Goal: Task Accomplishment & Management: Manage account settings

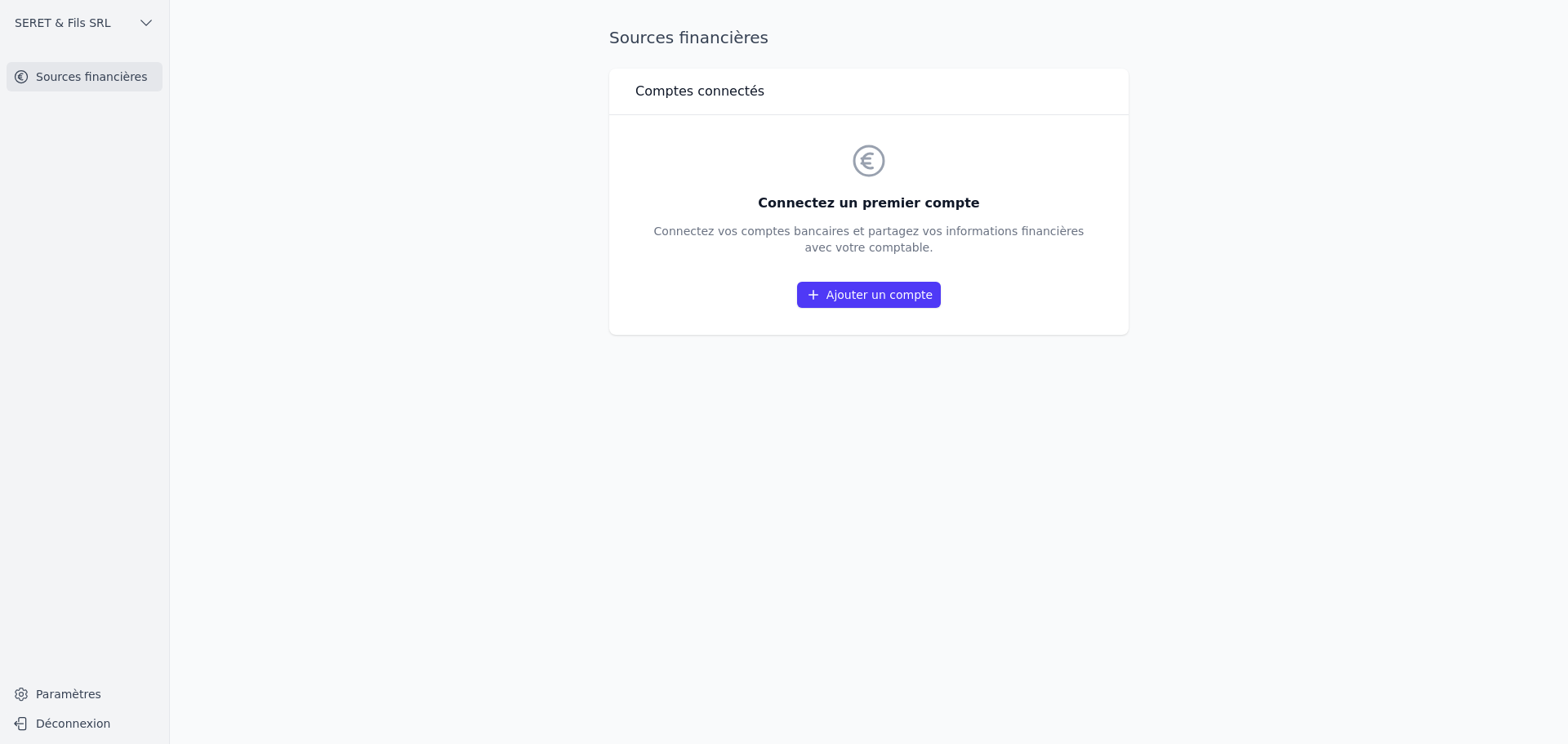
click at [887, 298] on link "Ajouter un compte" at bounding box center [869, 295] width 144 height 26
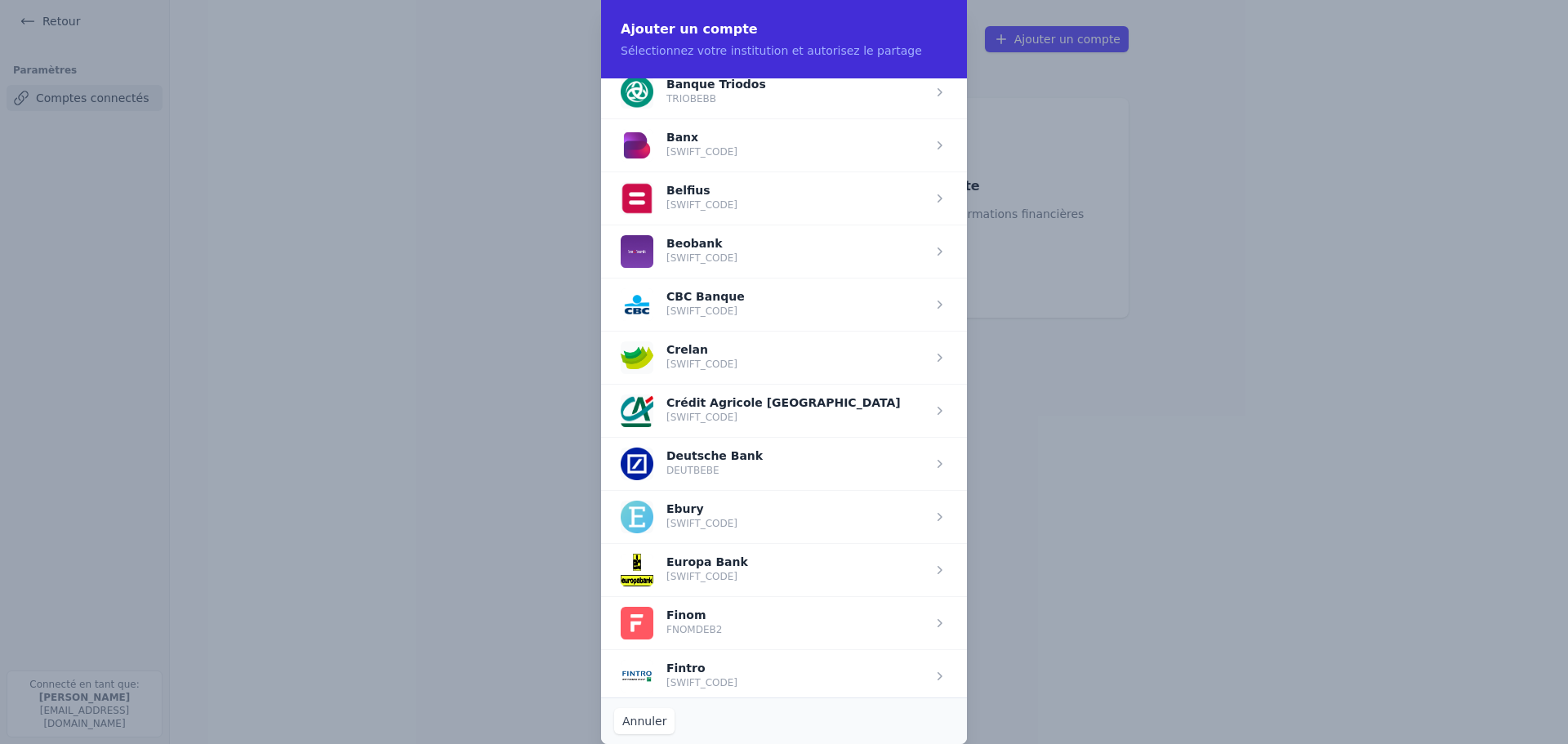
scroll to position [572, 0]
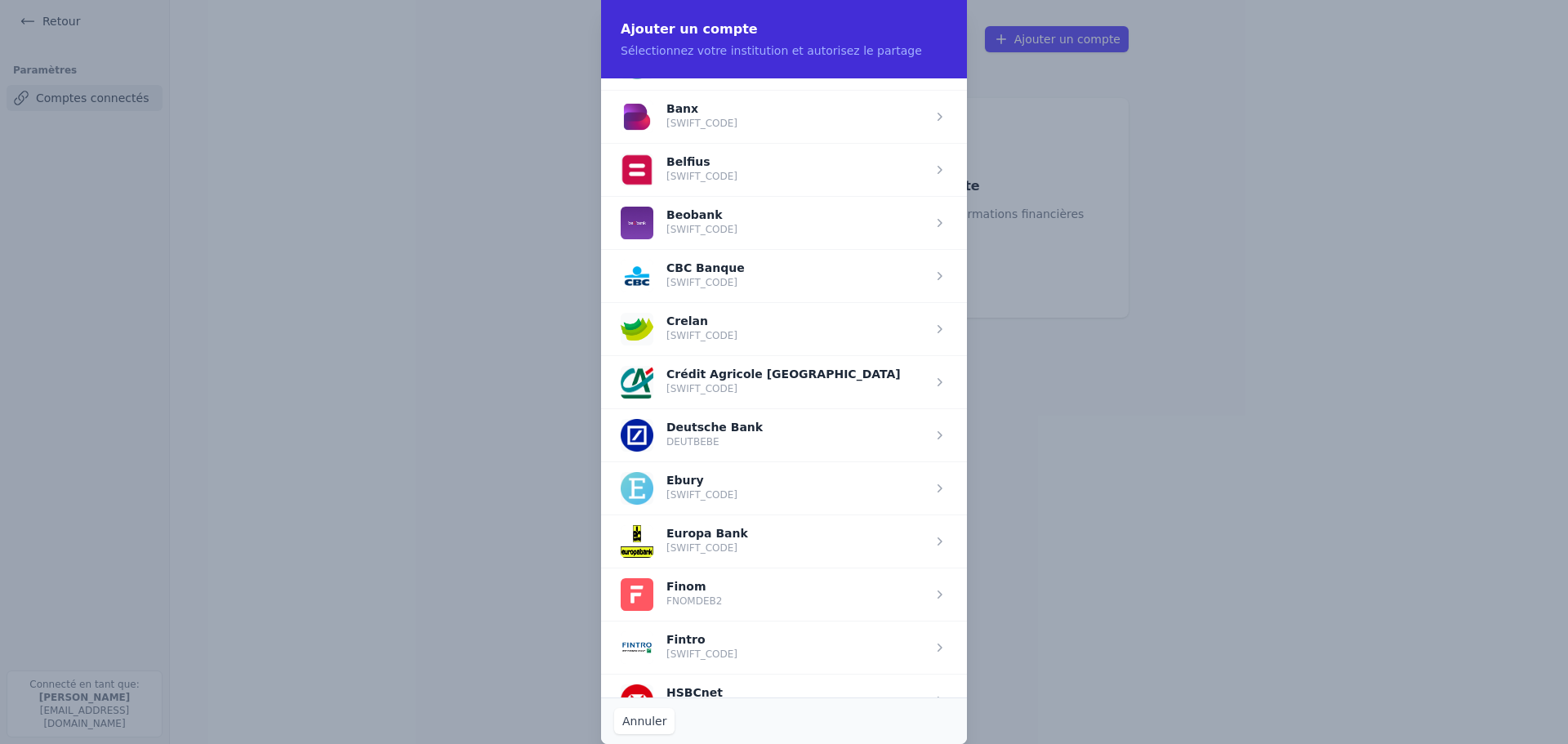
click at [718, 543] on span "button" at bounding box center [784, 541] width 366 height 53
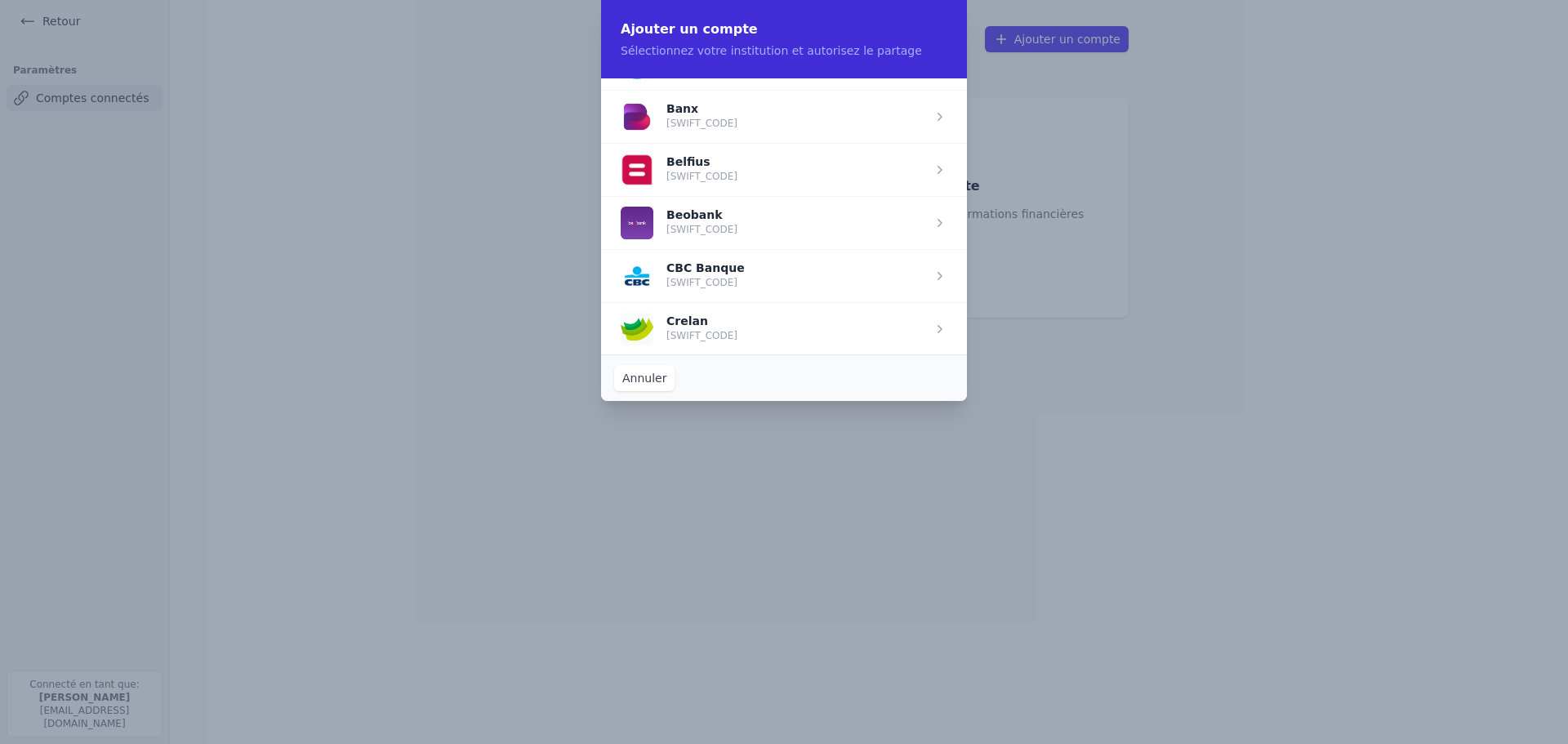
scroll to position [0, 0]
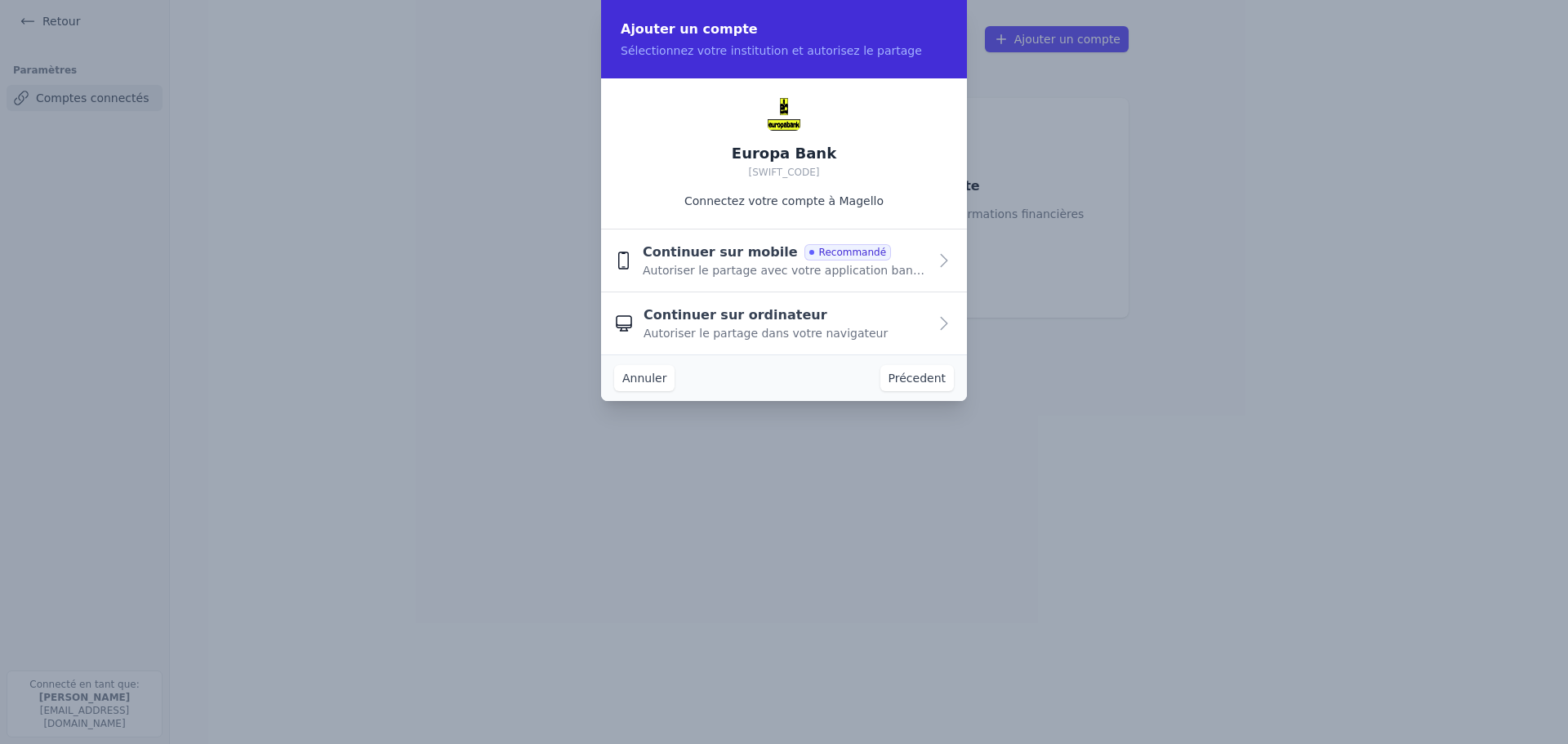
click at [804, 322] on div "Continuer sur ordinateur Autoriser le partage dans votre navigateur" at bounding box center [785, 323] width 284 height 36
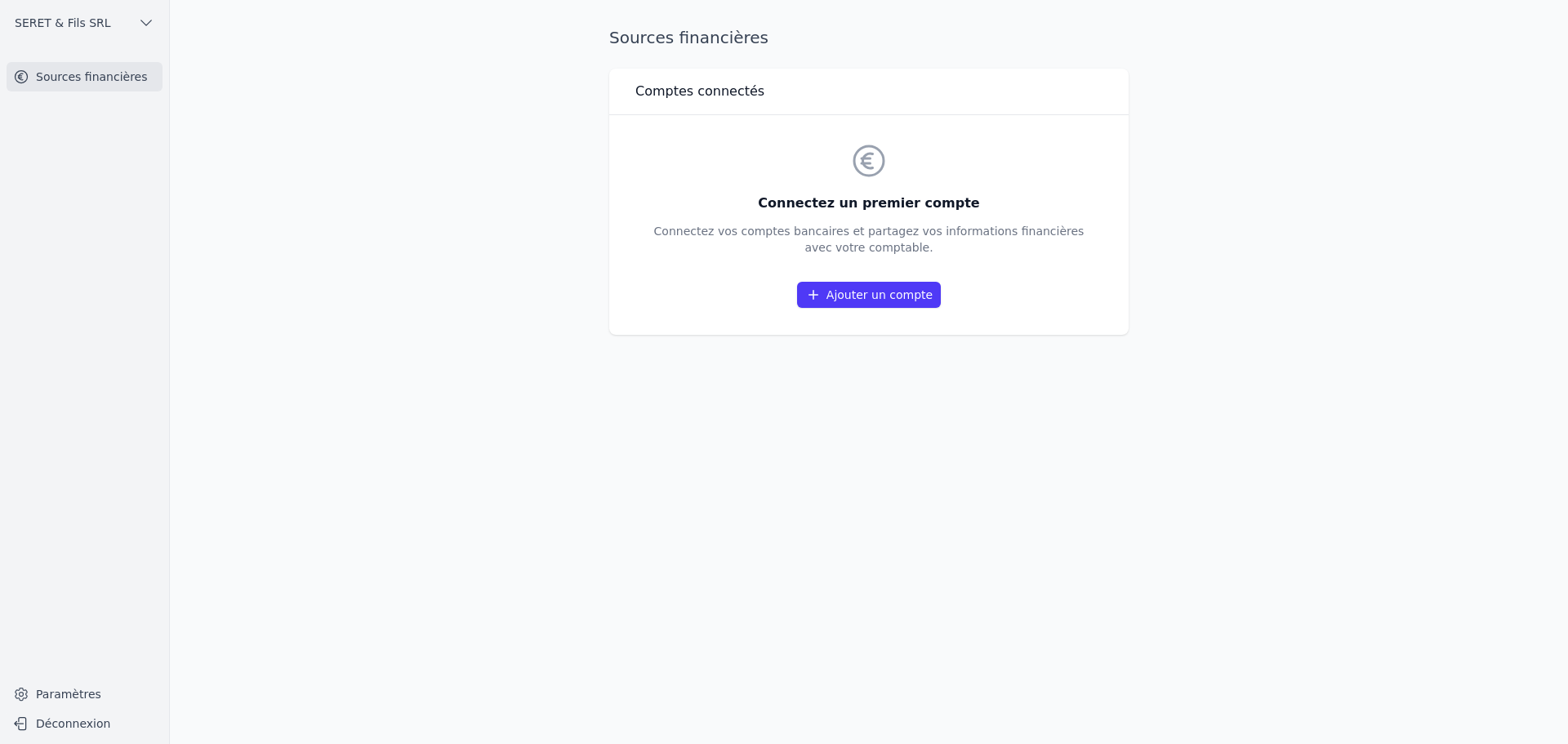
click at [835, 300] on link "Ajouter un compte" at bounding box center [869, 295] width 144 height 26
click at [923, 280] on div "Connectez un premier compte Connectez vos comptes bancaires et partagez vos inf…" at bounding box center [869, 225] width 430 height 168
click at [911, 302] on link "Ajouter un compte" at bounding box center [869, 295] width 144 height 26
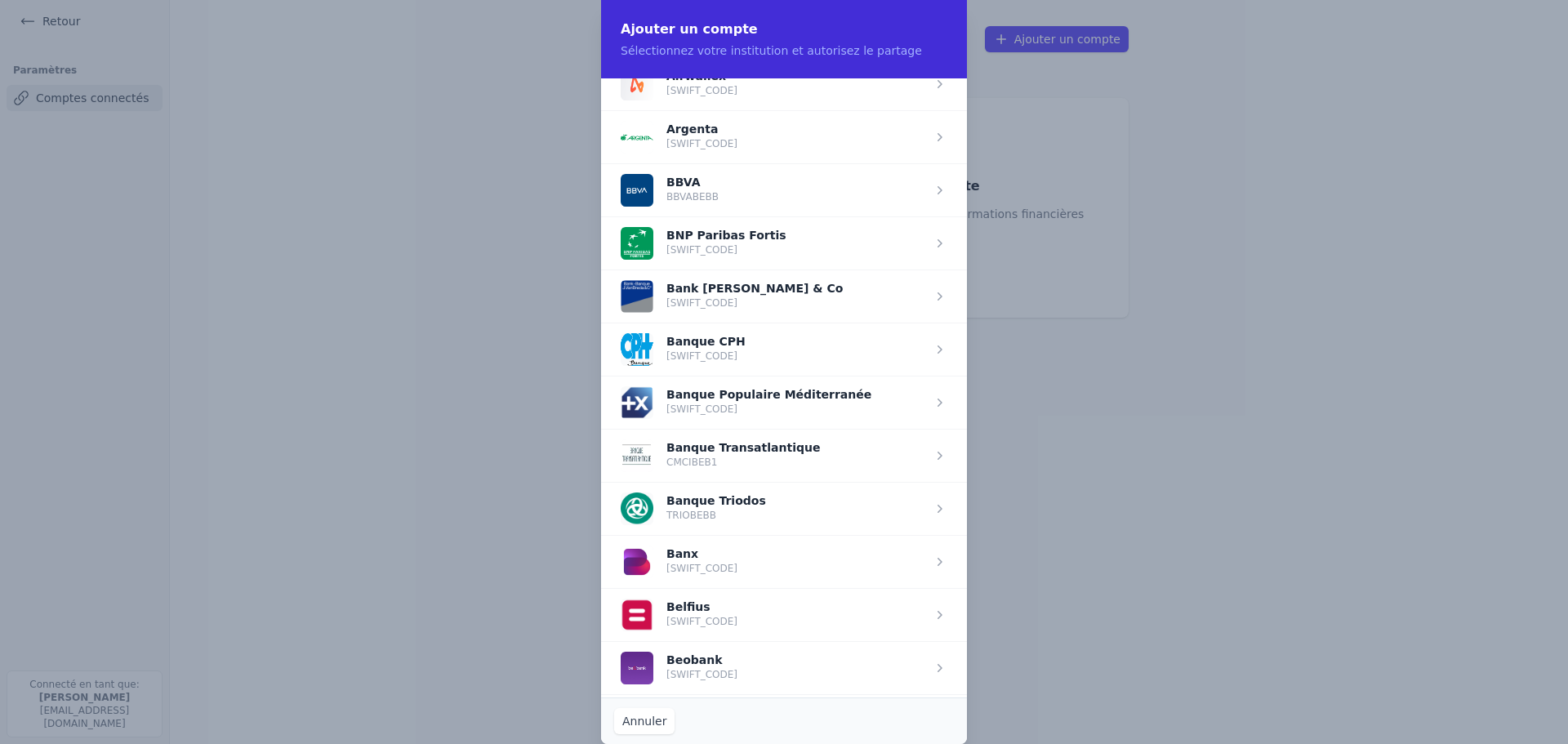
scroll to position [490, 0]
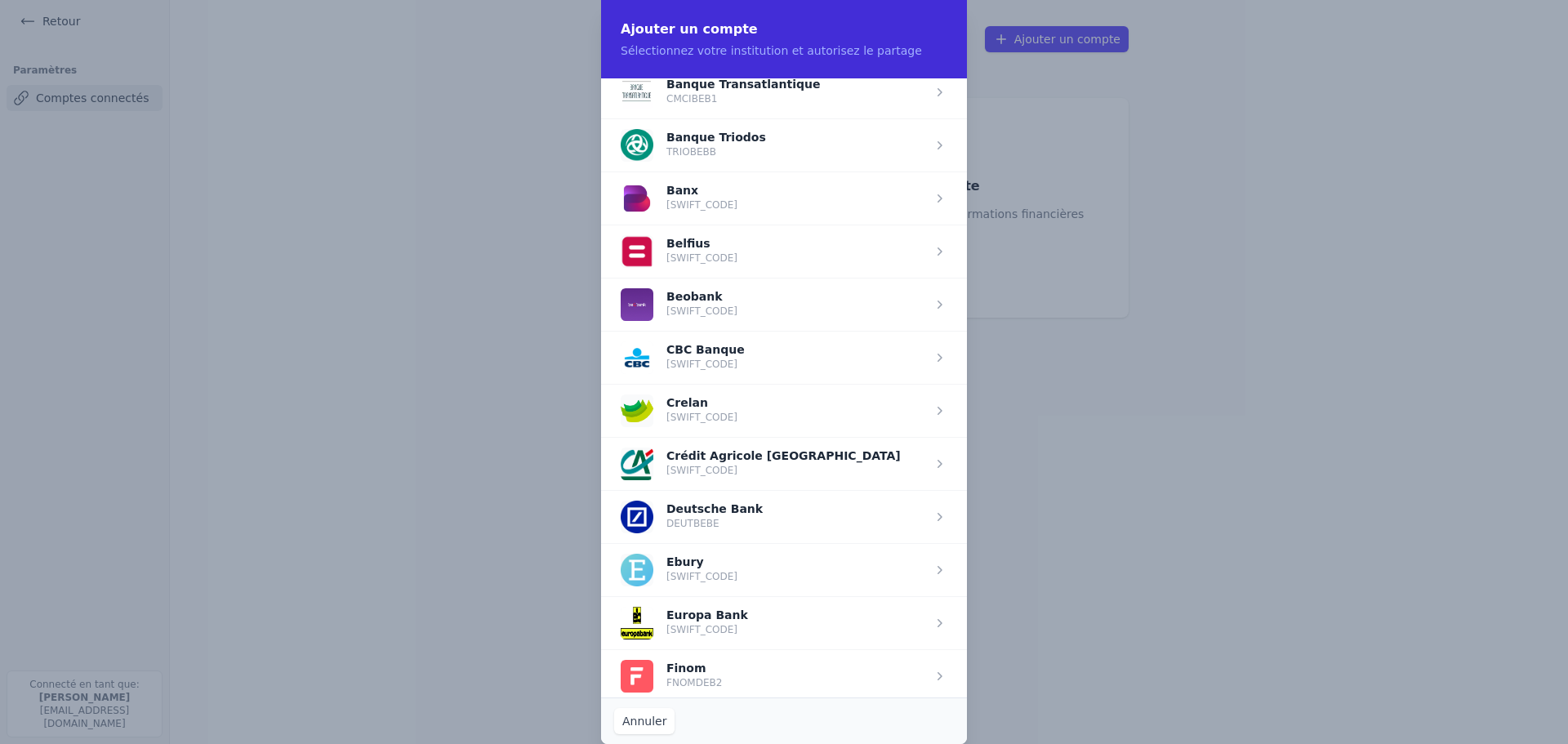
click at [690, 632] on span "button" at bounding box center [784, 623] width 366 height 53
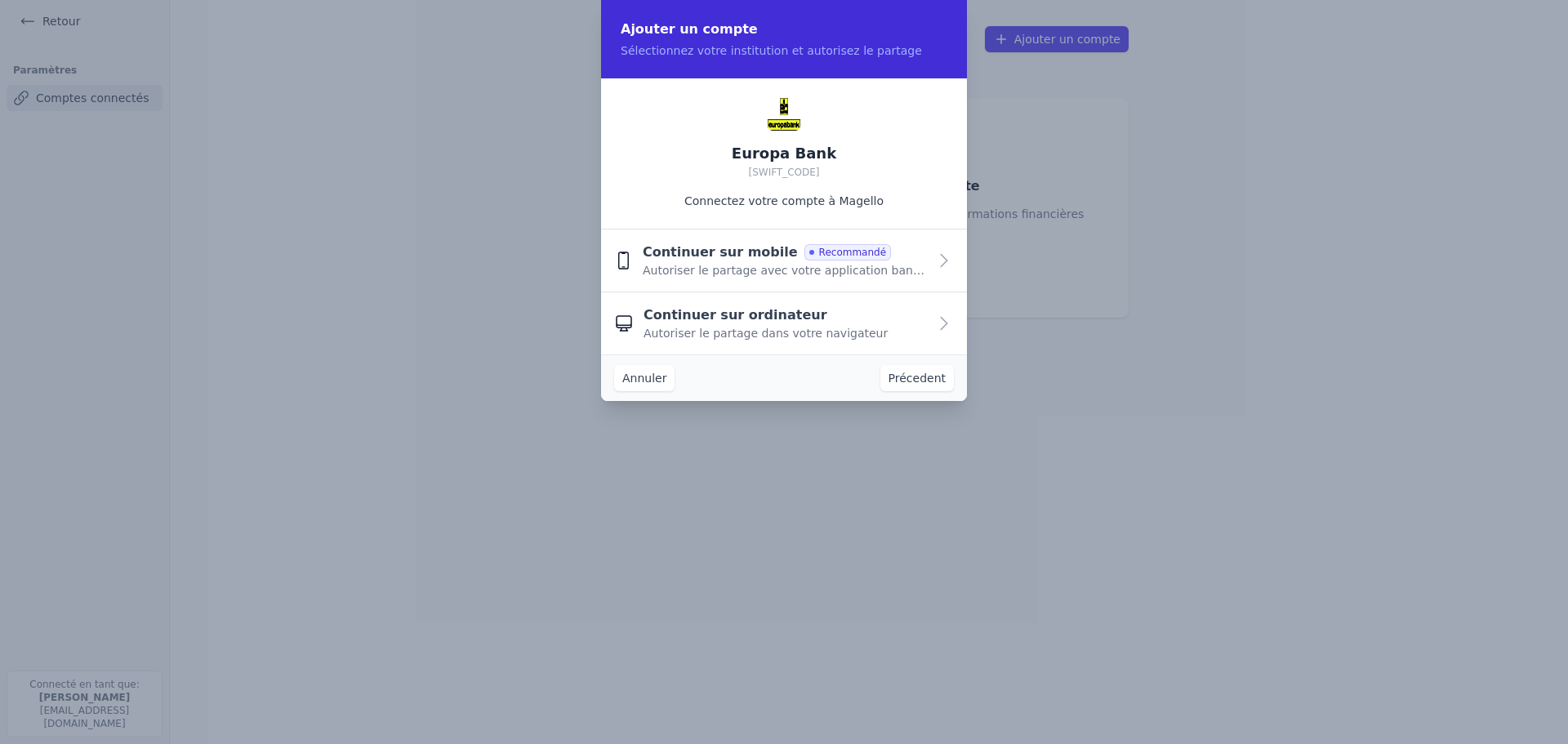
click at [705, 271] on span "Autoriser le partage avec votre application bancaire" at bounding box center [785, 270] width 285 height 16
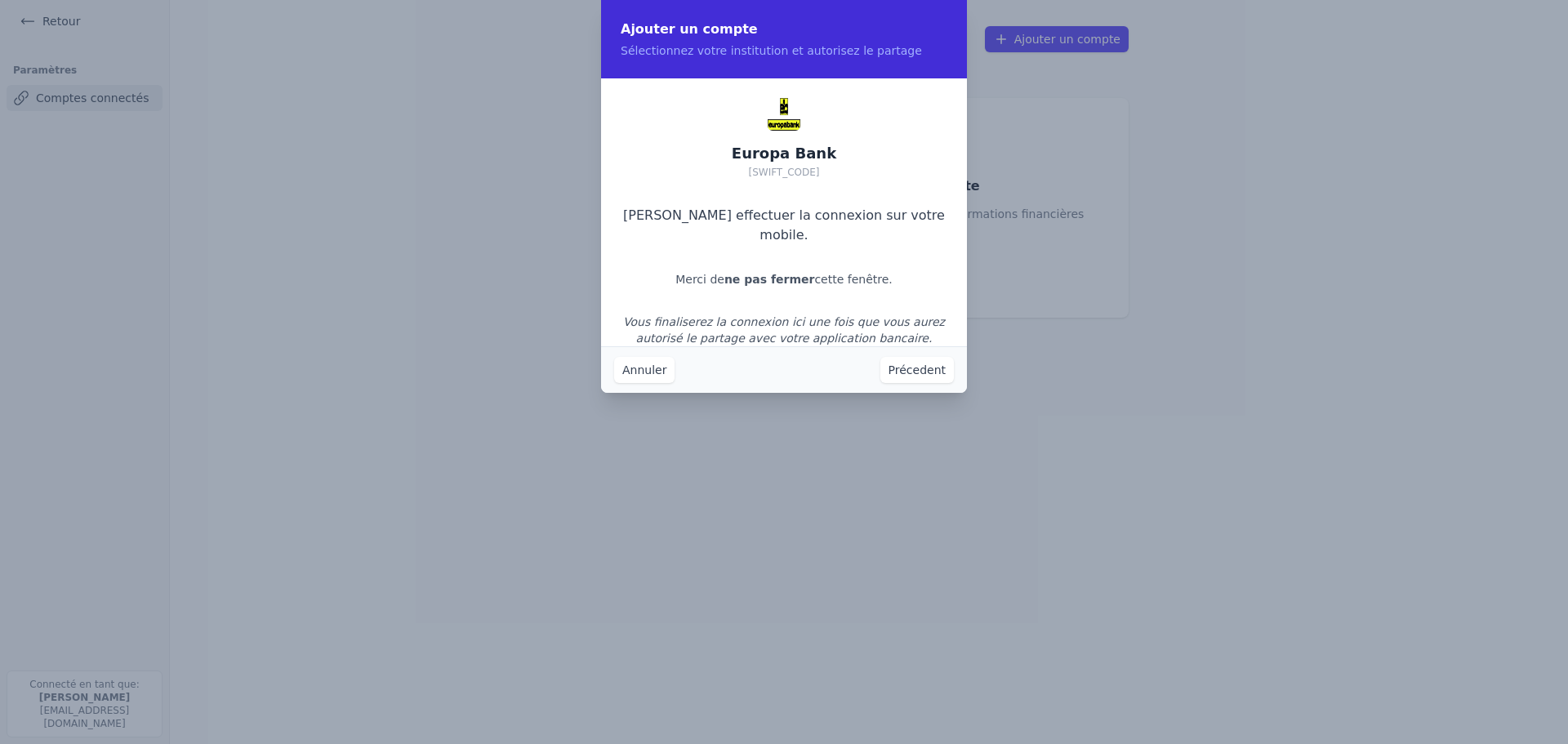
click at [894, 371] on button "Précedent" at bounding box center [917, 370] width 74 height 26
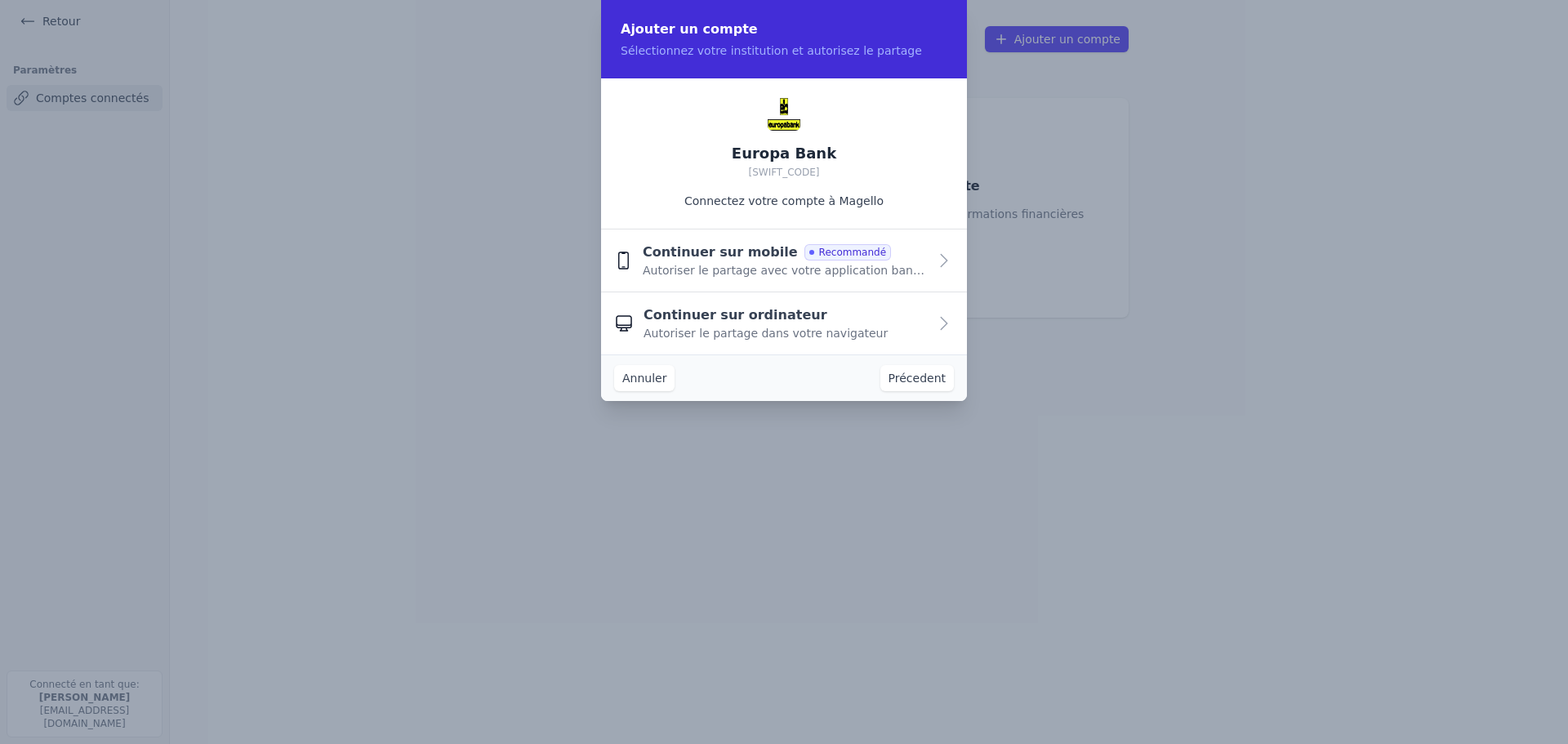
click at [838, 246] on span "Recommandé" at bounding box center [847, 252] width 87 height 16
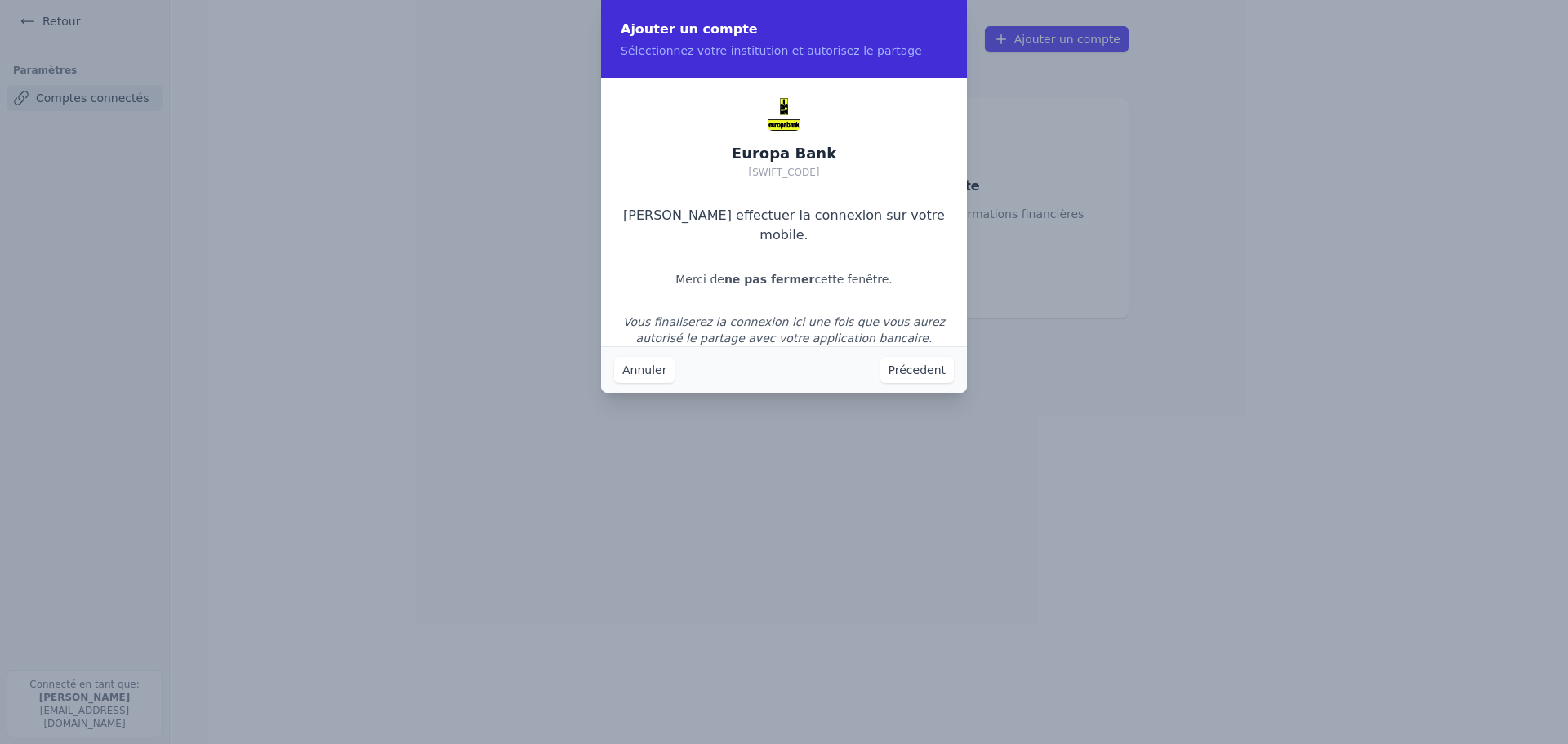
click at [646, 382] on button "Annuler" at bounding box center [645, 370] width 61 height 26
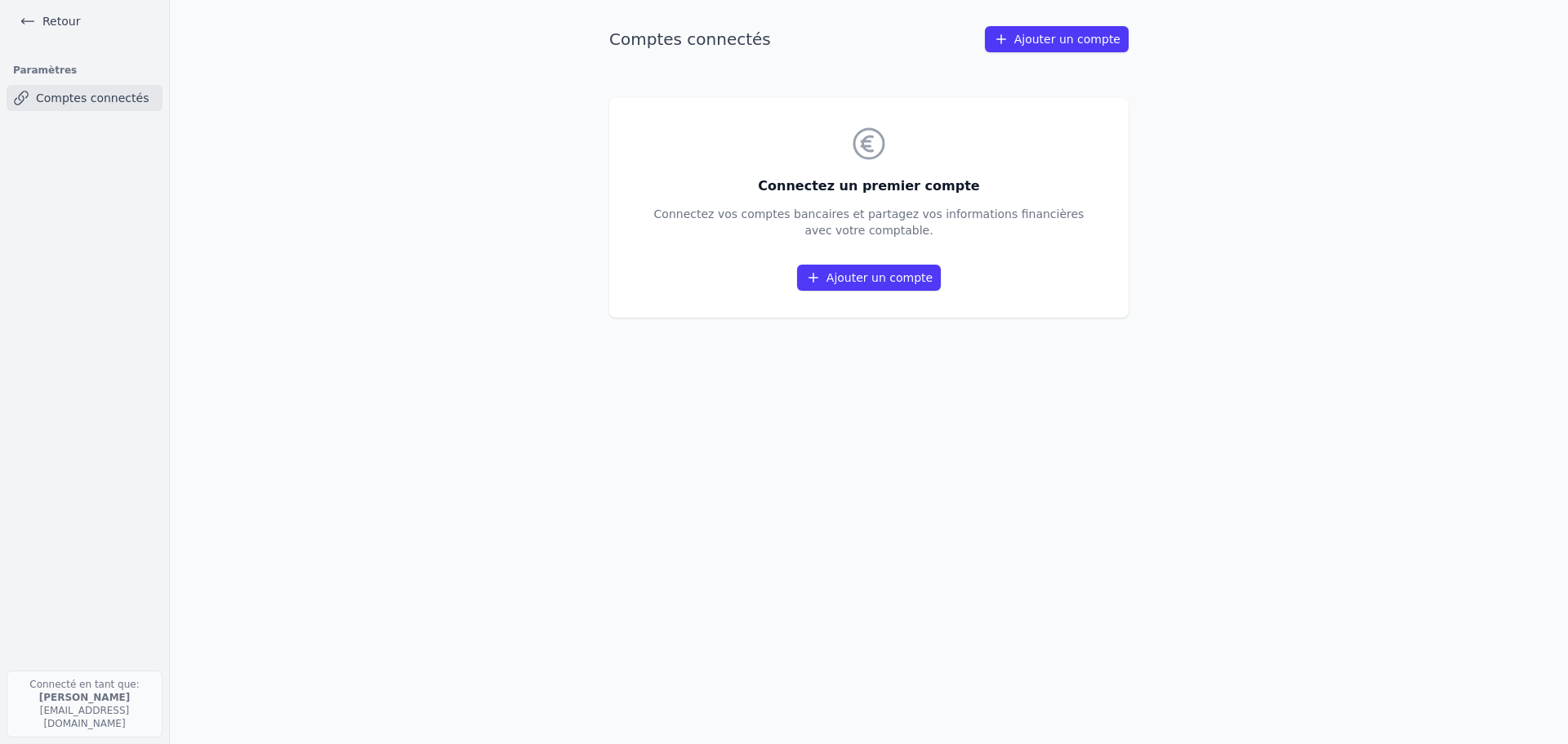
click at [843, 273] on link "Ajouter un compte" at bounding box center [869, 277] width 144 height 26
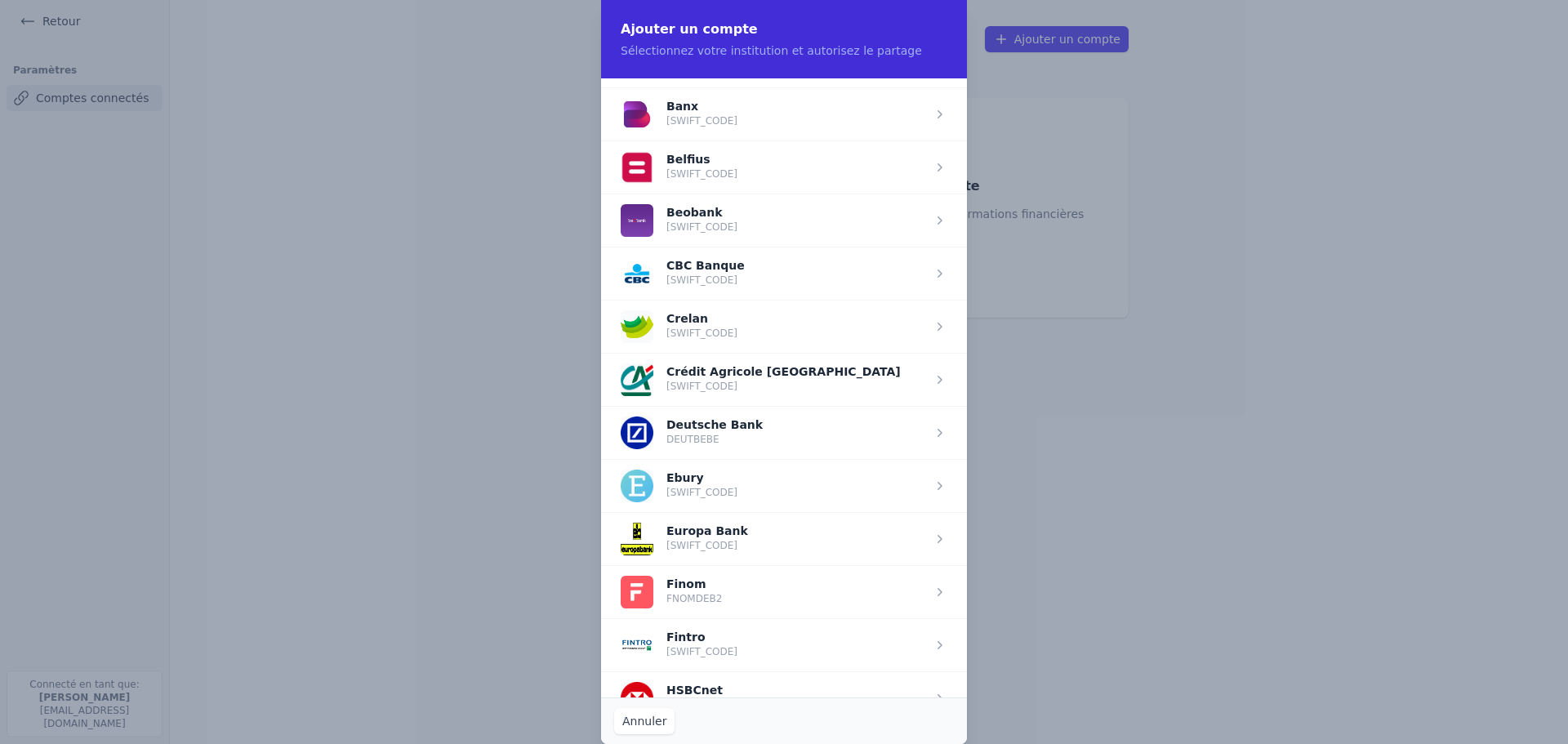
scroll to position [654, 0]
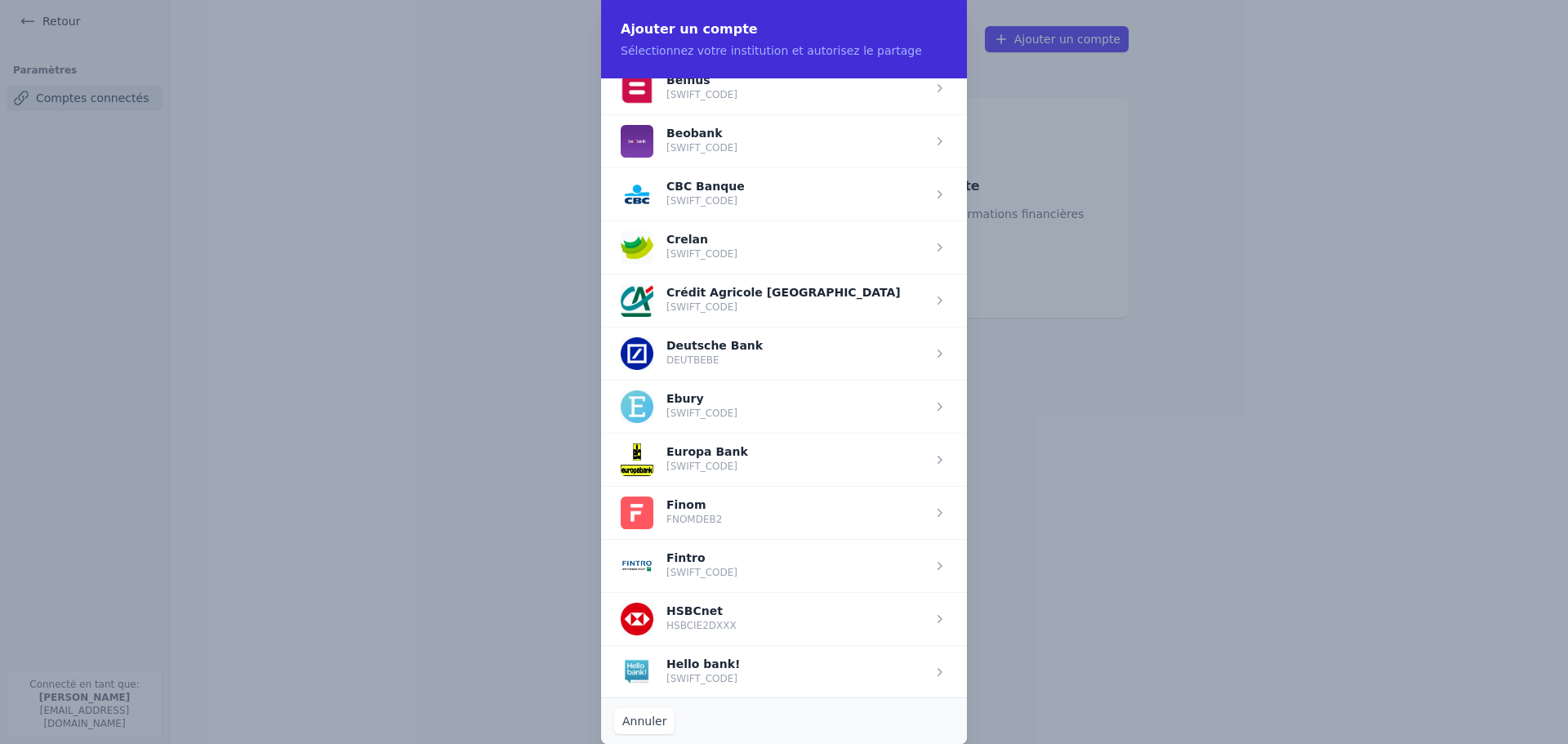
click at [749, 452] on span "button" at bounding box center [784, 459] width 366 height 53
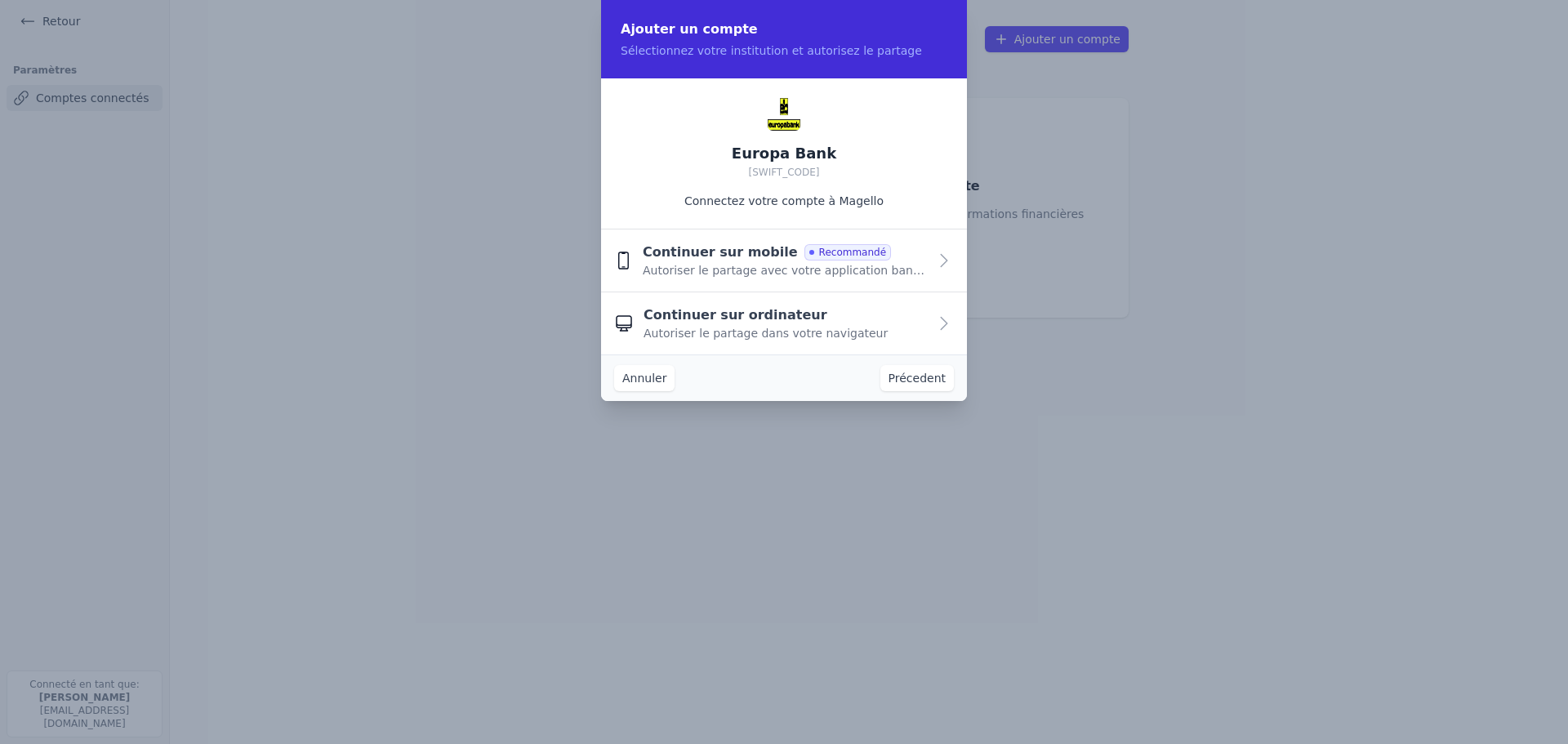
scroll to position [0, 0]
click at [793, 268] on span "Autoriser le partage avec votre application bancaire" at bounding box center [785, 270] width 285 height 16
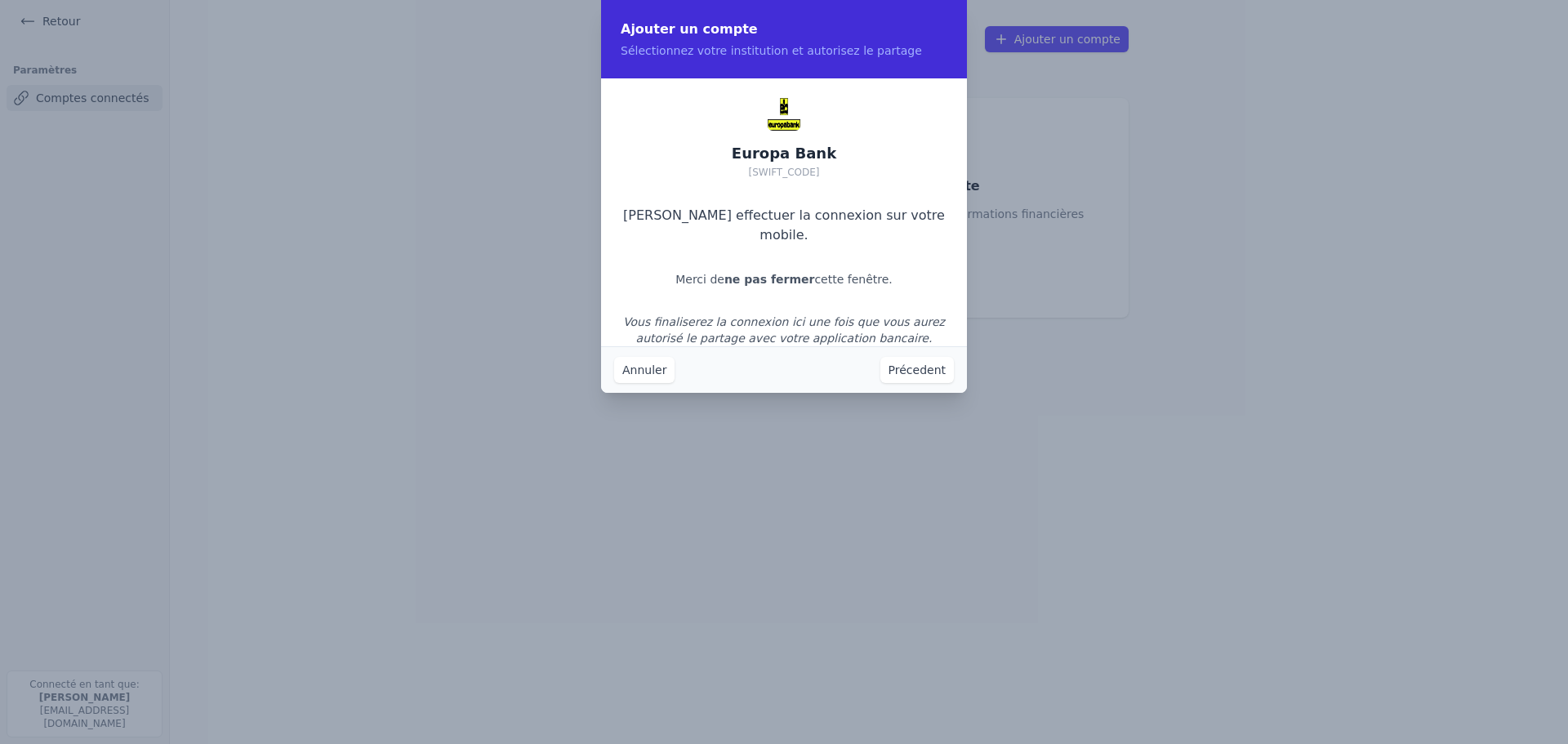
click at [631, 373] on button "Annuler" at bounding box center [645, 370] width 61 height 26
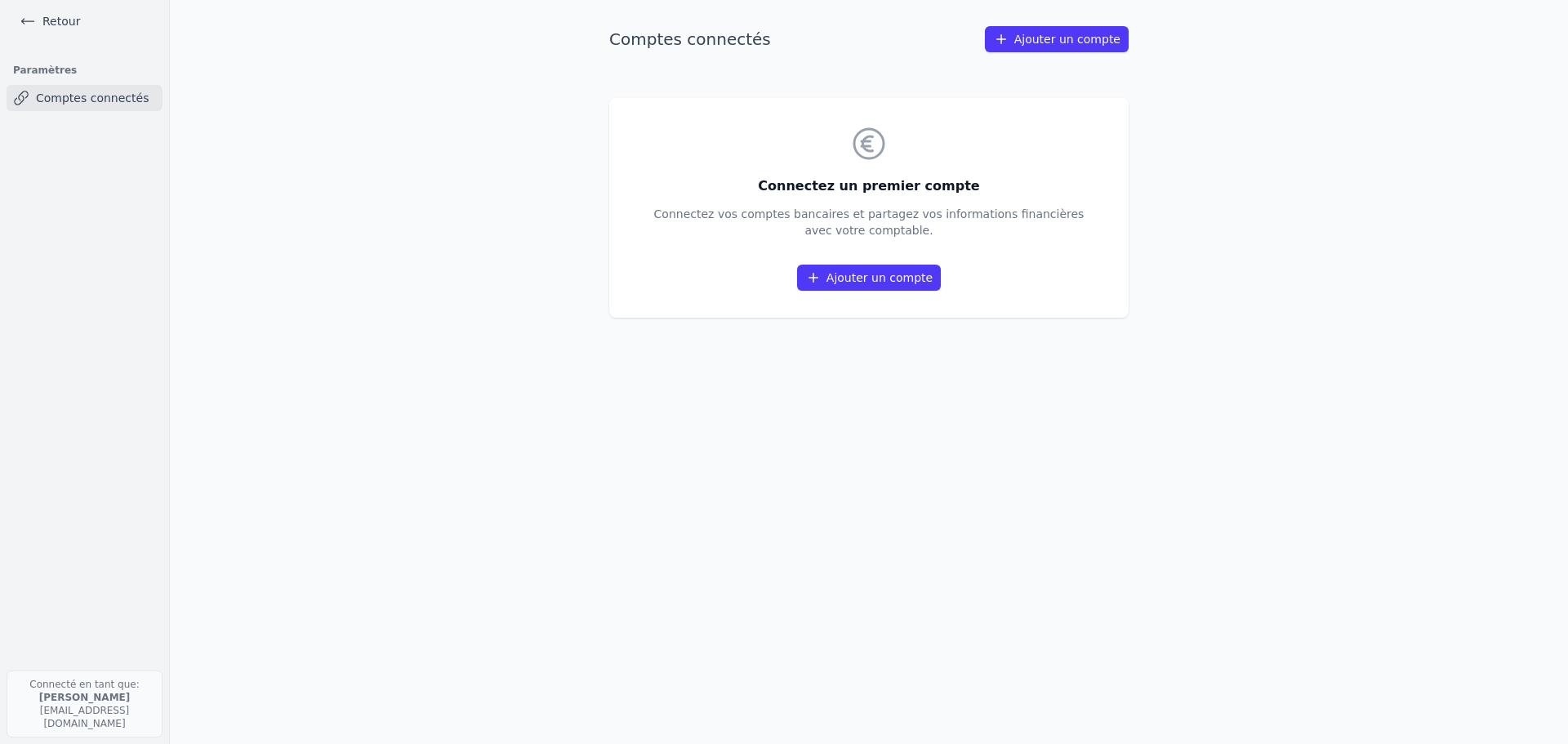
click at [821, 277] on icon at bounding box center [813, 277] width 16 height 16
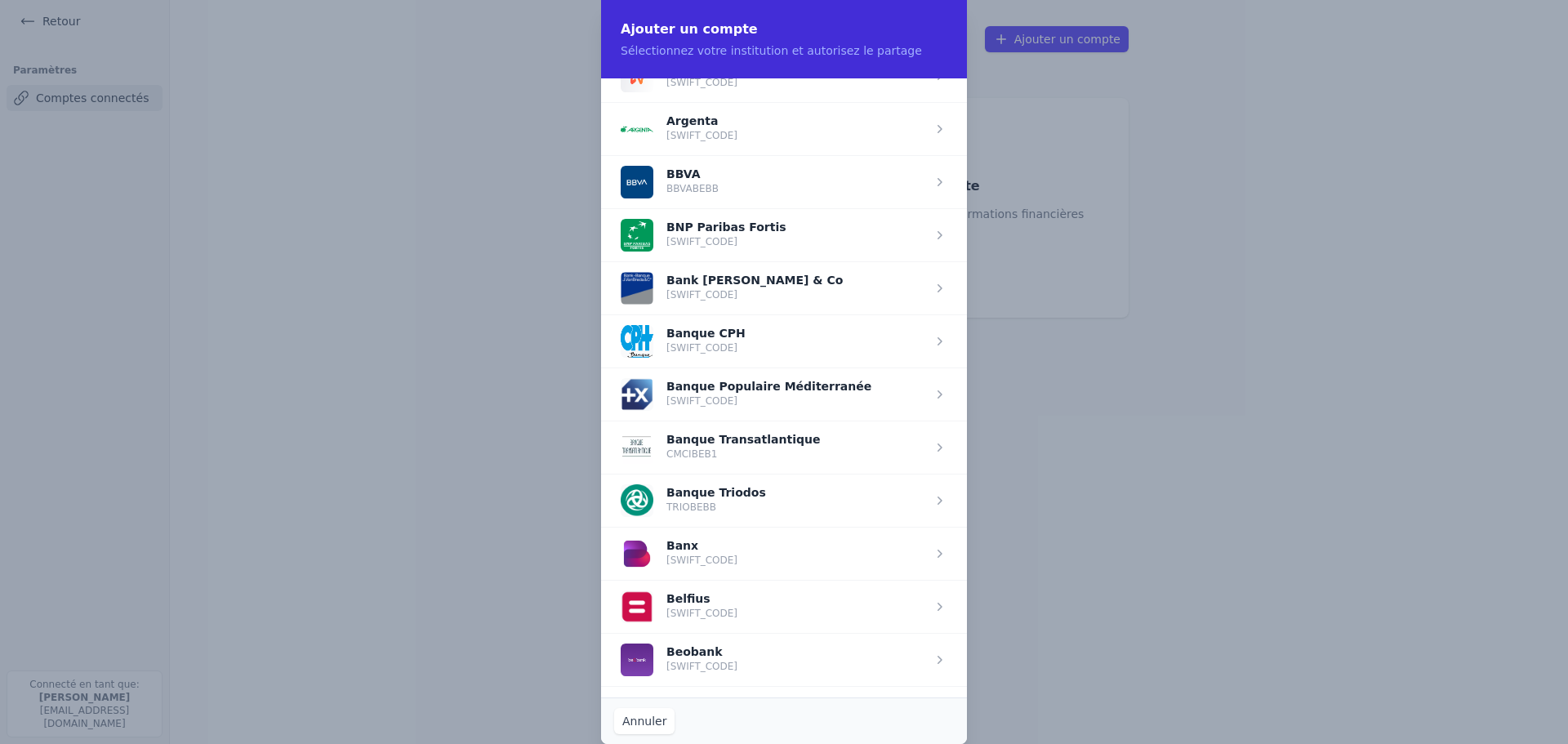
scroll to position [490, 0]
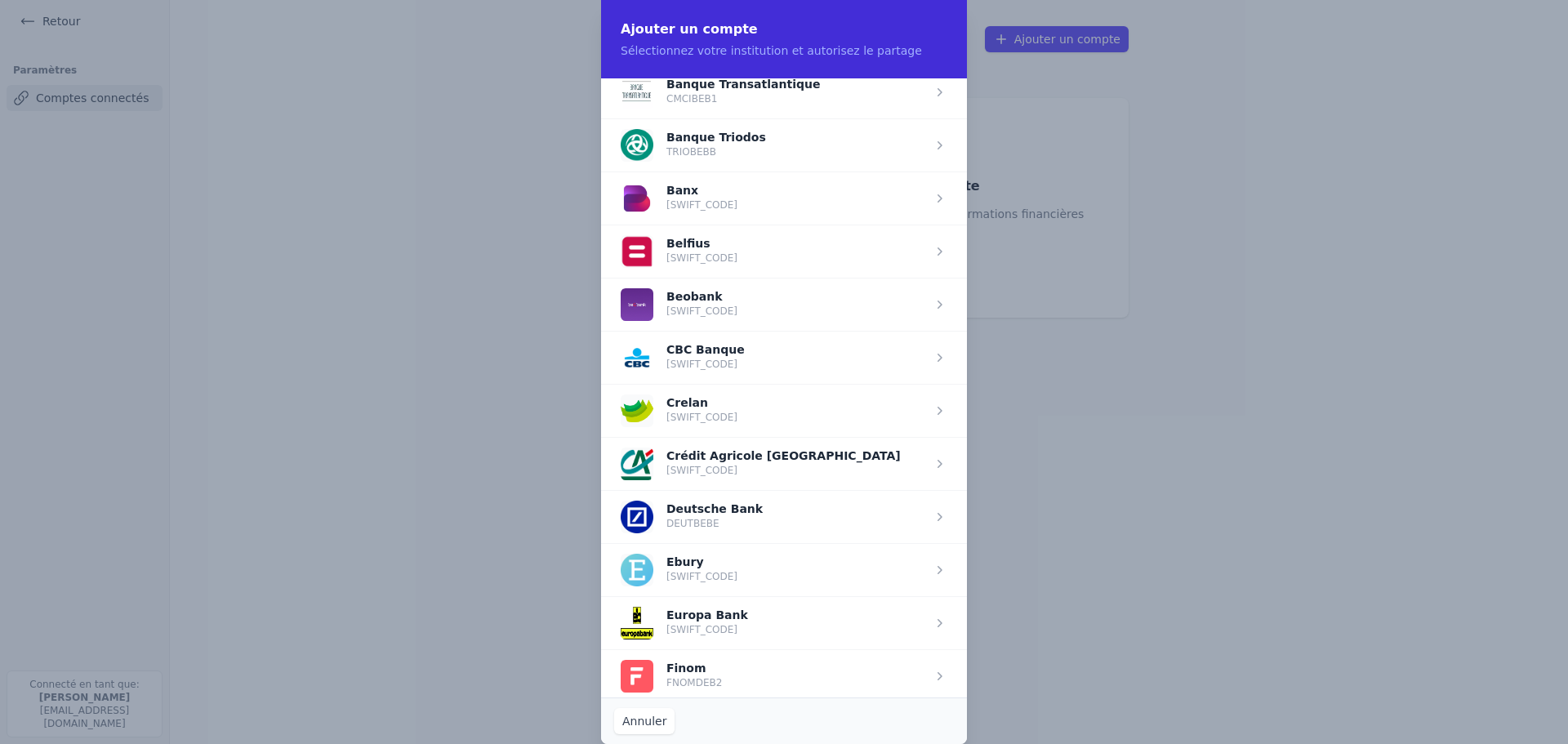
drag, startPoint x: 785, startPoint y: 628, endPoint x: 775, endPoint y: 628, distance: 10.0
click at [783, 628] on span "button" at bounding box center [784, 623] width 366 height 53
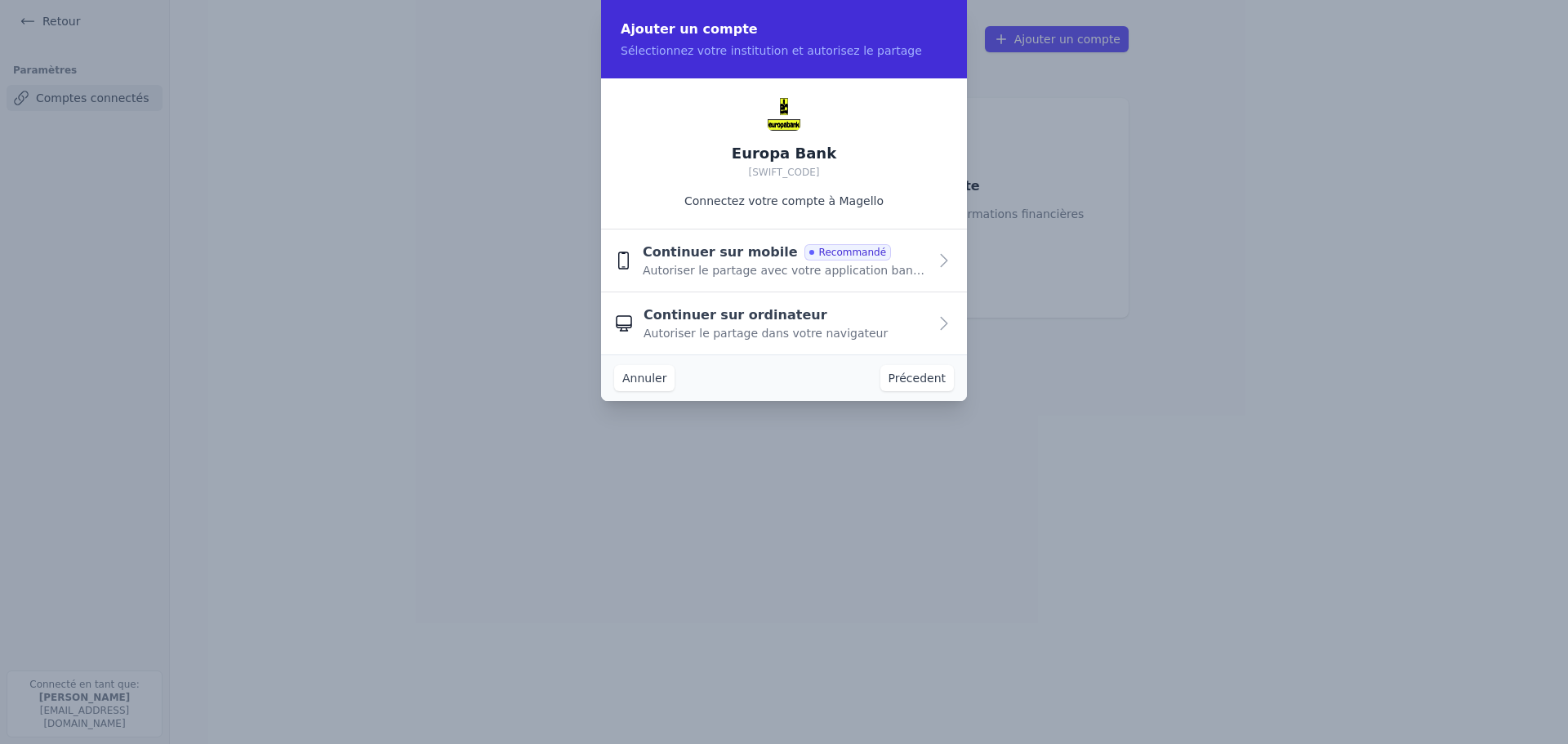
click at [804, 259] on span "Recommandé" at bounding box center [847, 252] width 87 height 16
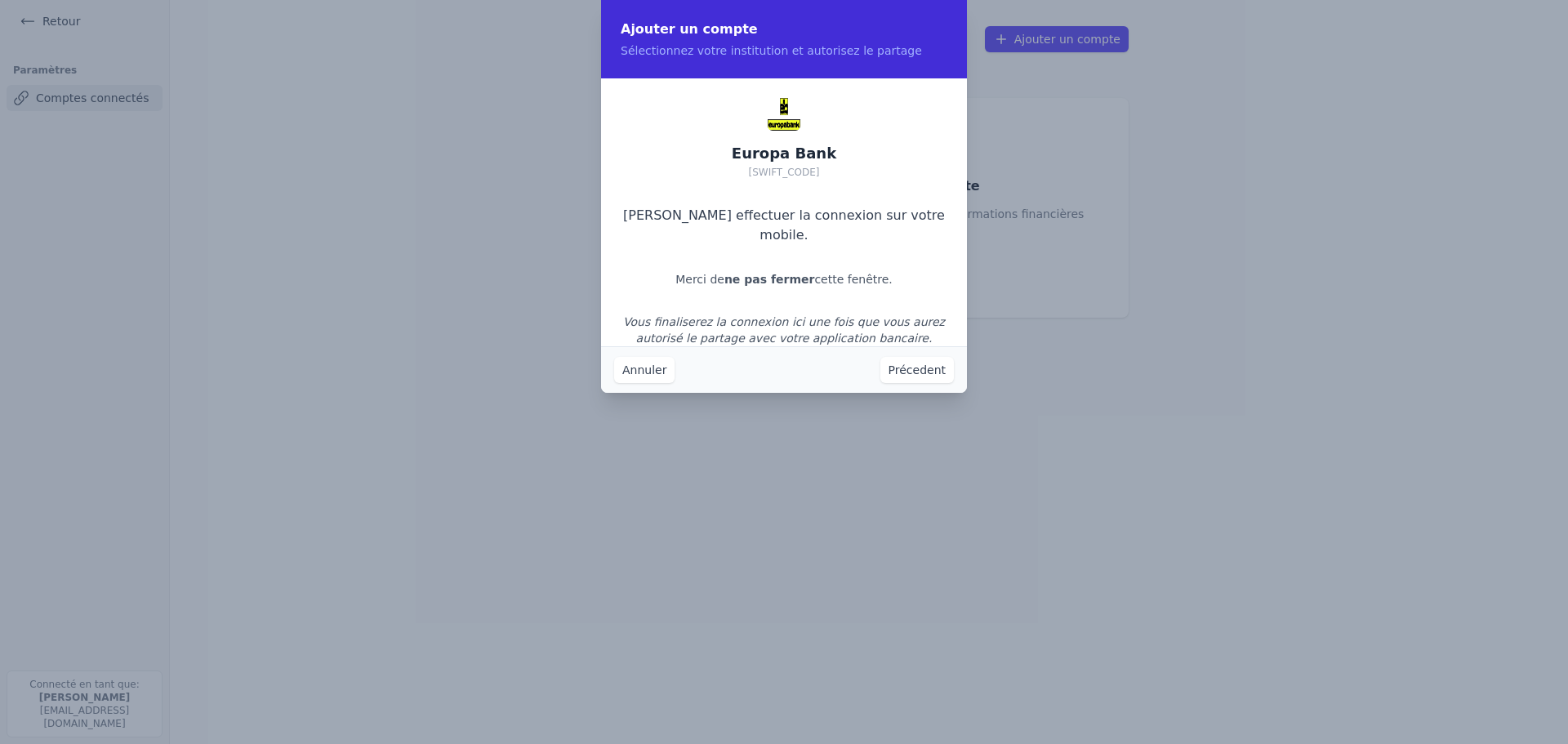
click at [654, 374] on button "Annuler" at bounding box center [645, 370] width 61 height 26
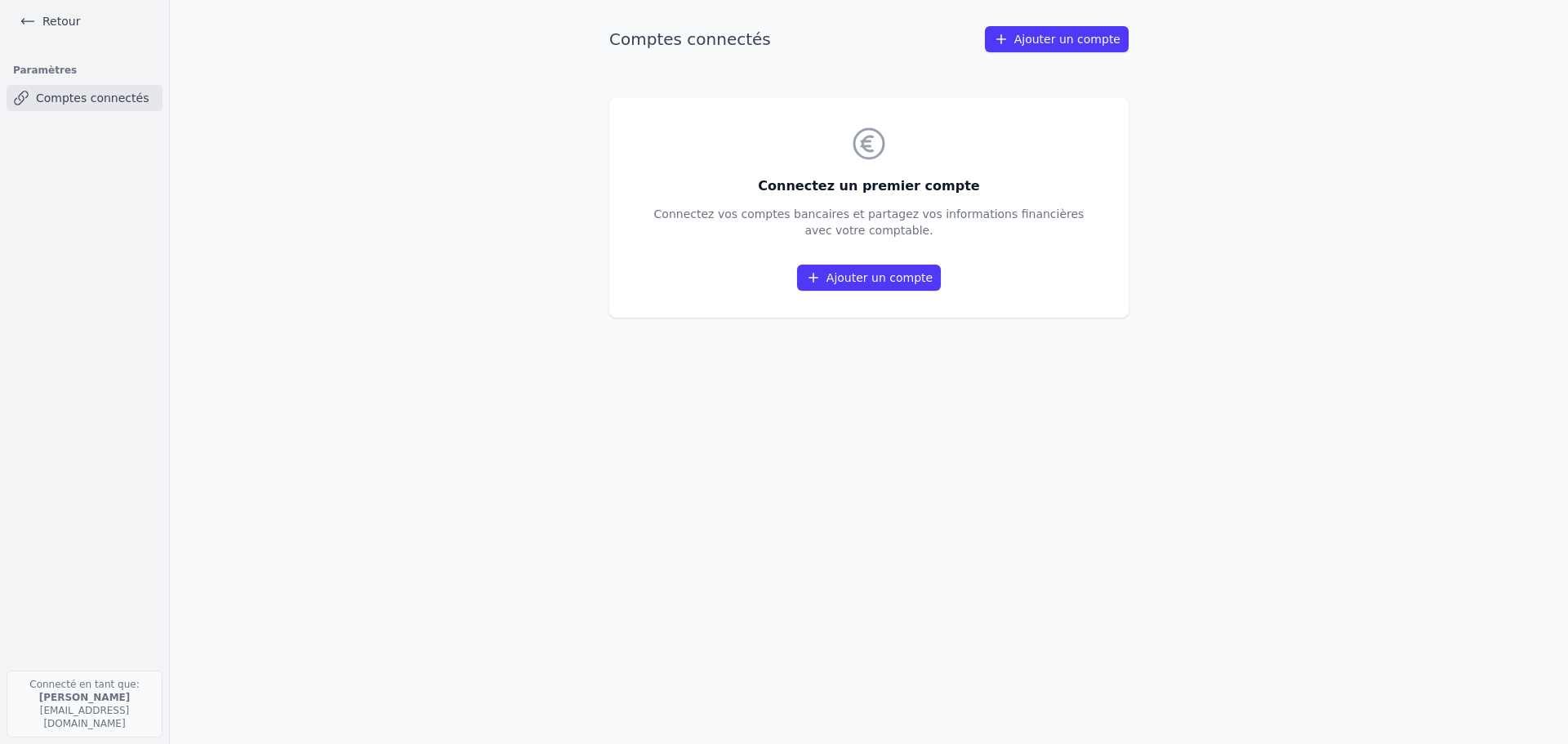
click at [924, 272] on link "Ajouter un compte" at bounding box center [869, 277] width 144 height 26
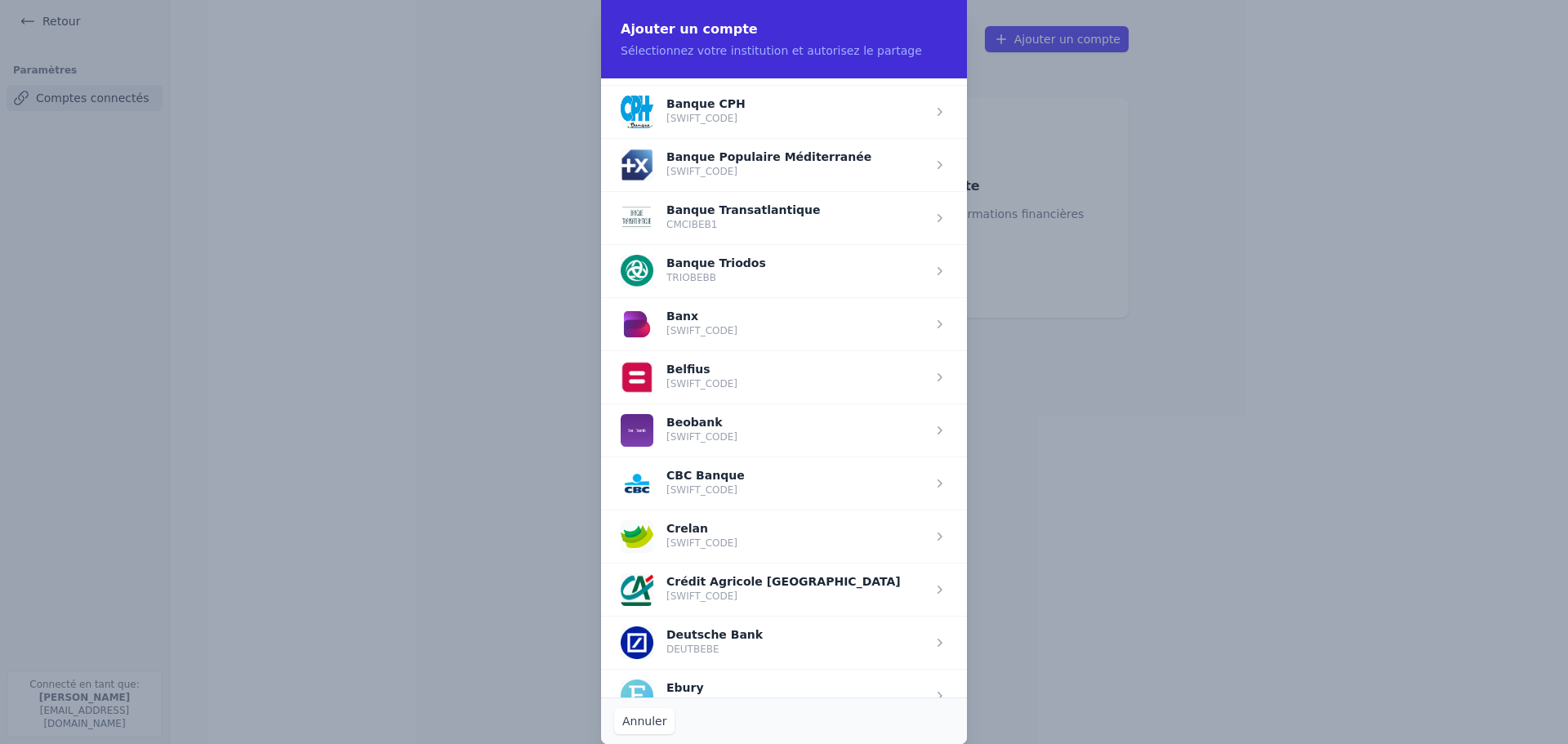
scroll to position [490, 0]
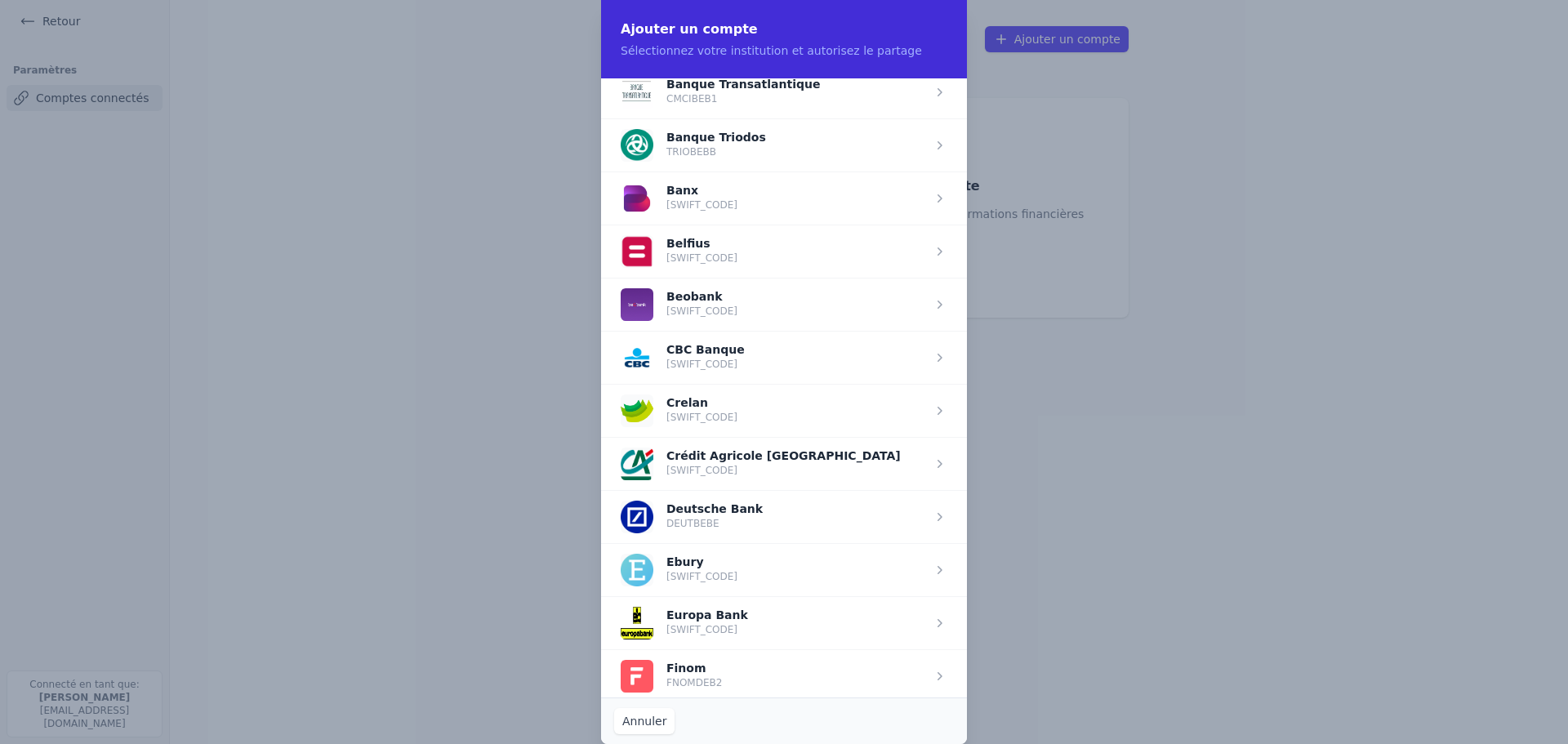
click at [778, 602] on span "button" at bounding box center [784, 623] width 366 height 53
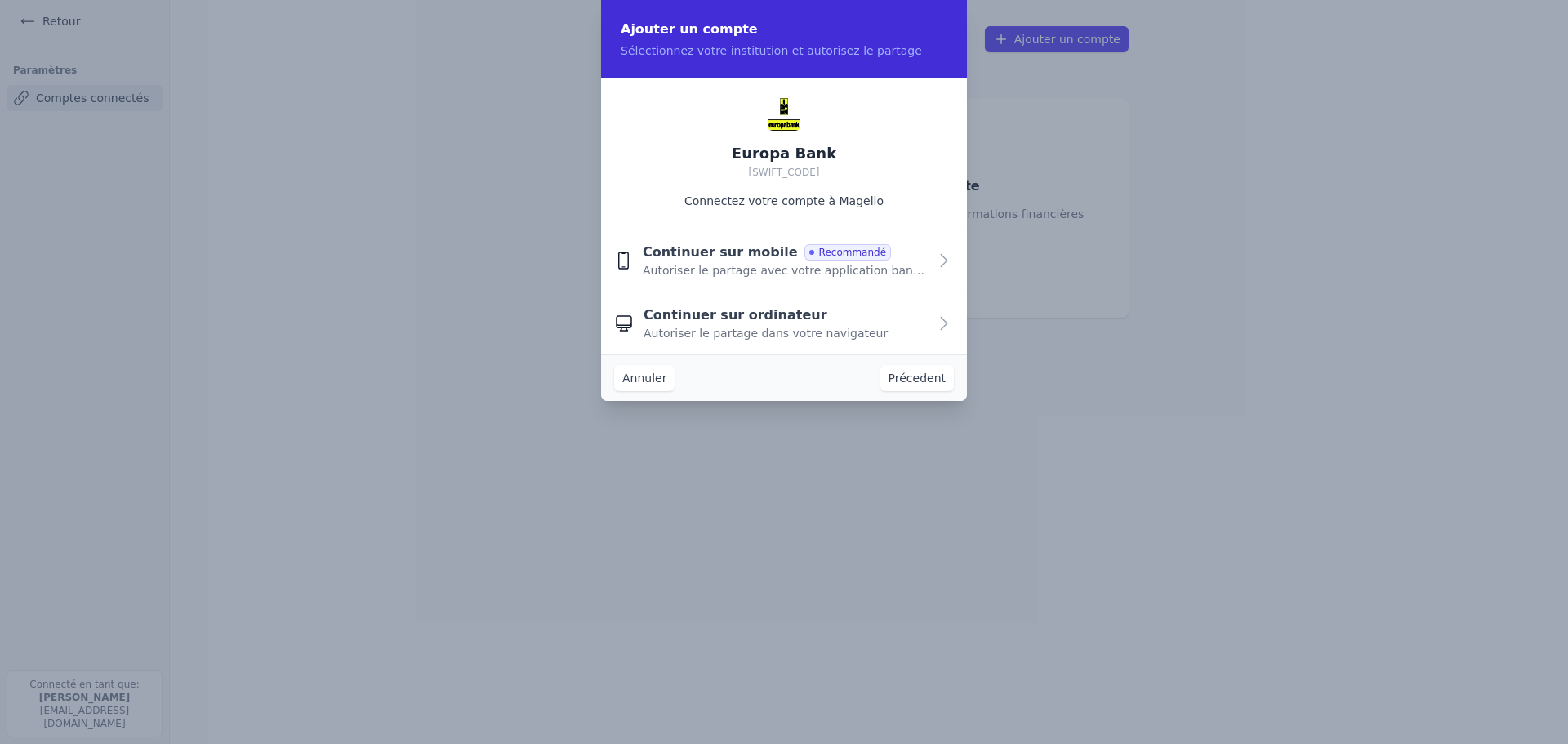
scroll to position [0, 0]
click at [753, 264] on span "Autoriser le partage avec votre application bancaire" at bounding box center [785, 270] width 285 height 16
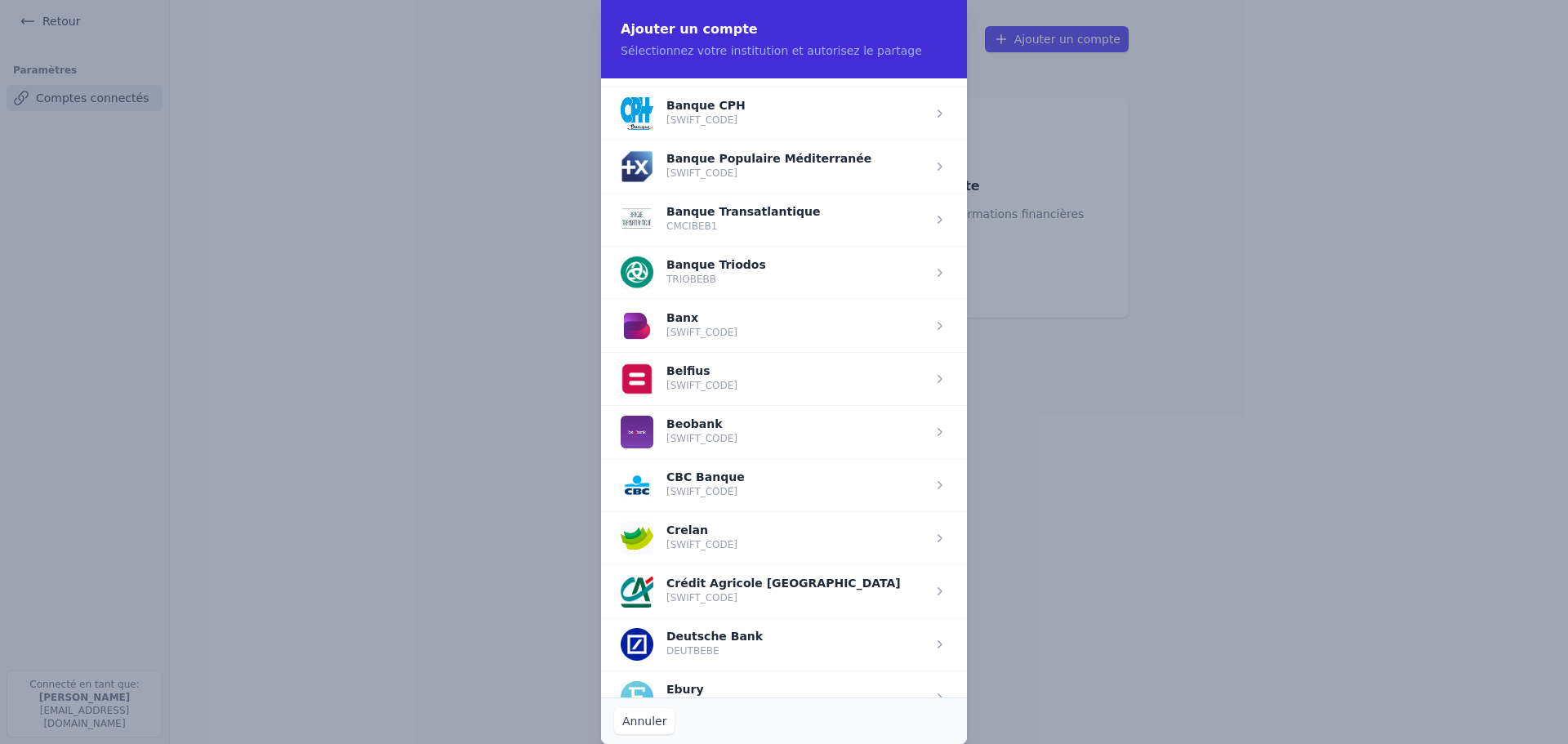
scroll to position [572, 0]
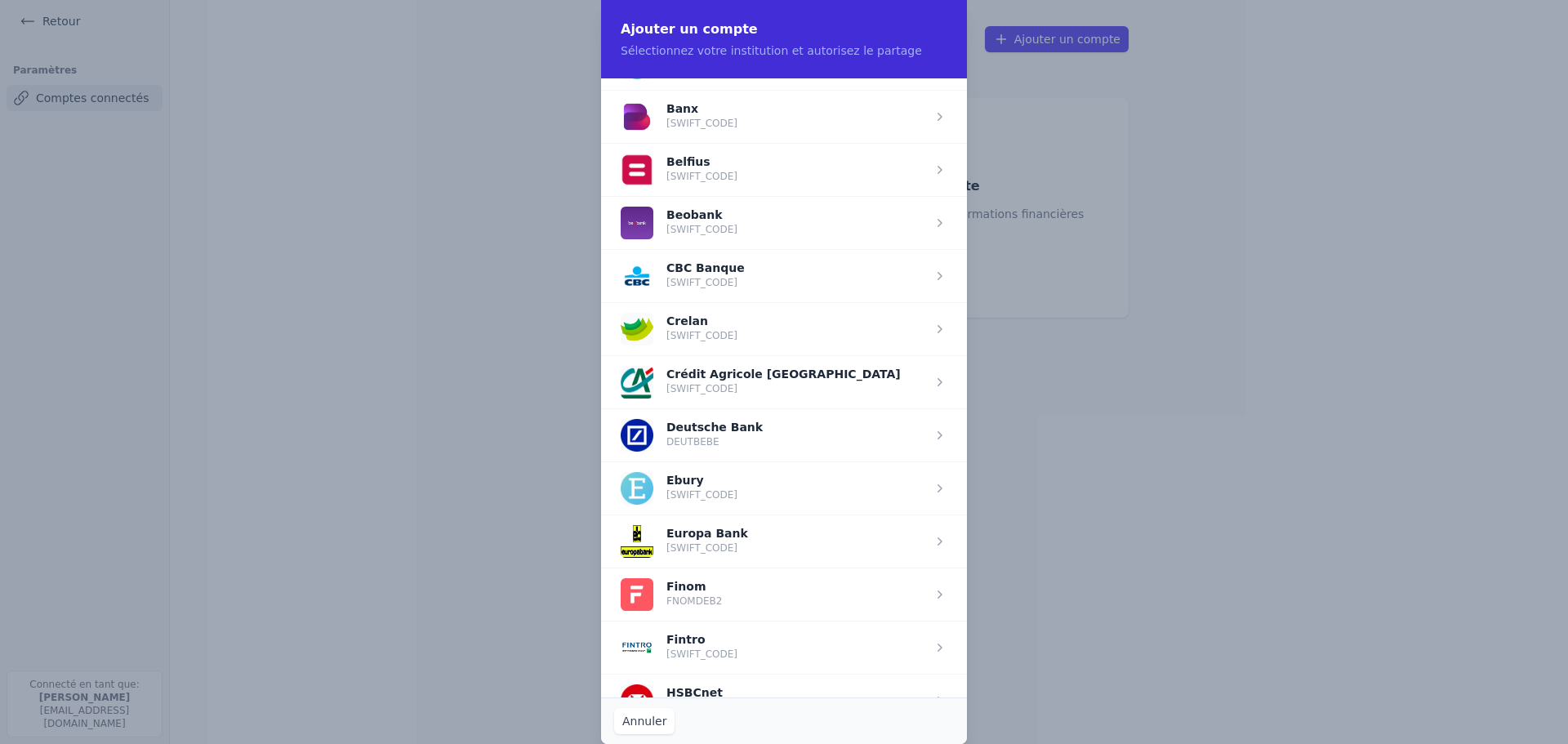
click at [795, 533] on span "button" at bounding box center [784, 541] width 366 height 53
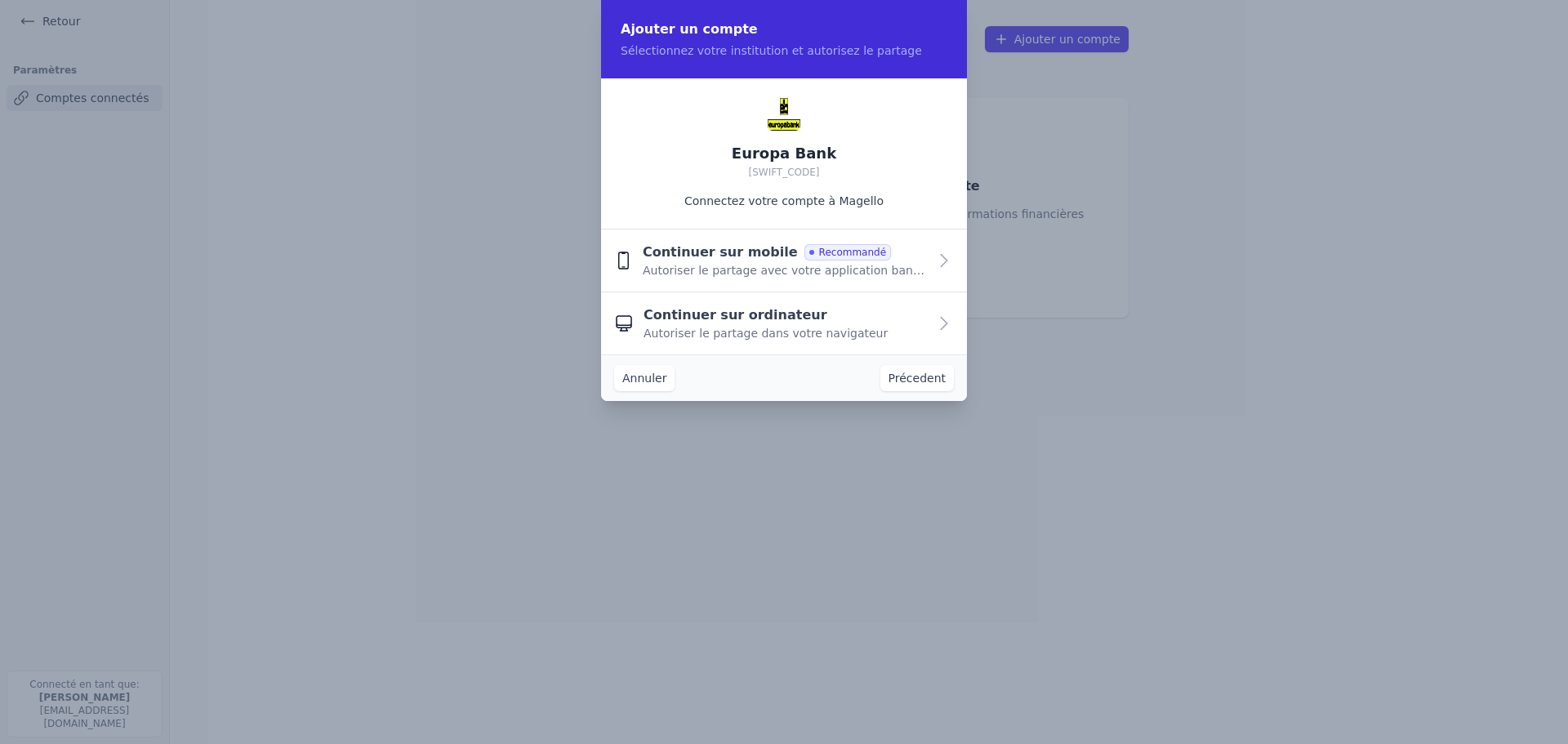
scroll to position [0, 0]
click at [804, 250] on span "Recommandé" at bounding box center [847, 252] width 87 height 16
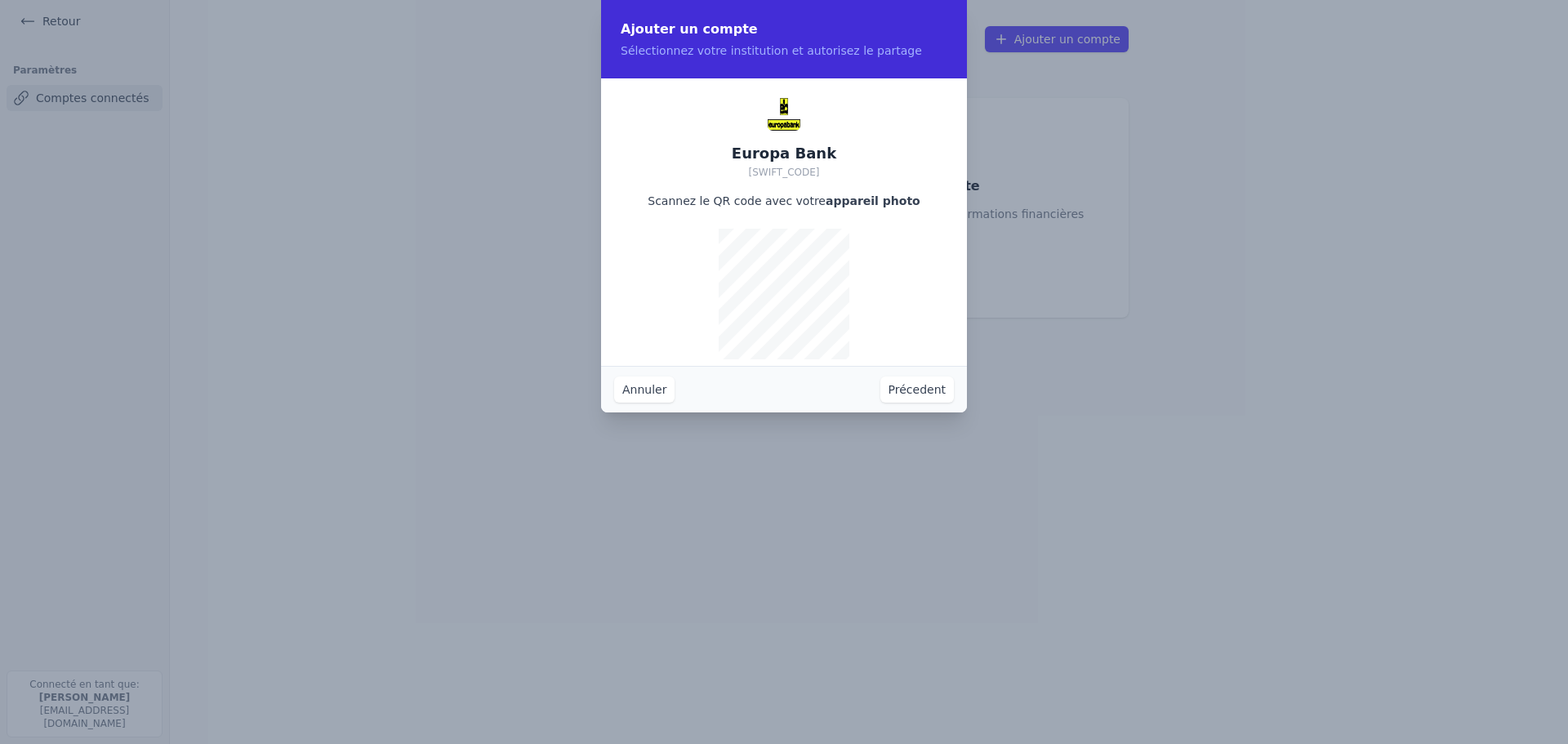
click at [658, 391] on button "Annuler" at bounding box center [645, 390] width 61 height 26
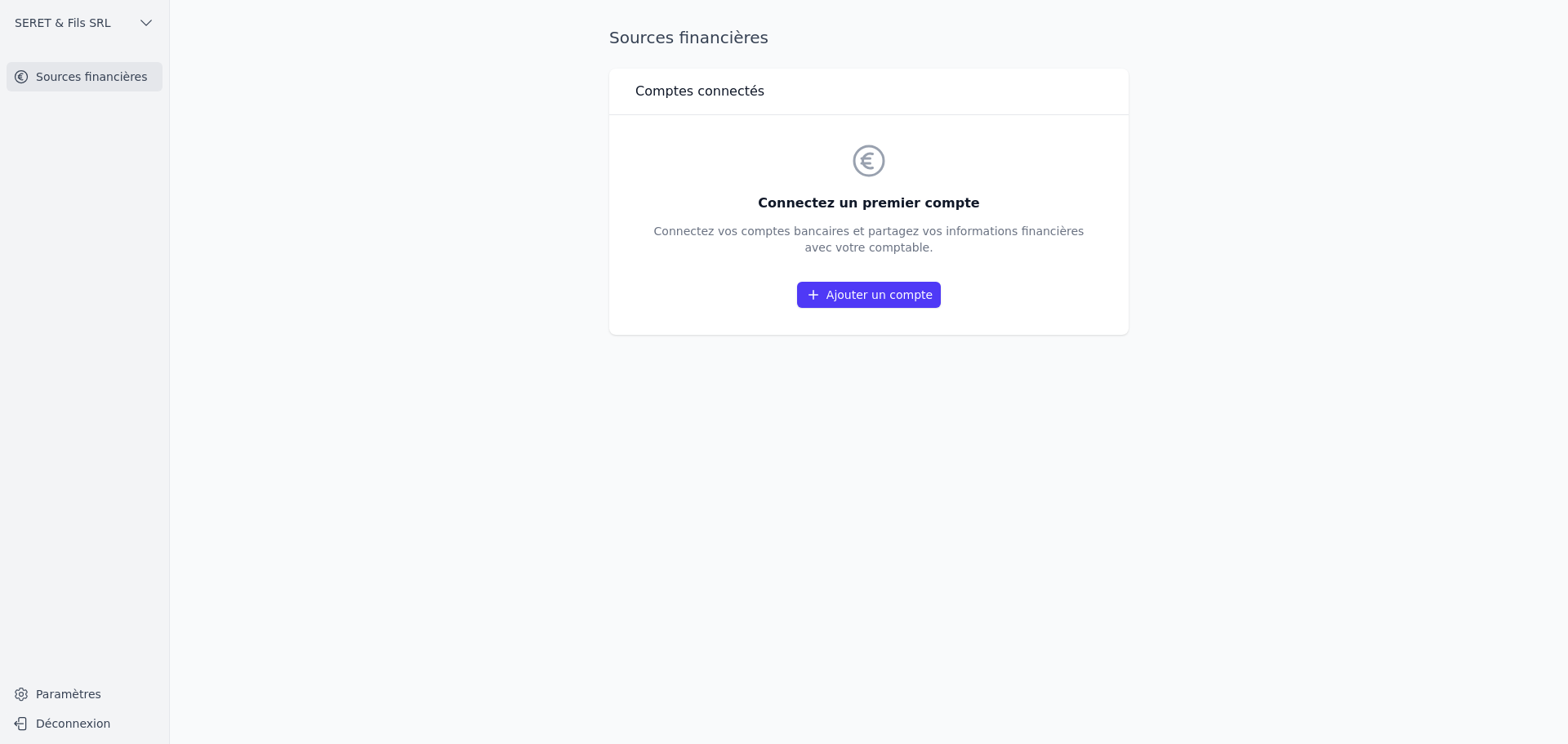
click at [848, 296] on link "Ajouter un compte" at bounding box center [869, 295] width 144 height 26
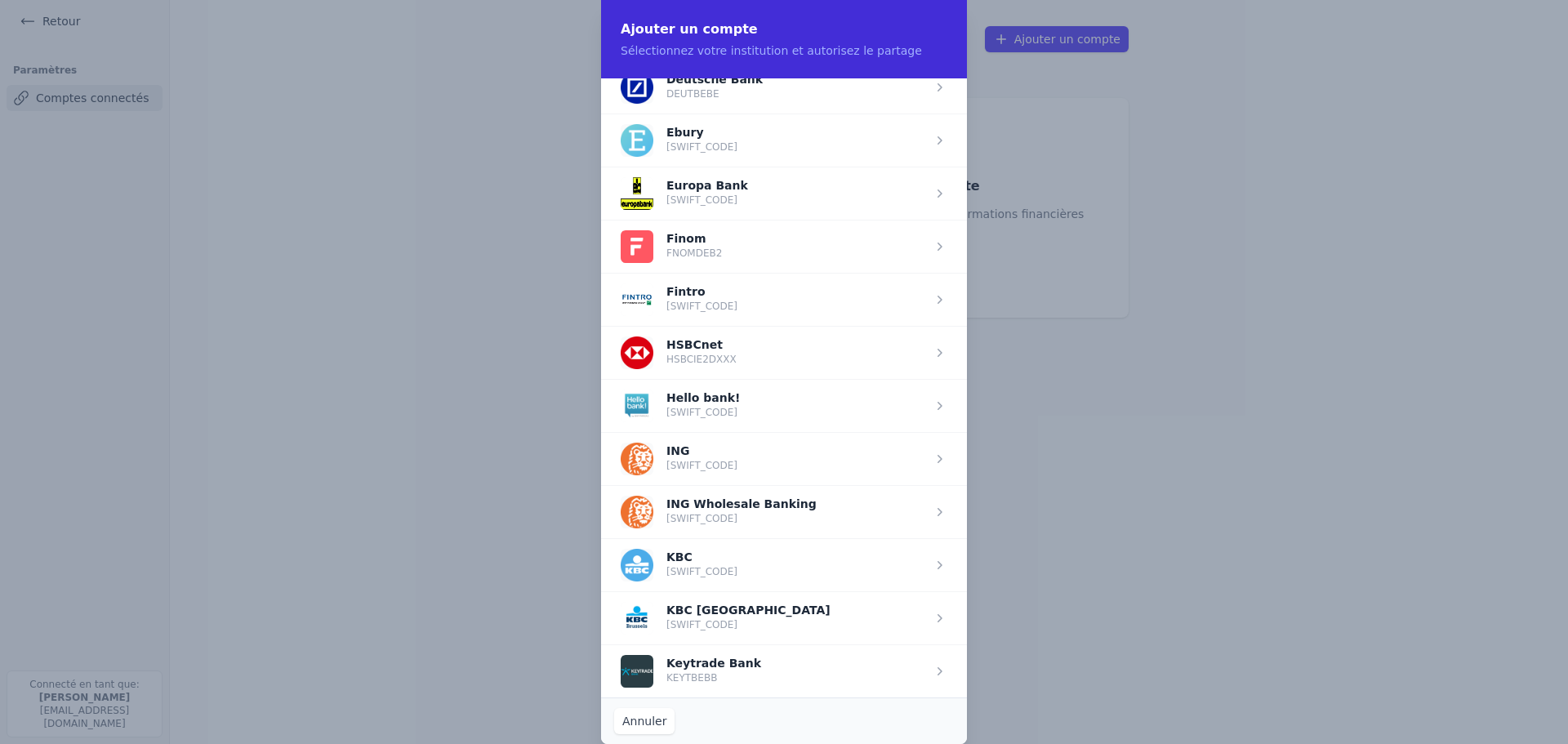
scroll to position [891, 0]
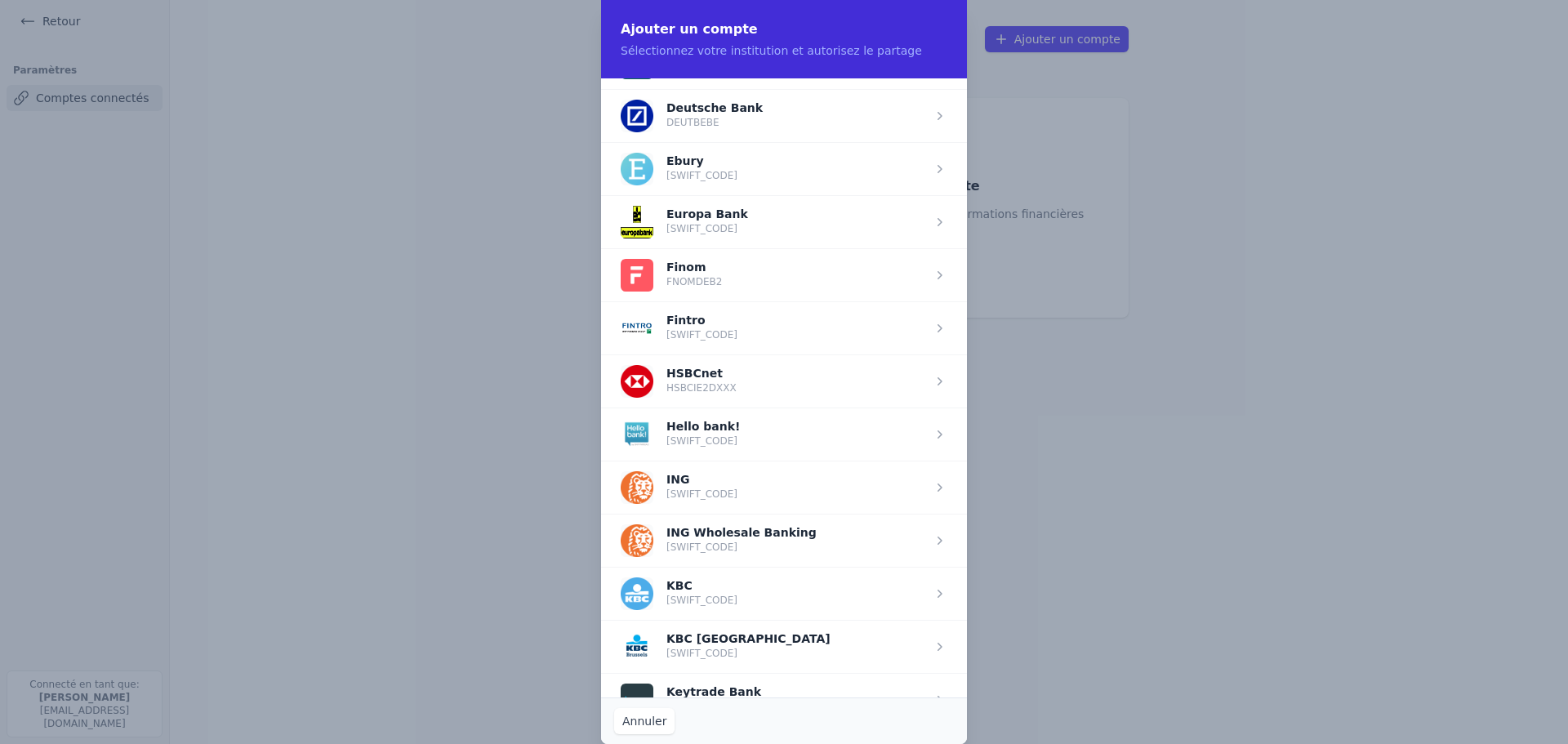
click at [939, 225] on span "button" at bounding box center [784, 222] width 366 height 53
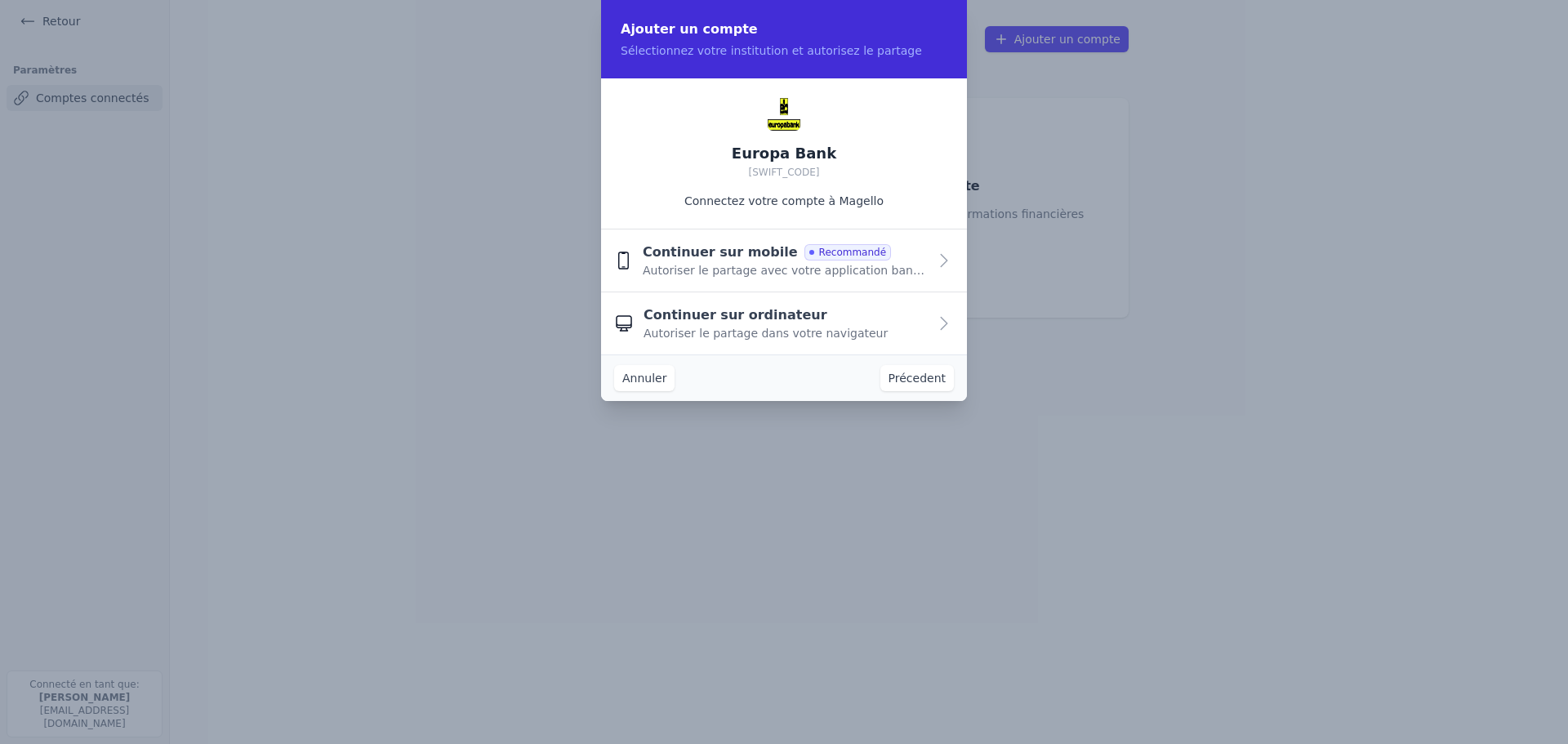
click at [915, 267] on span "Autoriser le partage avec votre application bancaire" at bounding box center [785, 270] width 285 height 16
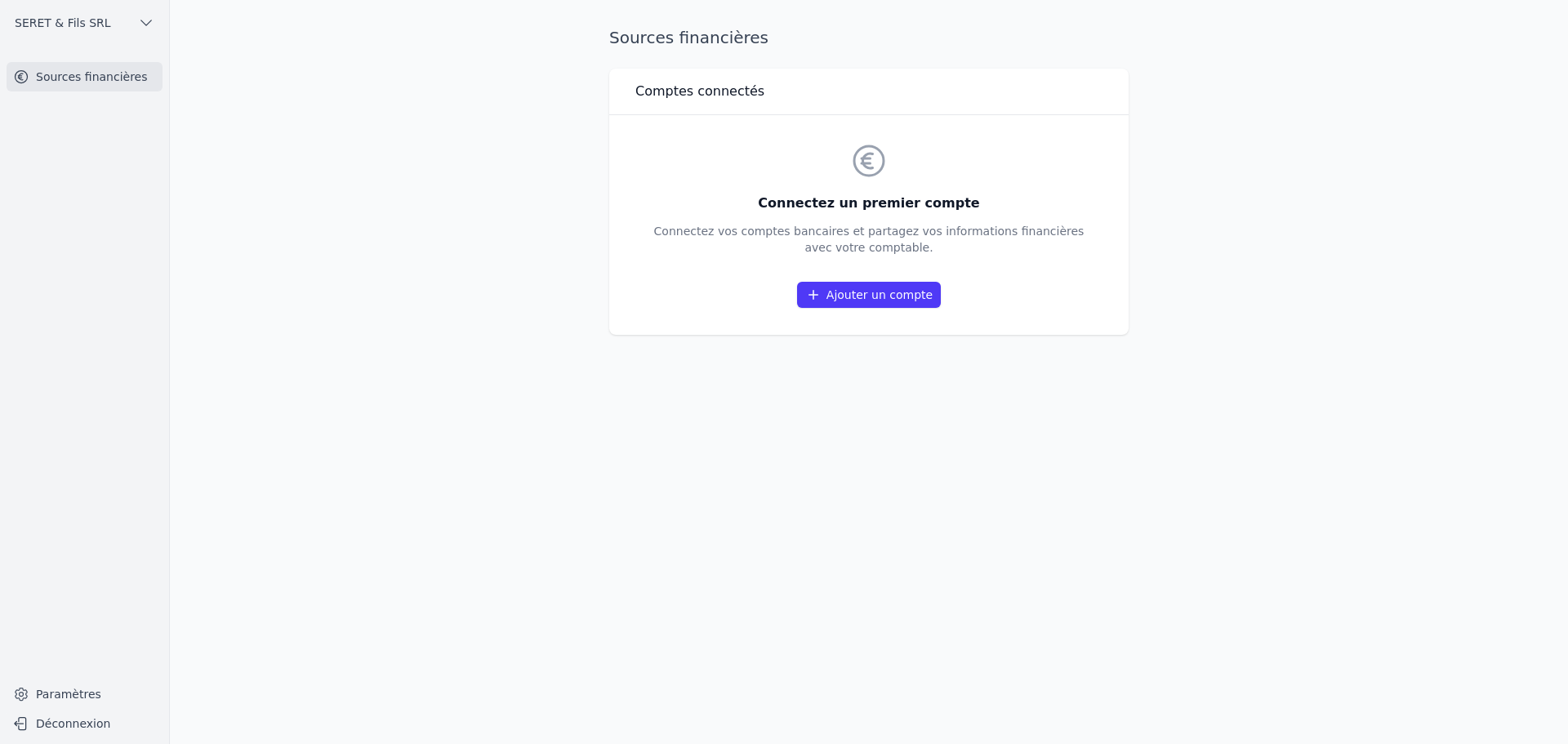
click at [856, 295] on link "Ajouter un compte" at bounding box center [869, 295] width 144 height 26
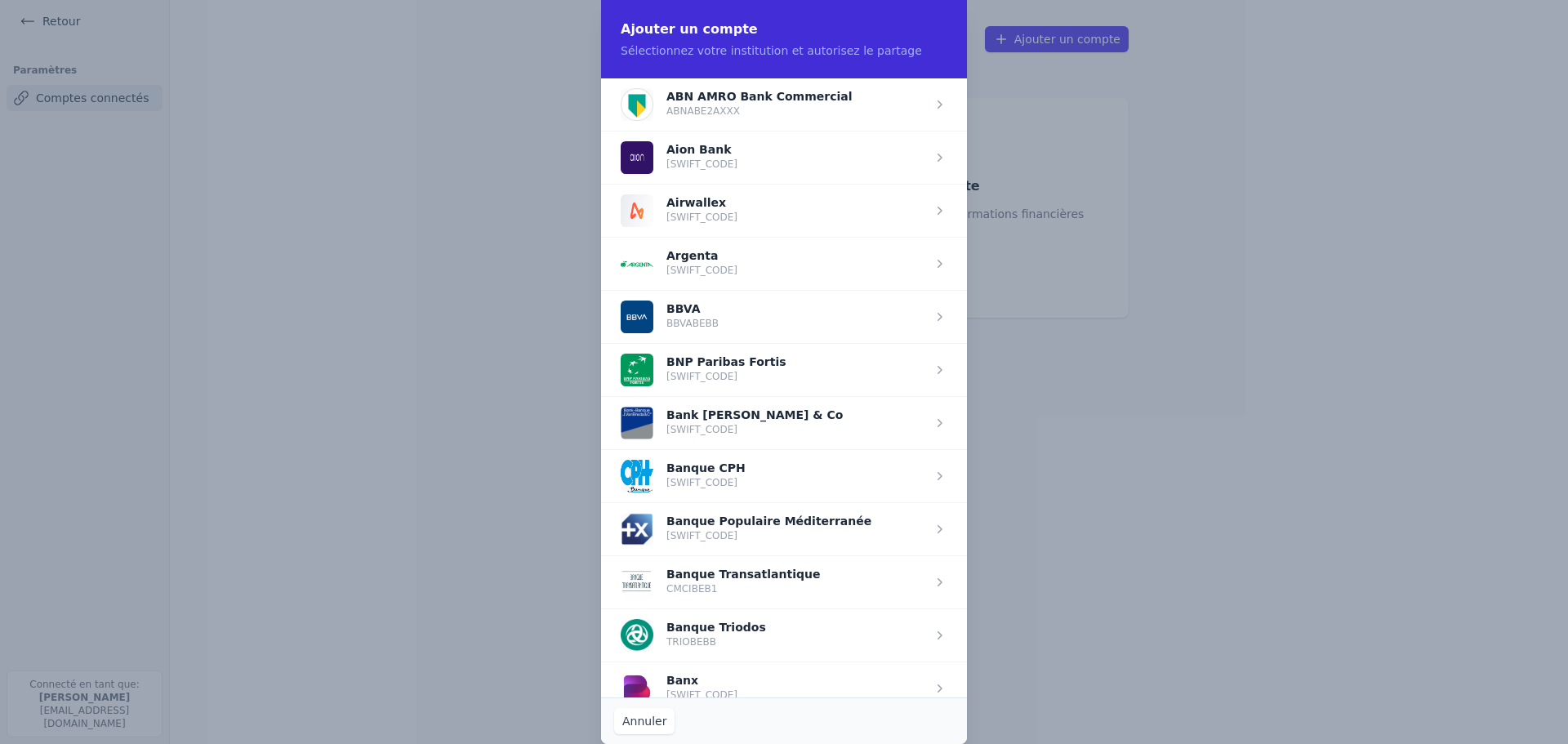
click at [743, 355] on span "button" at bounding box center [784, 369] width 366 height 53
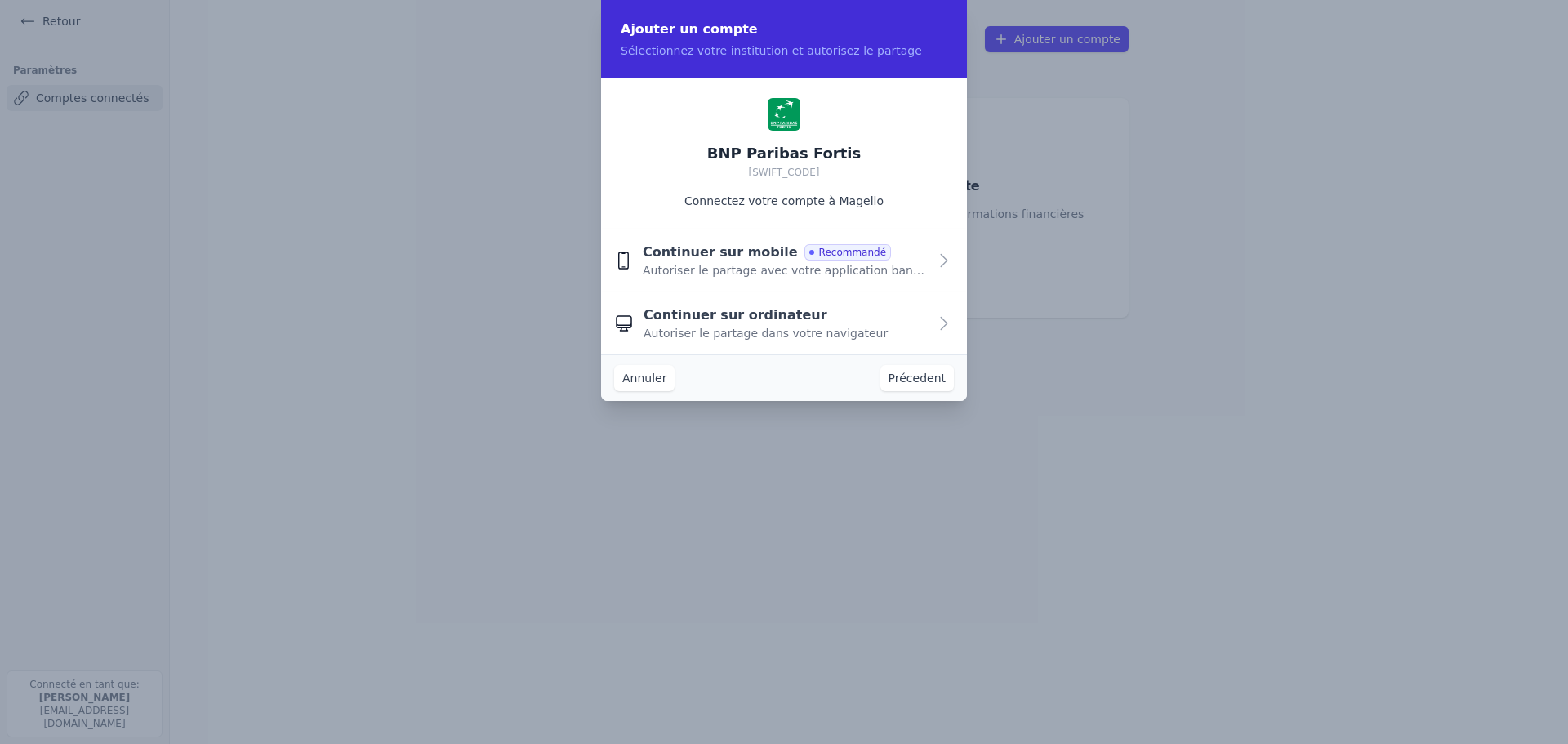
click at [760, 263] on span "Autoriser le partage avec votre application bancaire" at bounding box center [785, 270] width 285 height 16
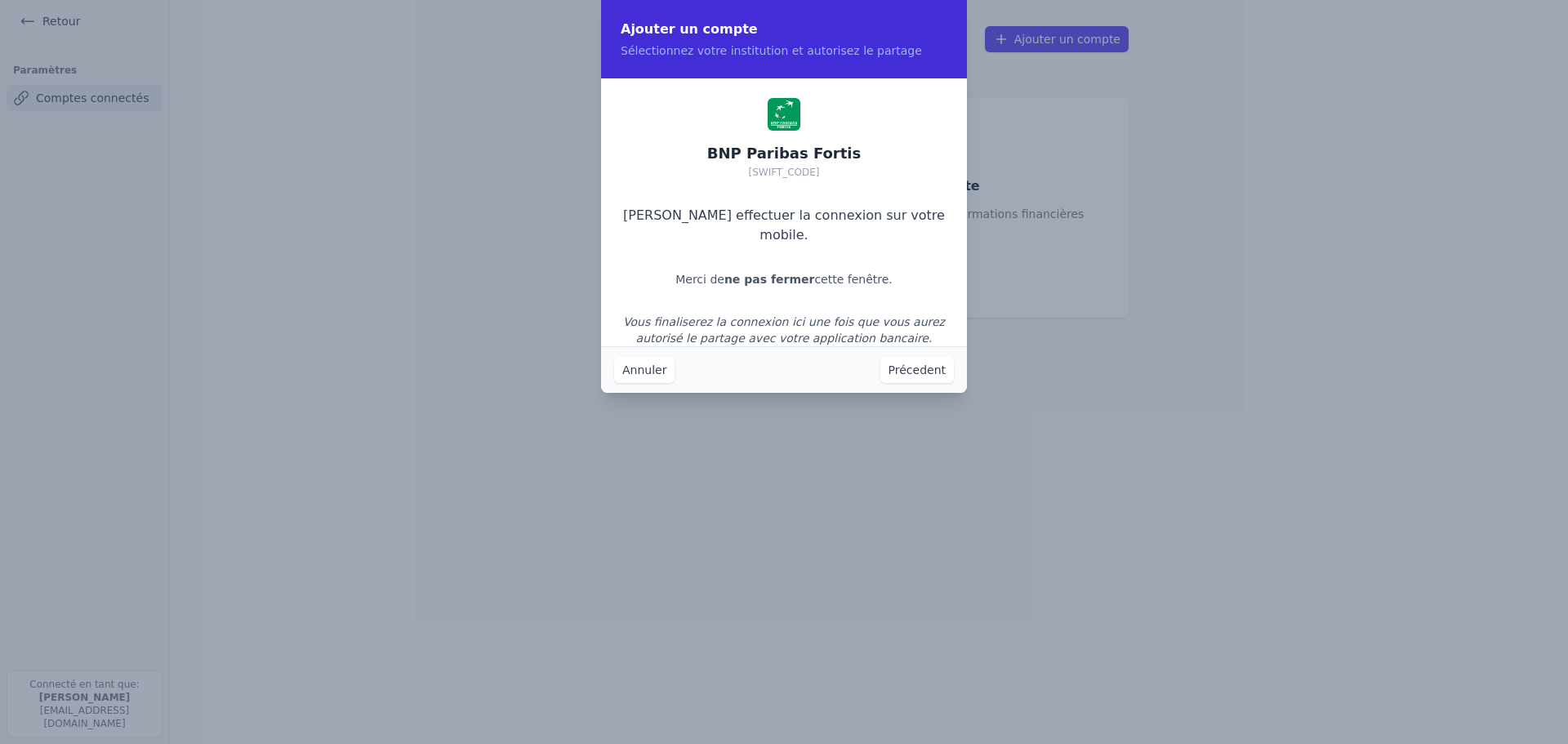
click at [646, 371] on button "Annuler" at bounding box center [645, 370] width 61 height 26
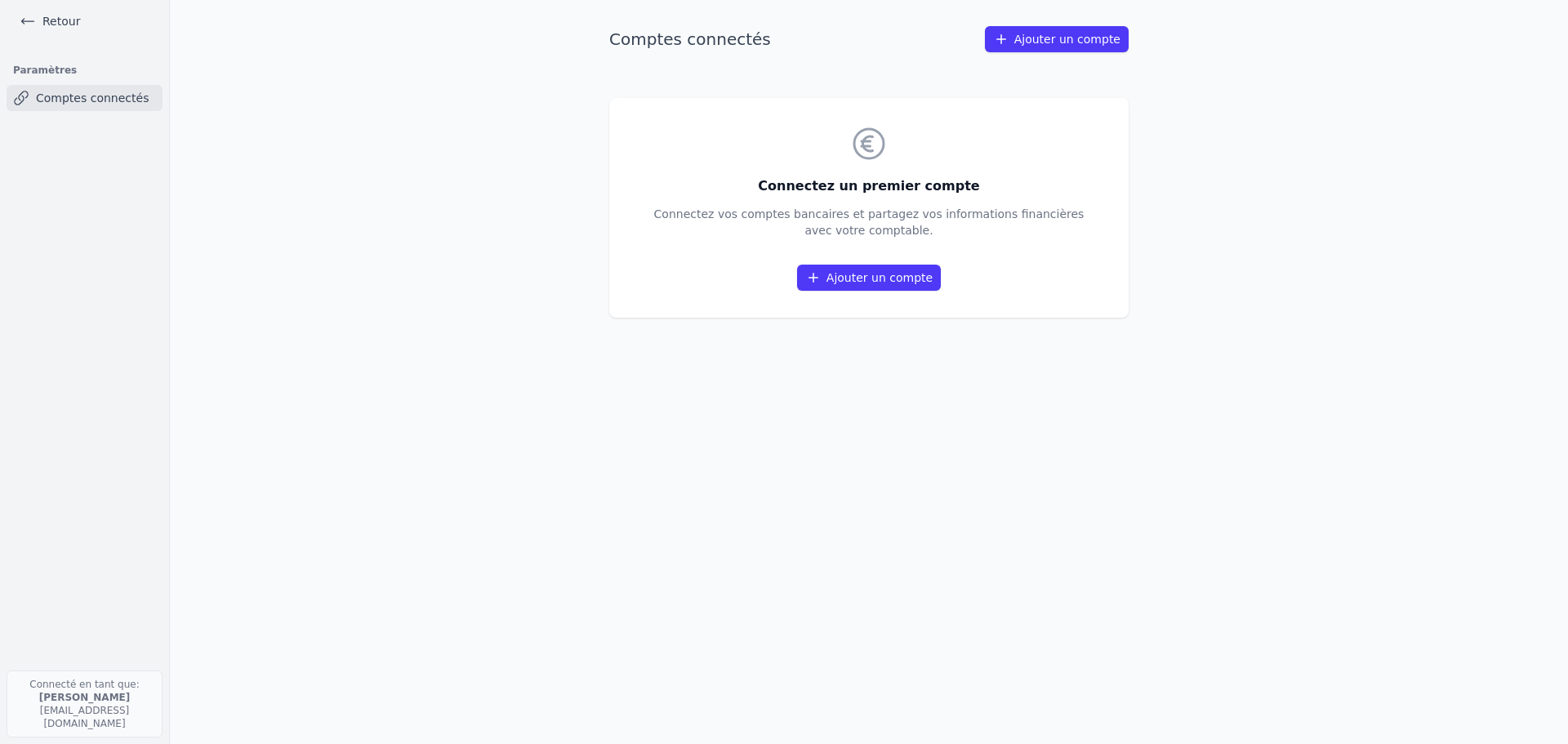
click at [821, 273] on icon at bounding box center [813, 277] width 16 height 16
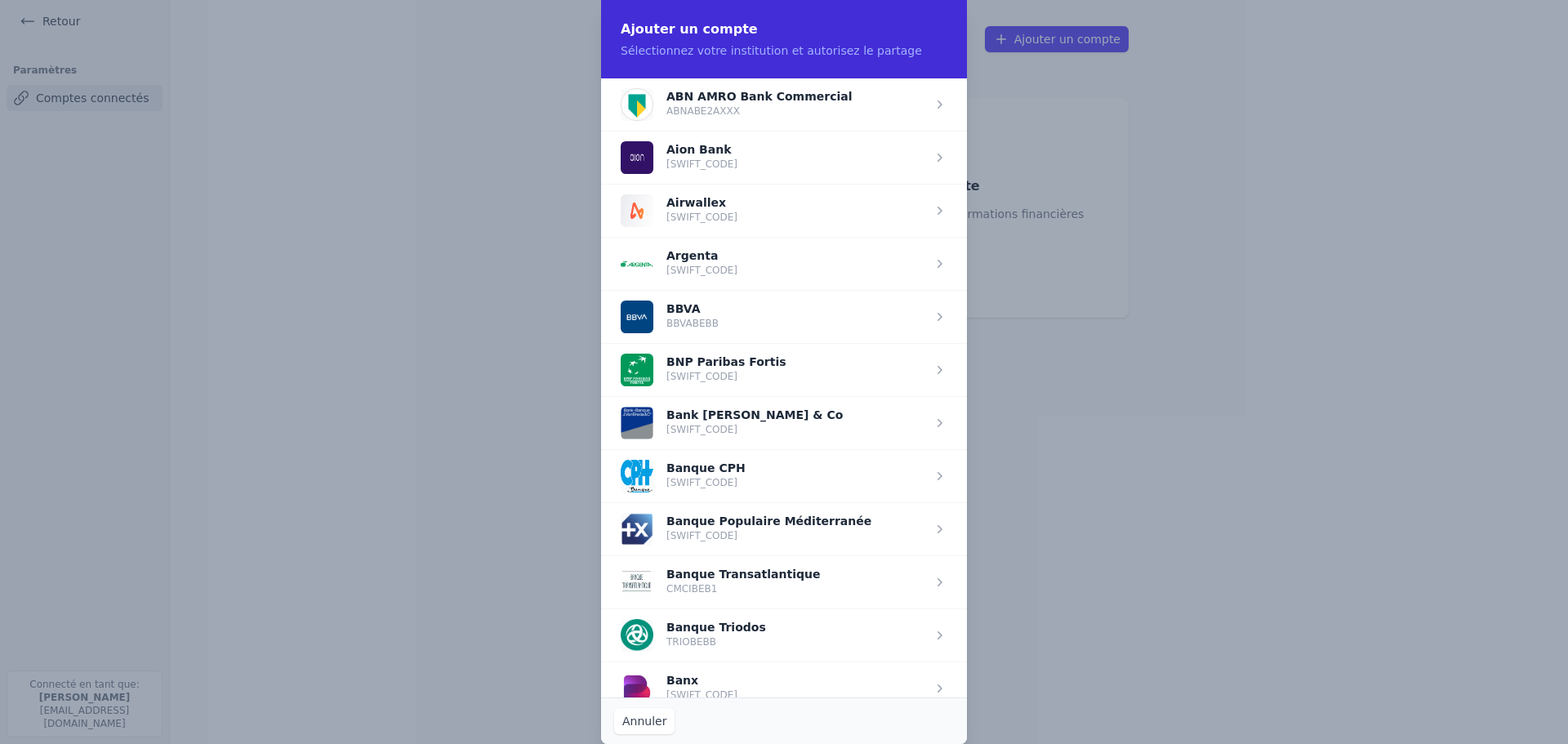
drag, startPoint x: 765, startPoint y: 369, endPoint x: 741, endPoint y: 374, distance: 24.5
click at [764, 368] on span "button" at bounding box center [784, 369] width 366 height 53
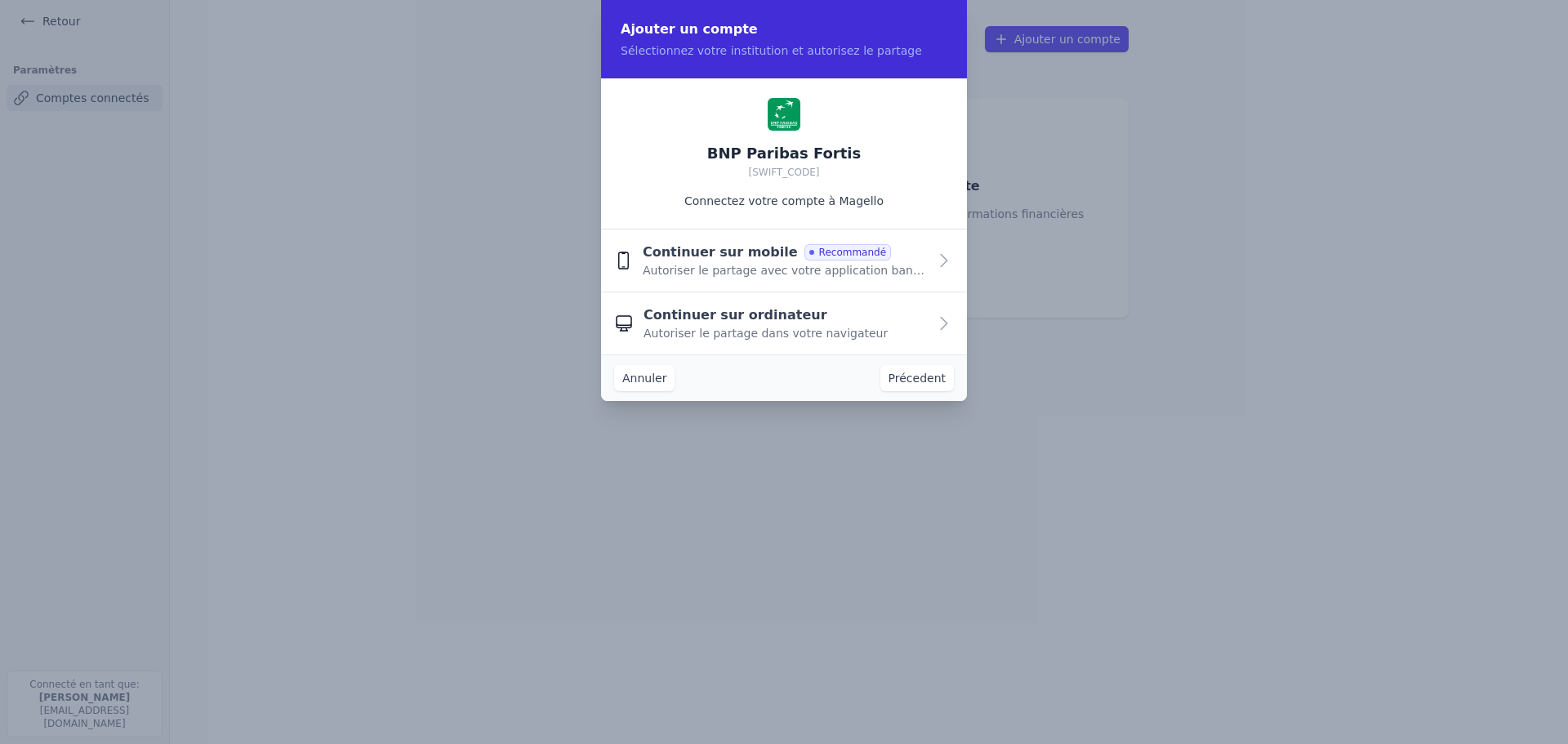
click at [772, 273] on span "Autoriser le partage avec votre application bancaire" at bounding box center [785, 270] width 285 height 16
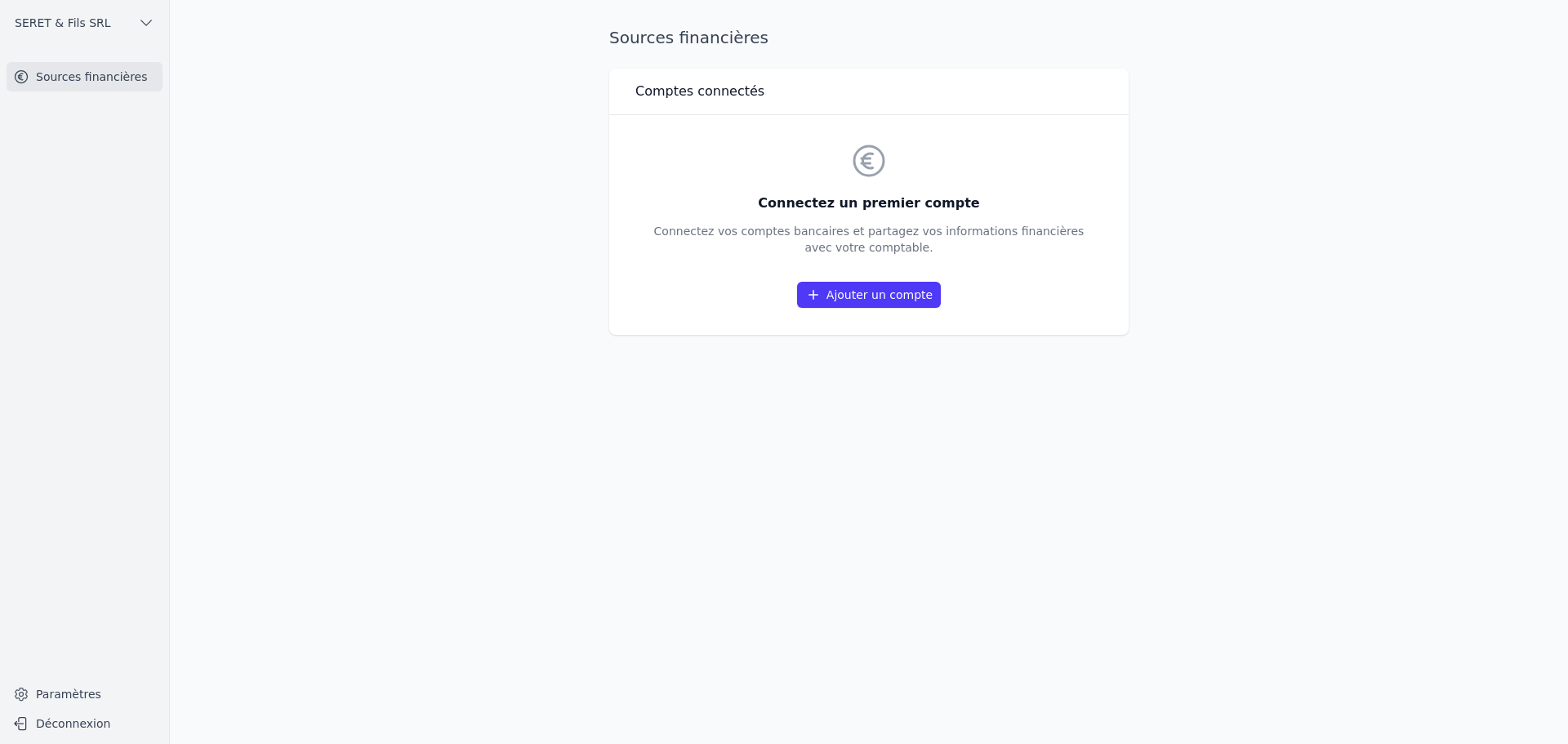
click at [912, 290] on link "Ajouter un compte" at bounding box center [869, 295] width 144 height 26
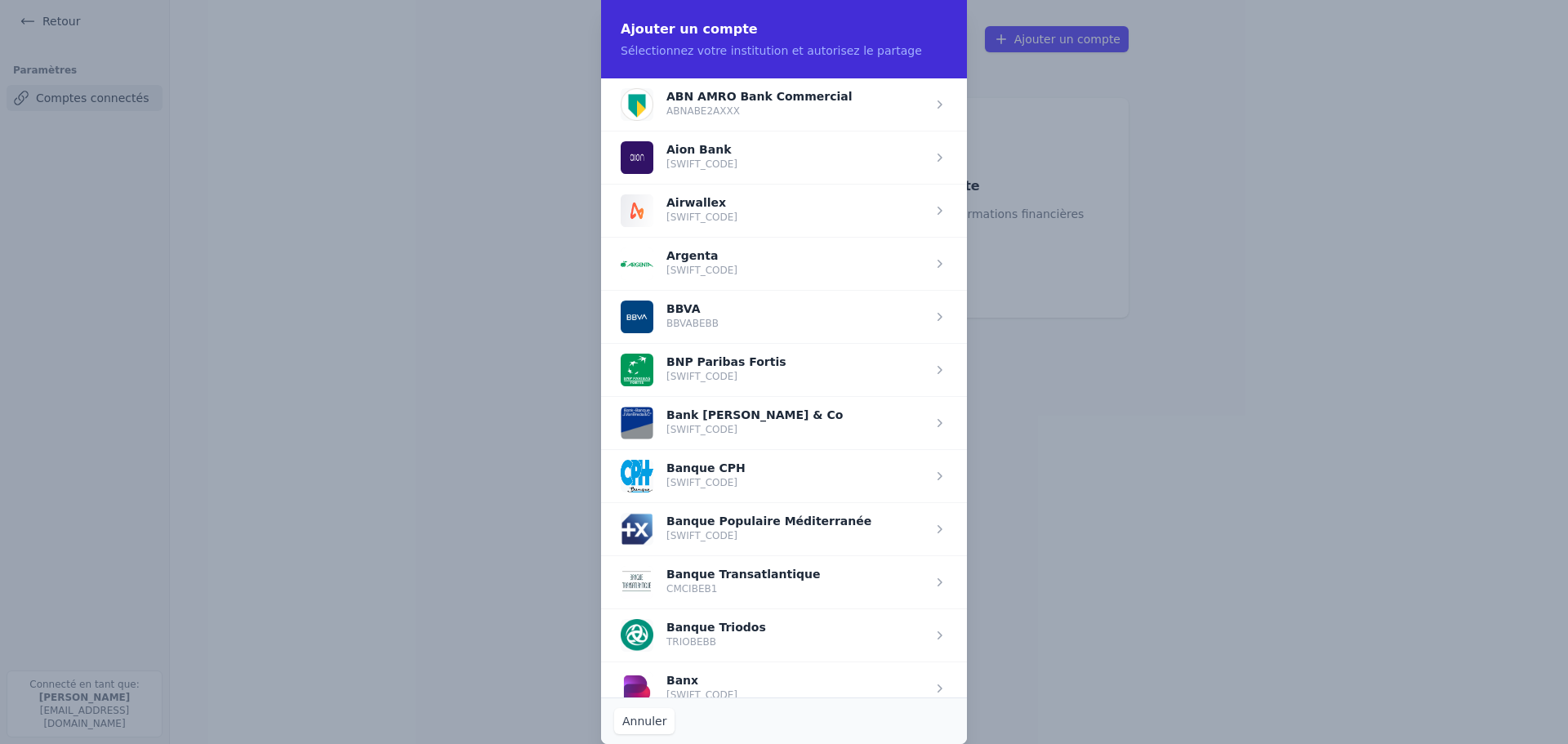
click at [742, 358] on span "button" at bounding box center [784, 369] width 366 height 53
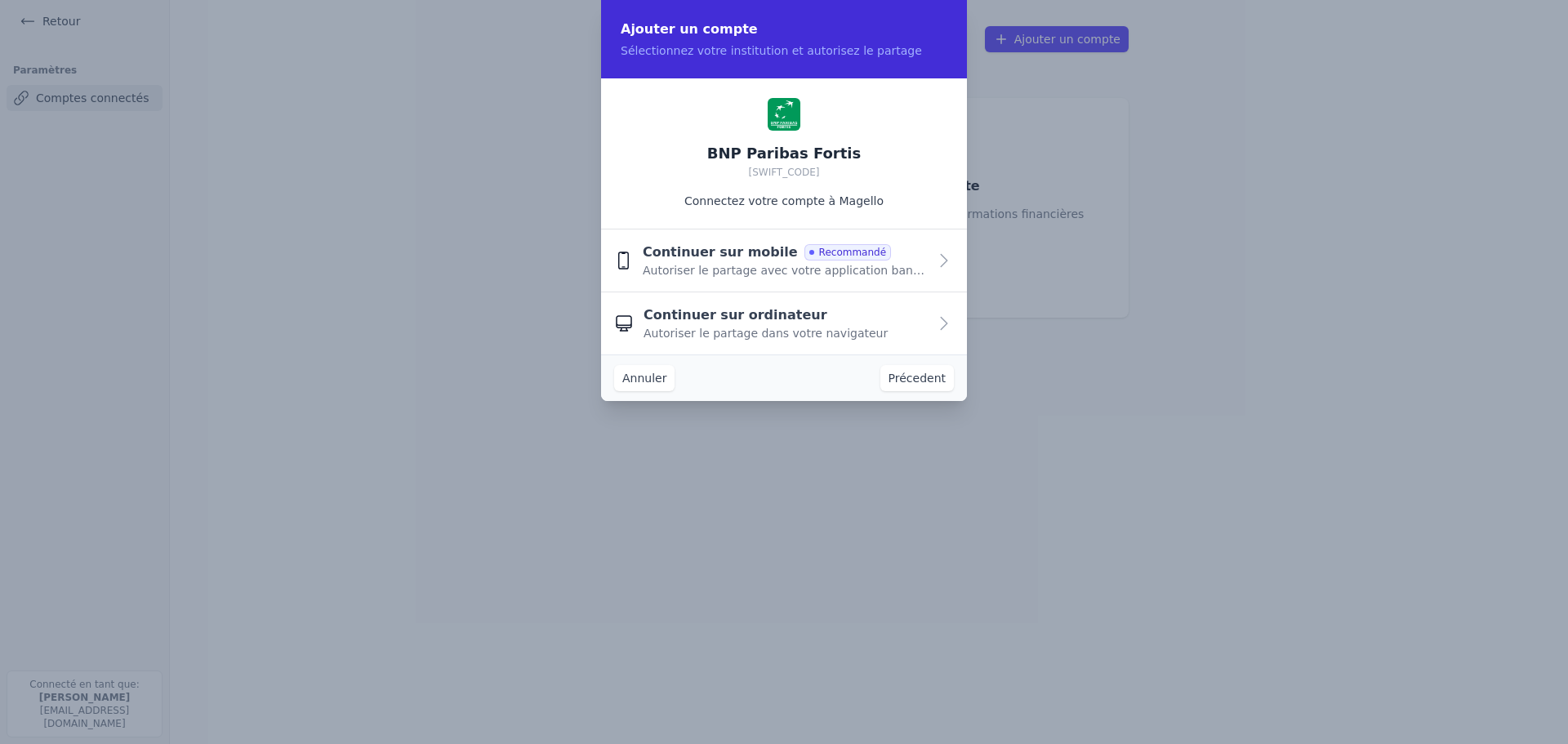
click at [787, 327] on span "Autoriser le partage dans votre navigateur" at bounding box center [766, 333] width 244 height 16
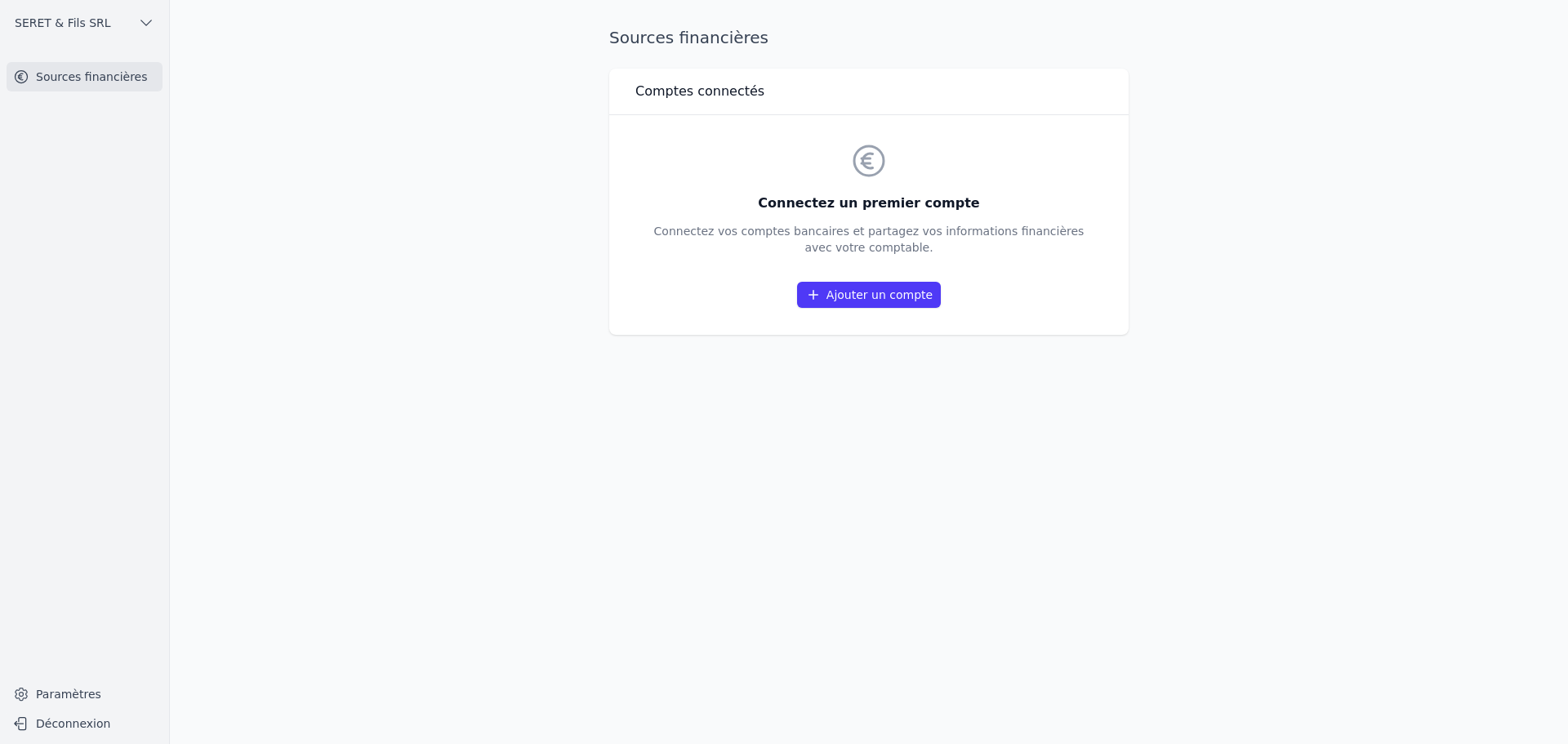
click at [874, 290] on link "Ajouter un compte" at bounding box center [869, 295] width 144 height 26
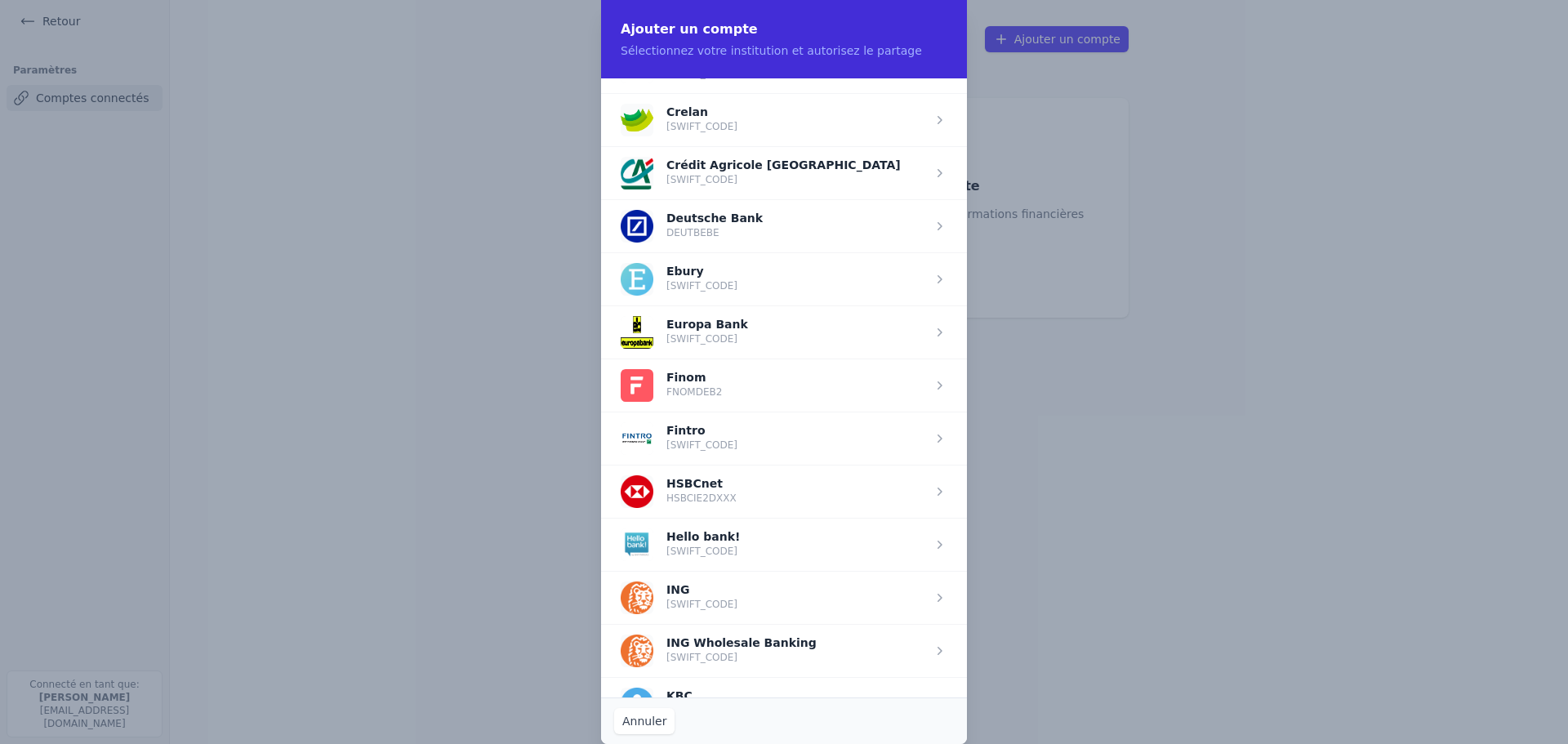
scroll to position [817, 0]
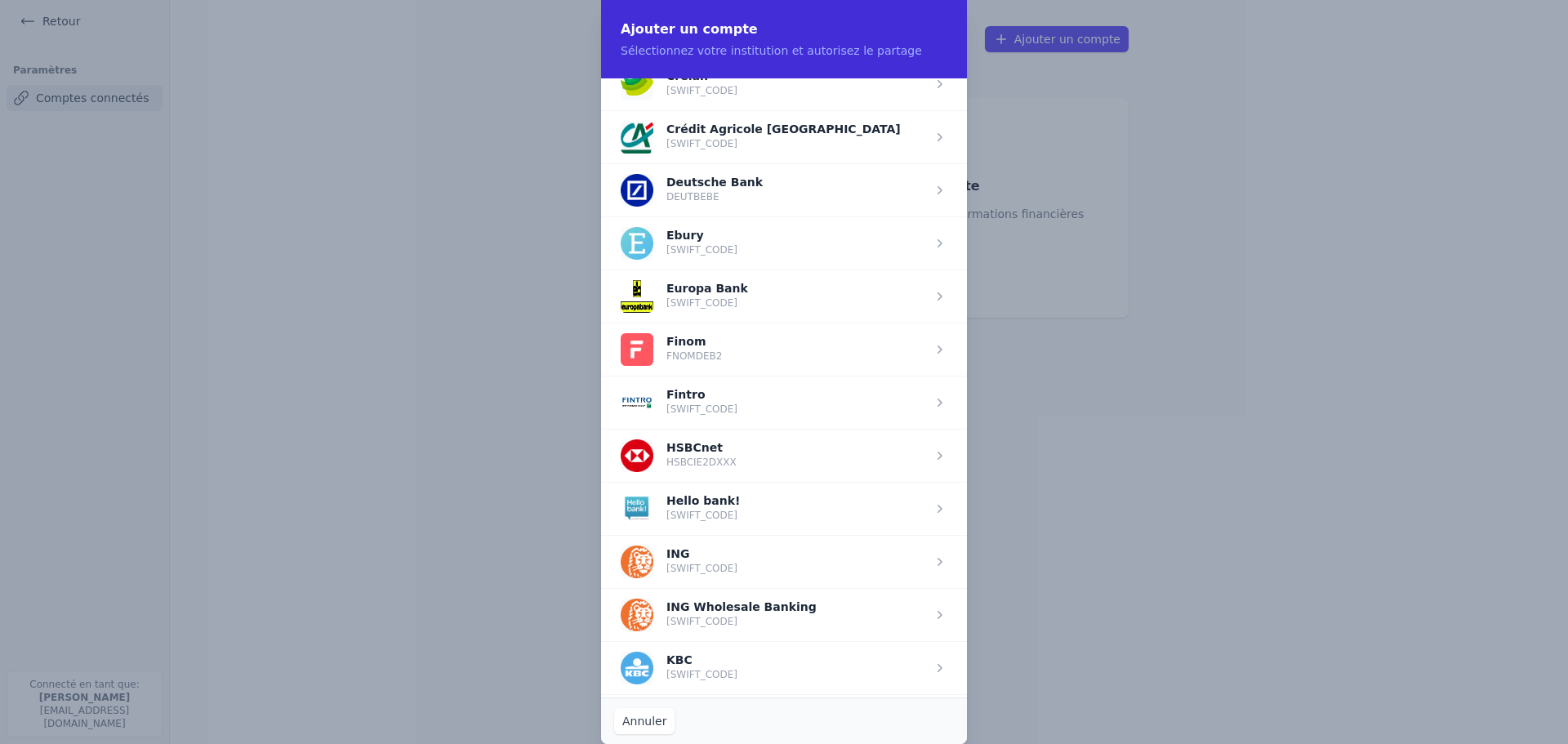
click at [748, 305] on span "button" at bounding box center [784, 295] width 366 height 53
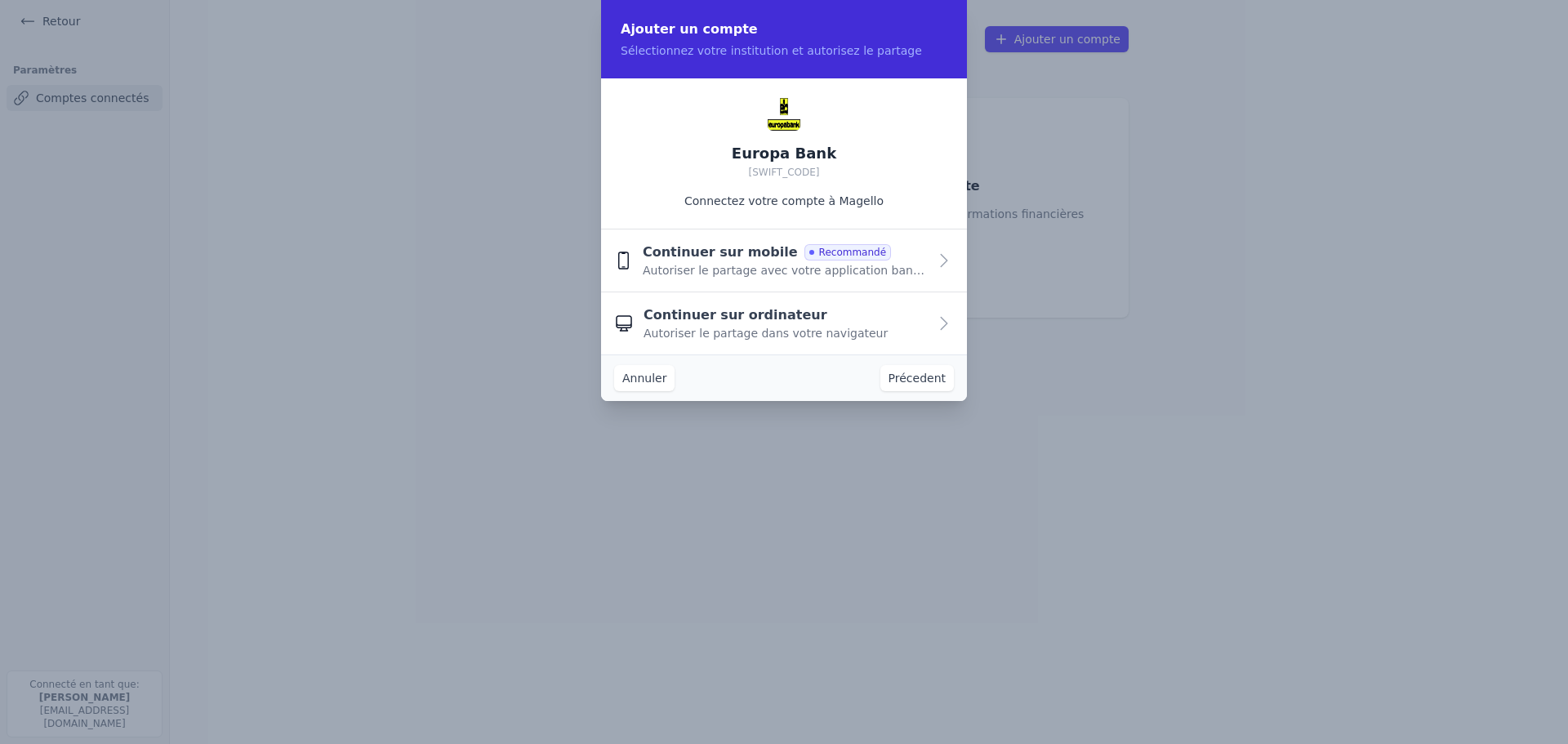
scroll to position [0, 0]
click at [749, 322] on span "Continuer sur ordinateur" at bounding box center [735, 315] width 184 height 20
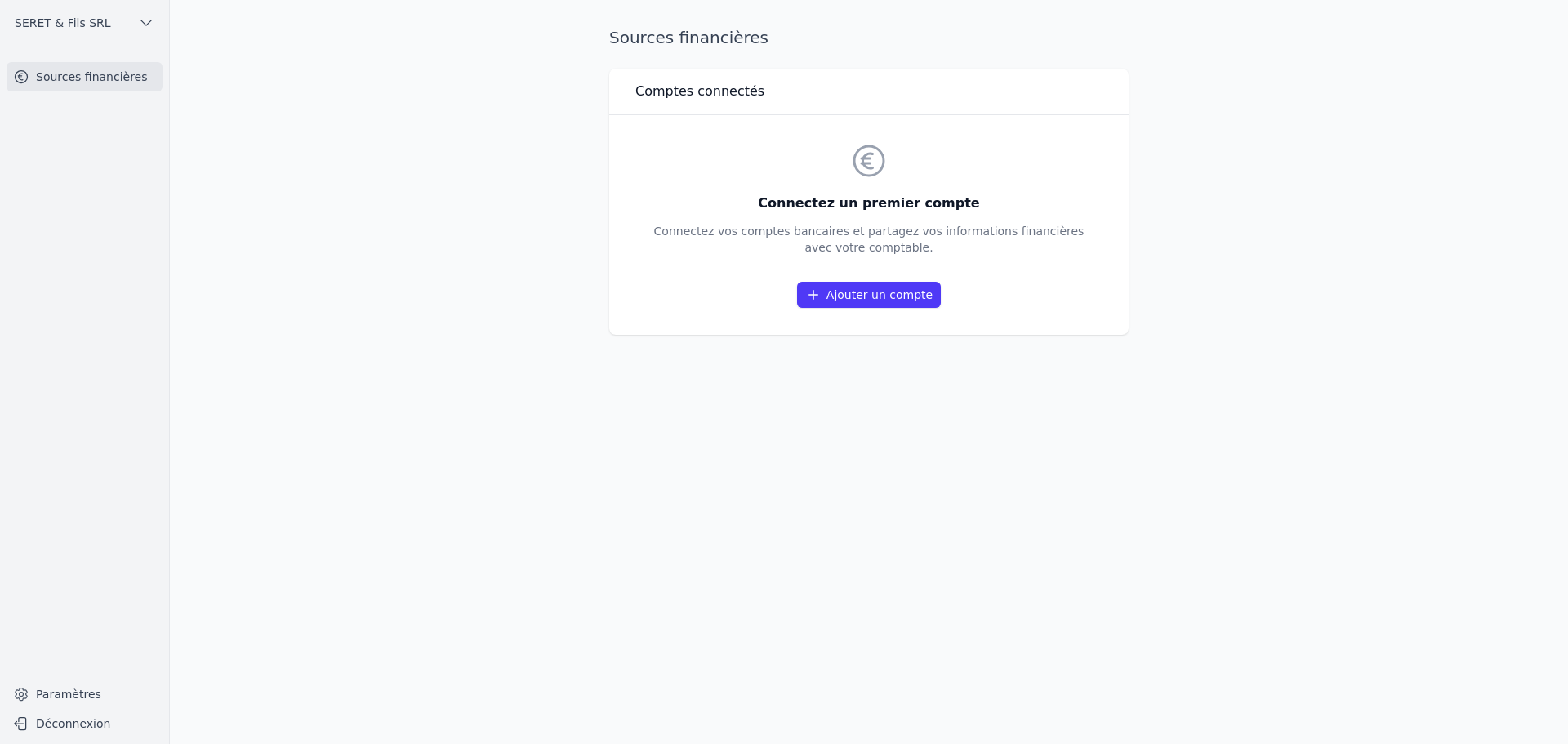
click at [878, 286] on link "Ajouter un compte" at bounding box center [869, 295] width 144 height 26
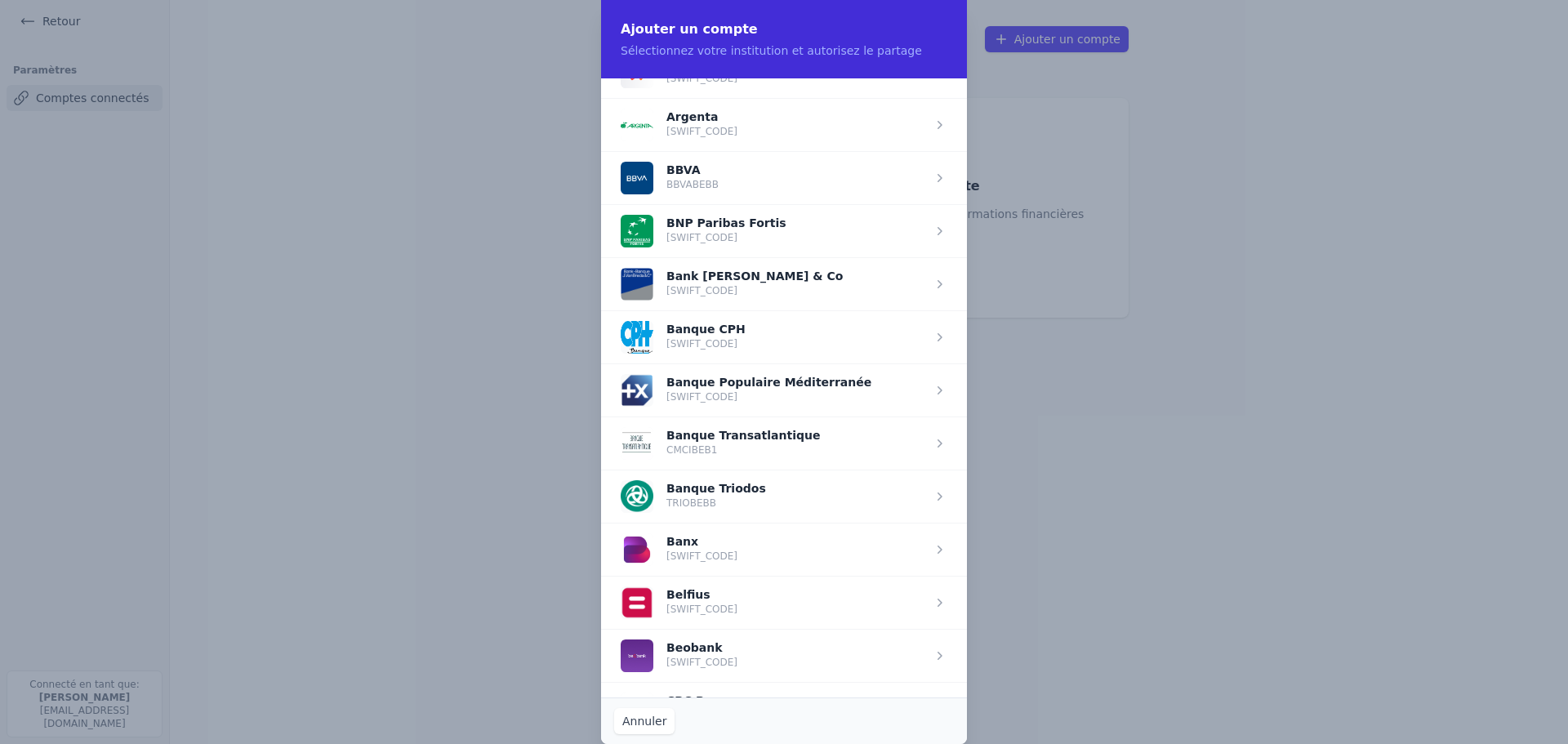
scroll to position [490, 0]
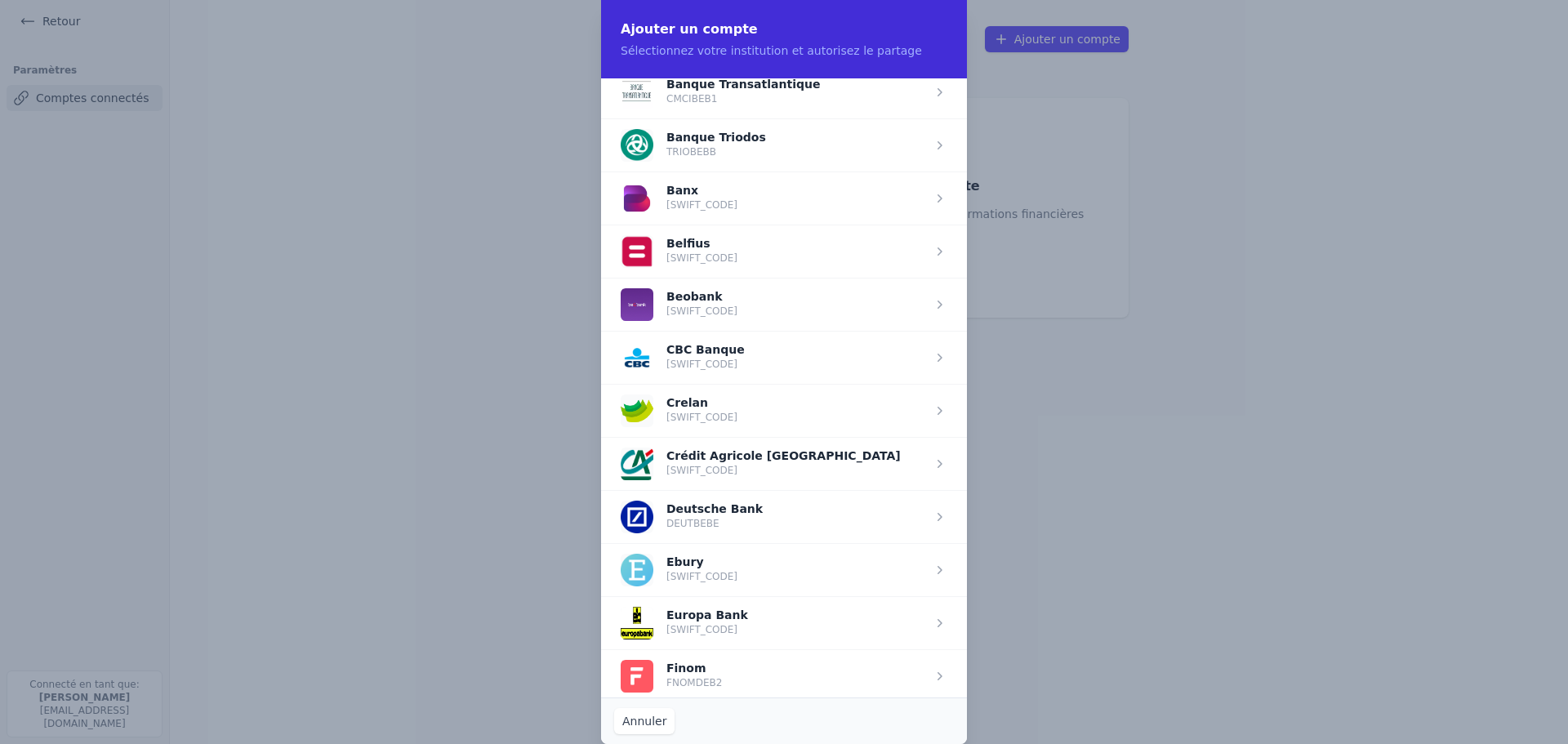
click at [723, 620] on span "button" at bounding box center [784, 623] width 366 height 53
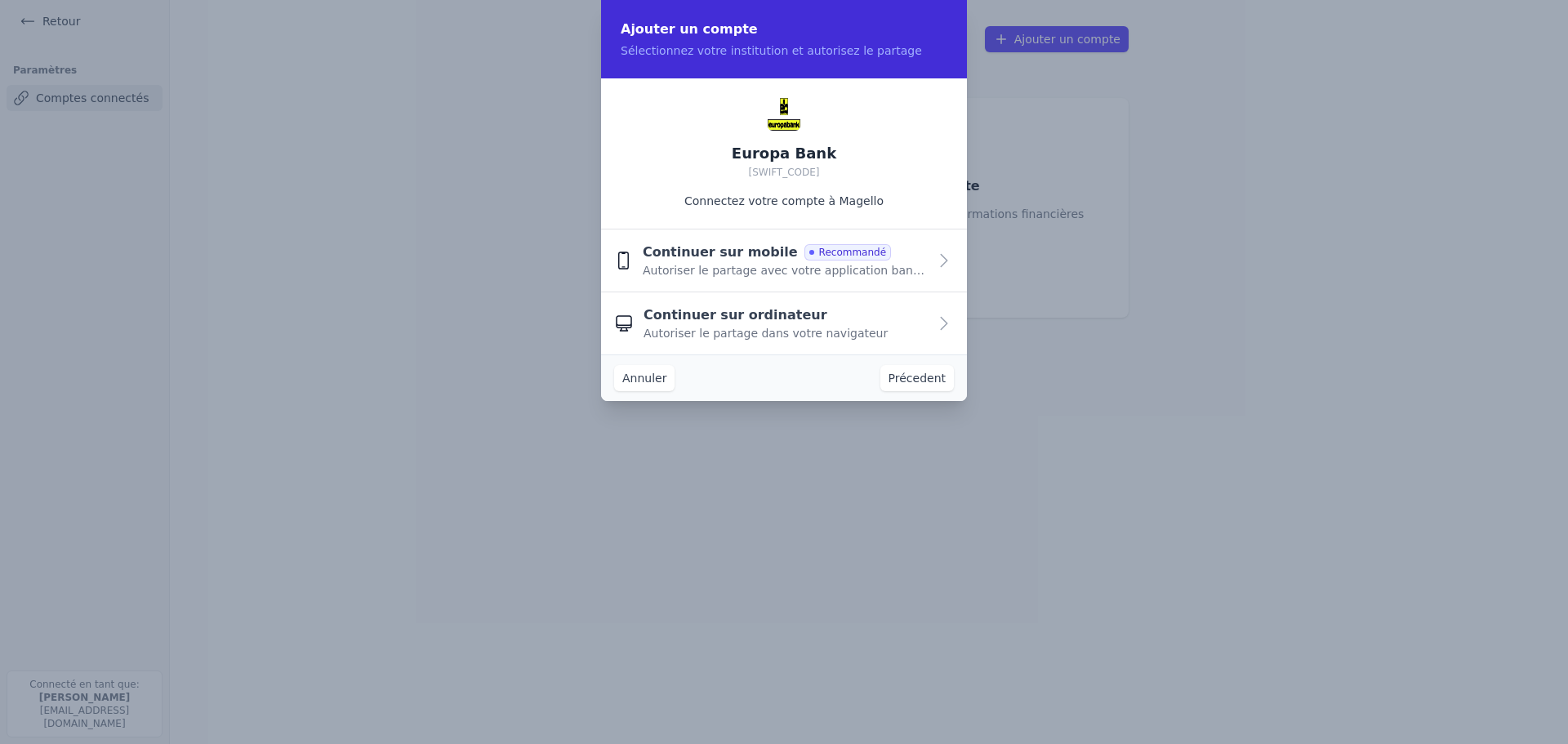
scroll to position [0, 0]
click at [726, 262] on span "Autoriser le partage avec votre application bancaire" at bounding box center [785, 270] width 285 height 16
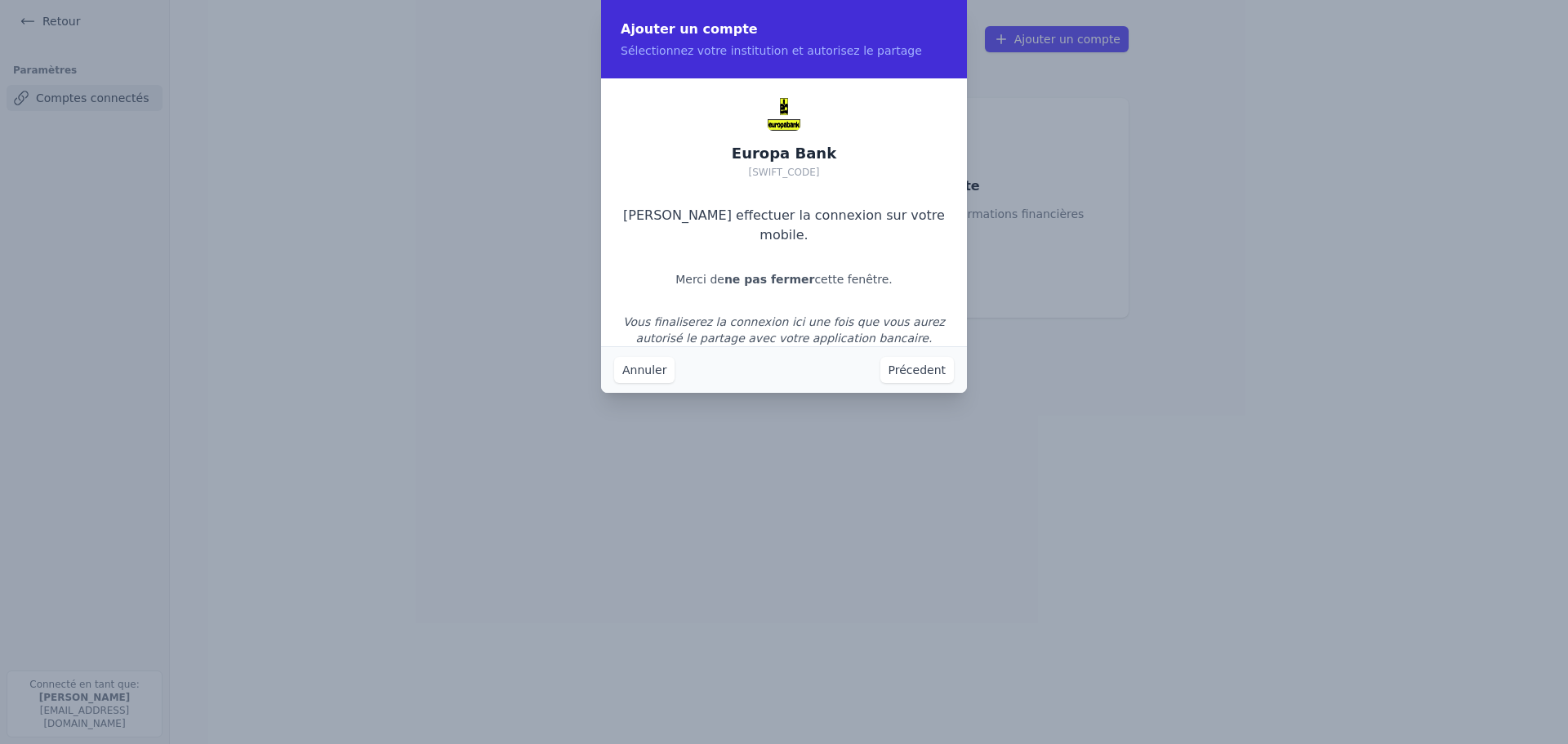
drag, startPoint x: 652, startPoint y: 295, endPoint x: 607, endPoint y: 268, distance: 52.5
click at [607, 268] on div "Europa Bank EURBBE99XXX Veuillez effectuer la connexion sur votre mobile. Merci…" at bounding box center [784, 222] width 366 height 287
click at [643, 375] on button "Annuler" at bounding box center [645, 370] width 61 height 26
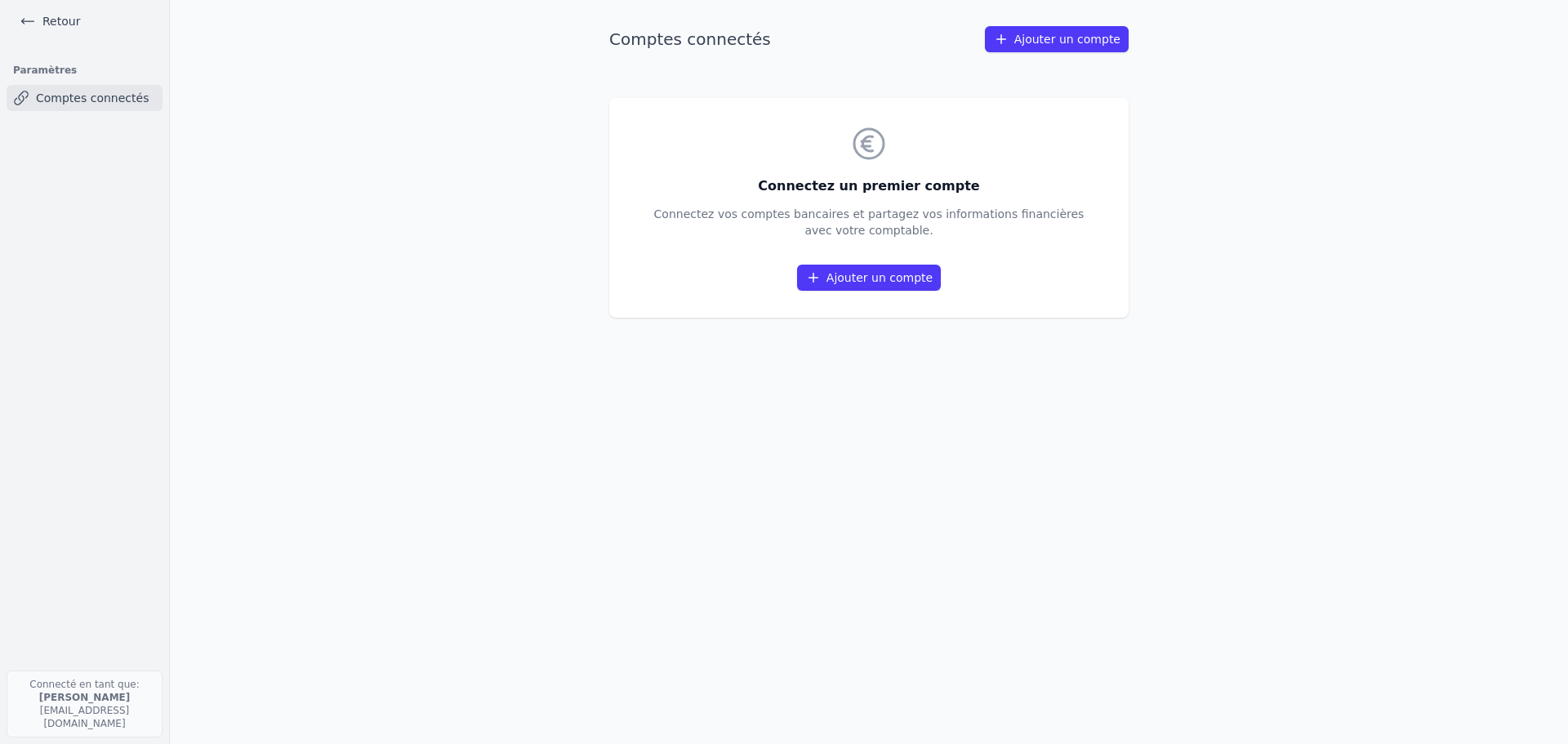
click at [923, 273] on link "Ajouter un compte" at bounding box center [869, 277] width 144 height 26
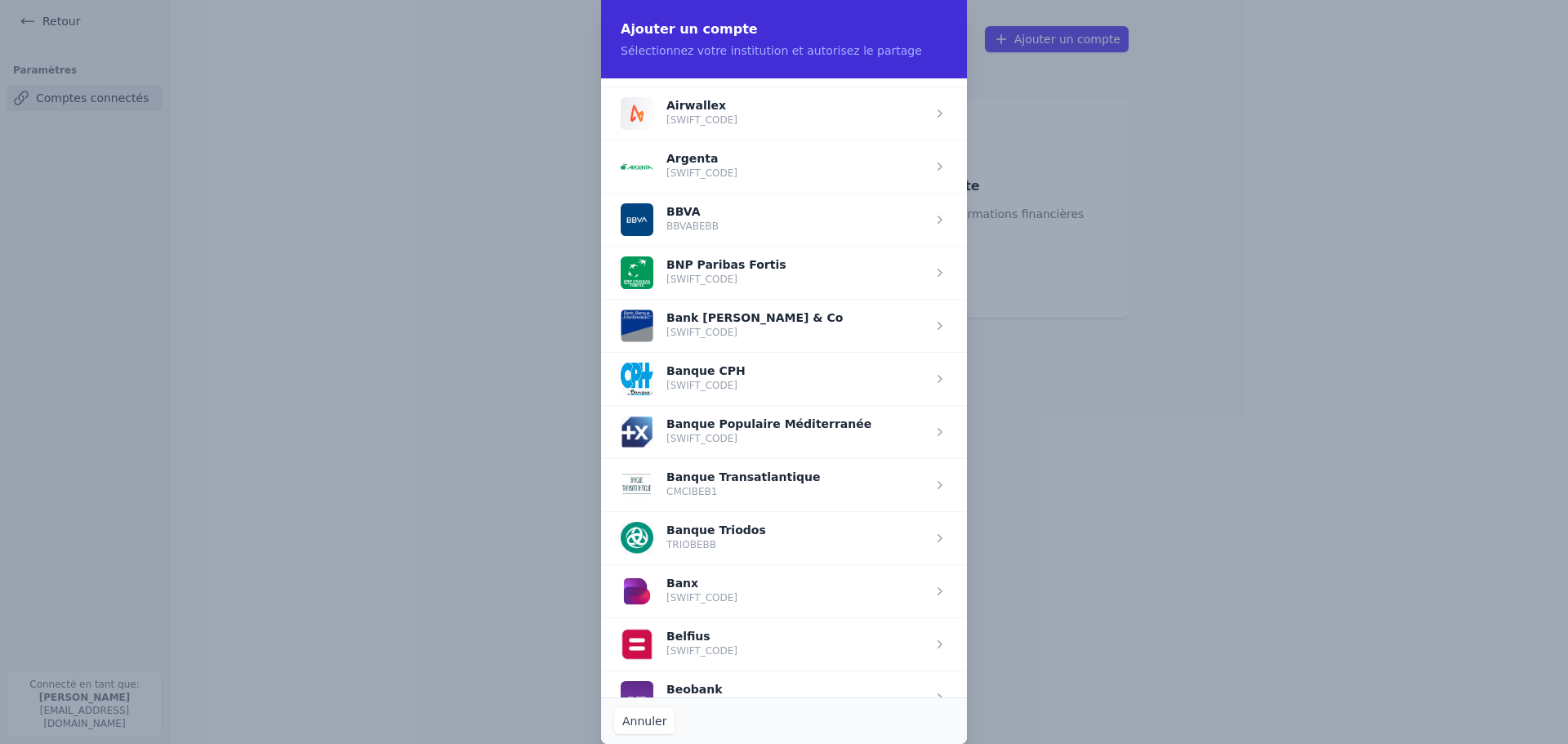
scroll to position [408, 0]
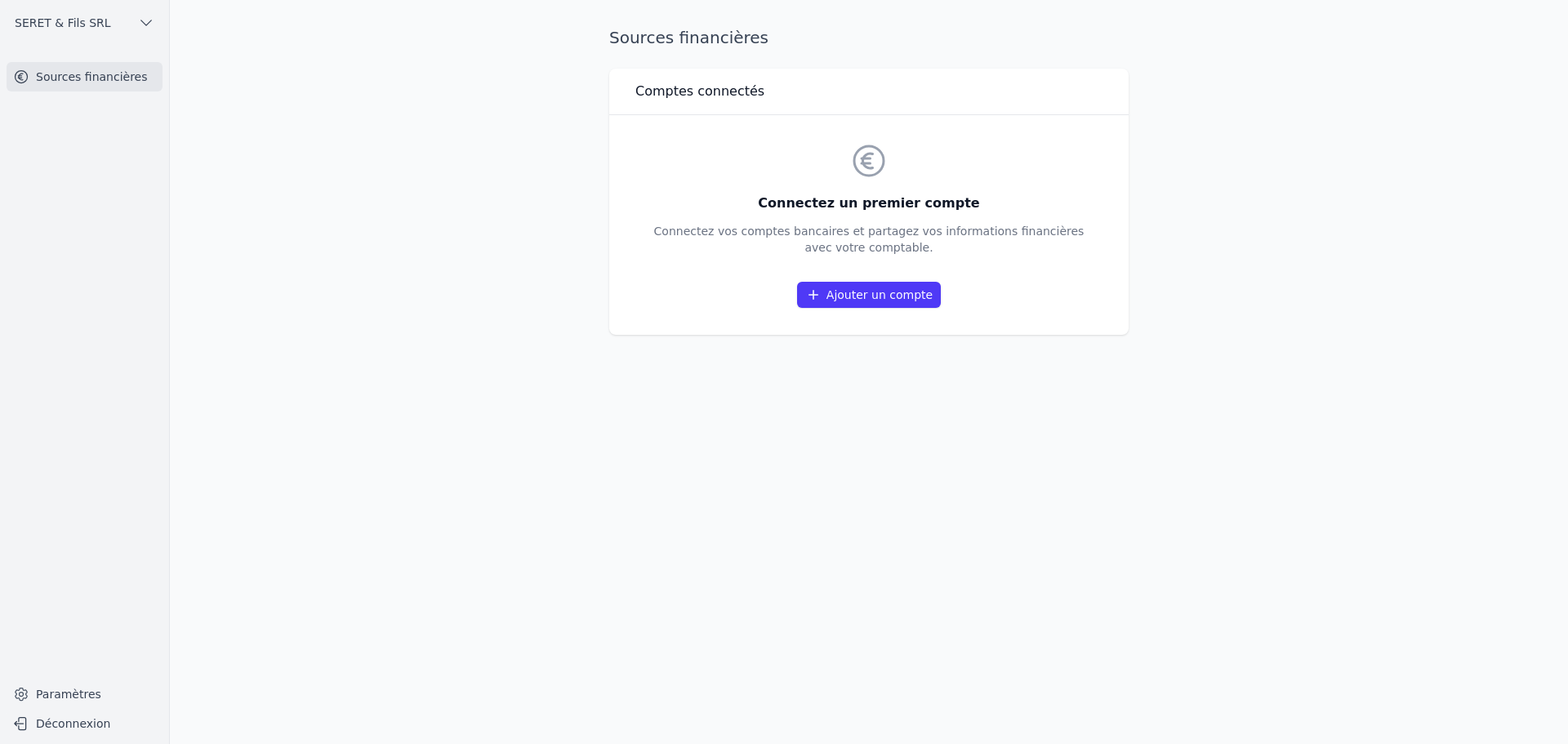
click at [923, 287] on link "Ajouter un compte" at bounding box center [869, 295] width 144 height 26
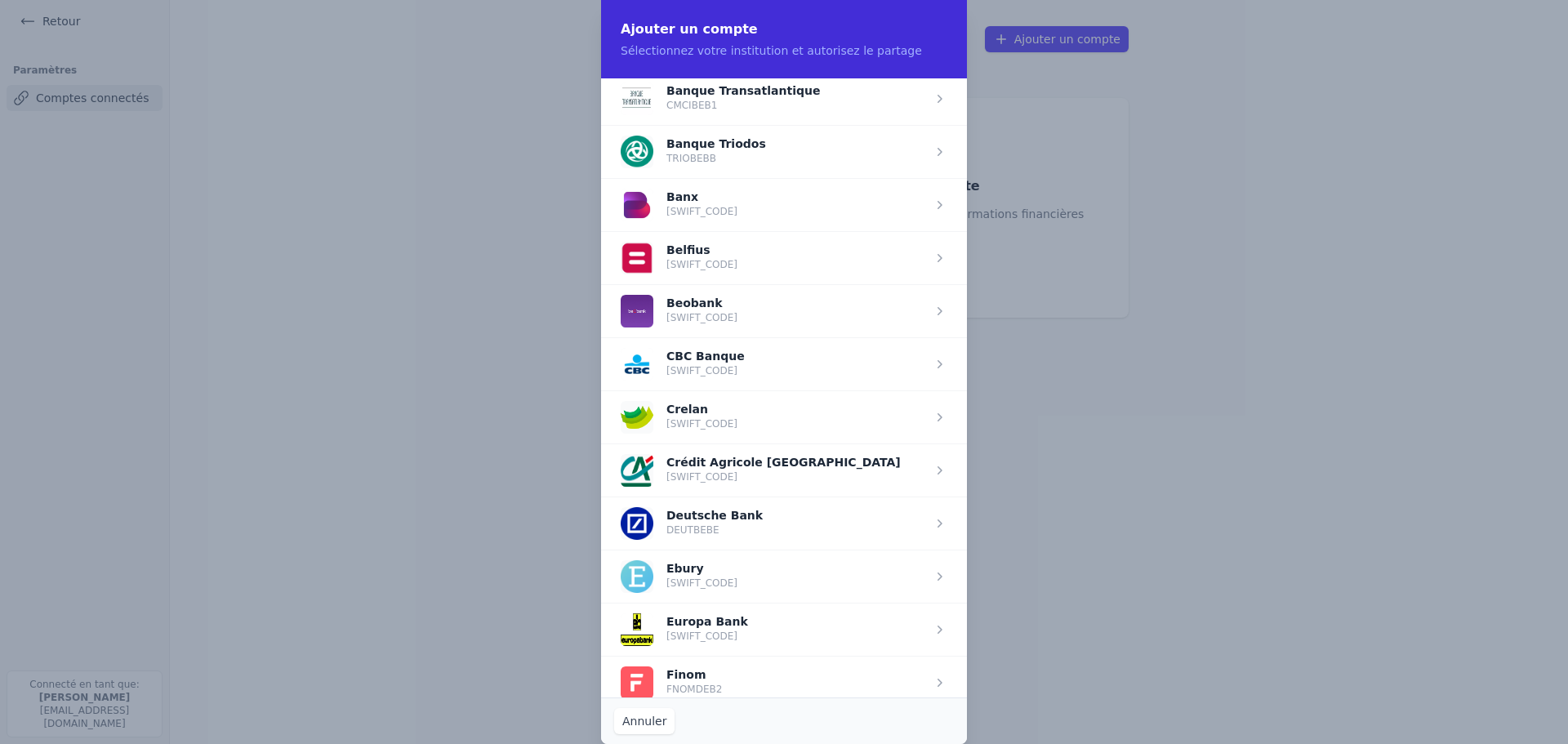
scroll to position [490, 0]
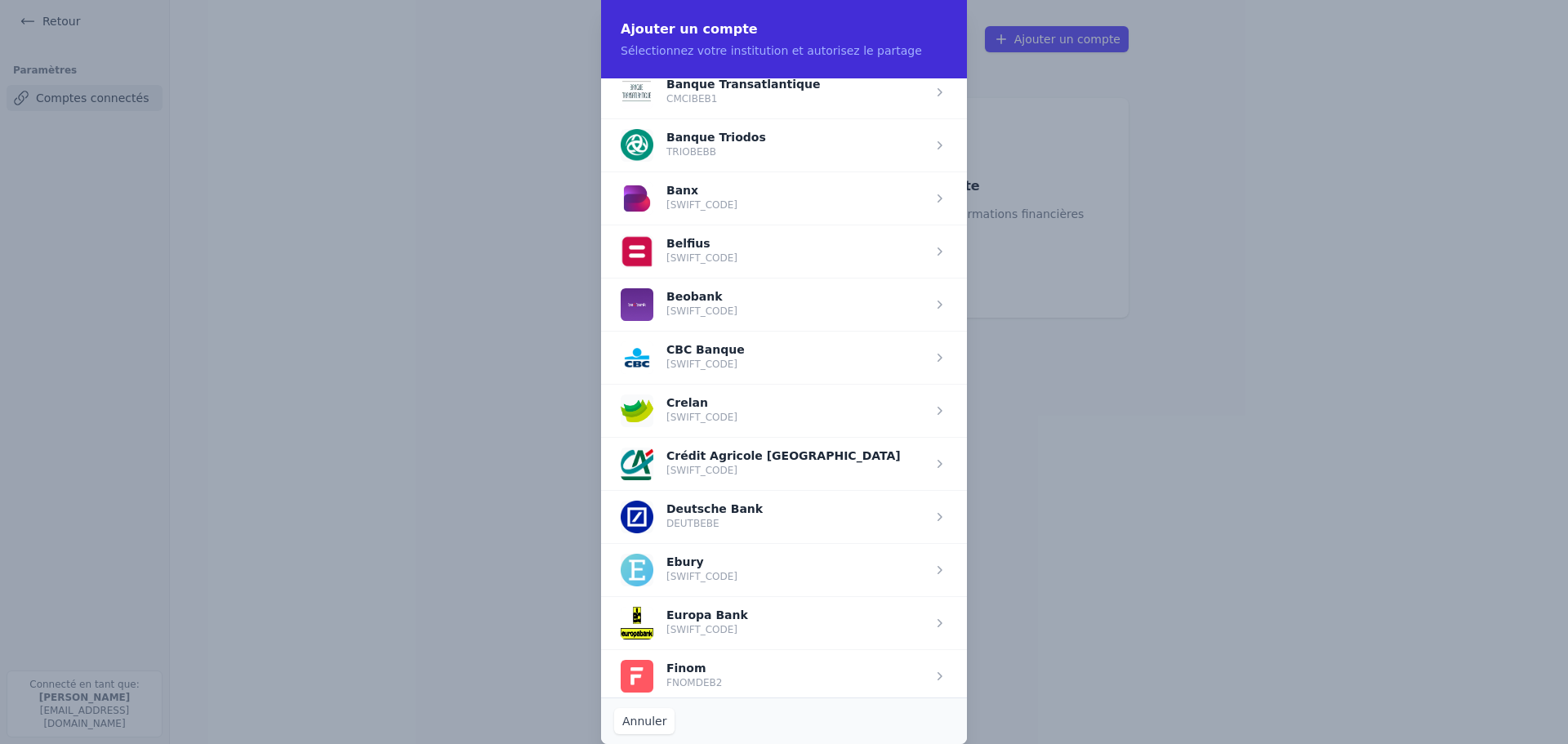
click at [708, 625] on span "button" at bounding box center [784, 623] width 366 height 53
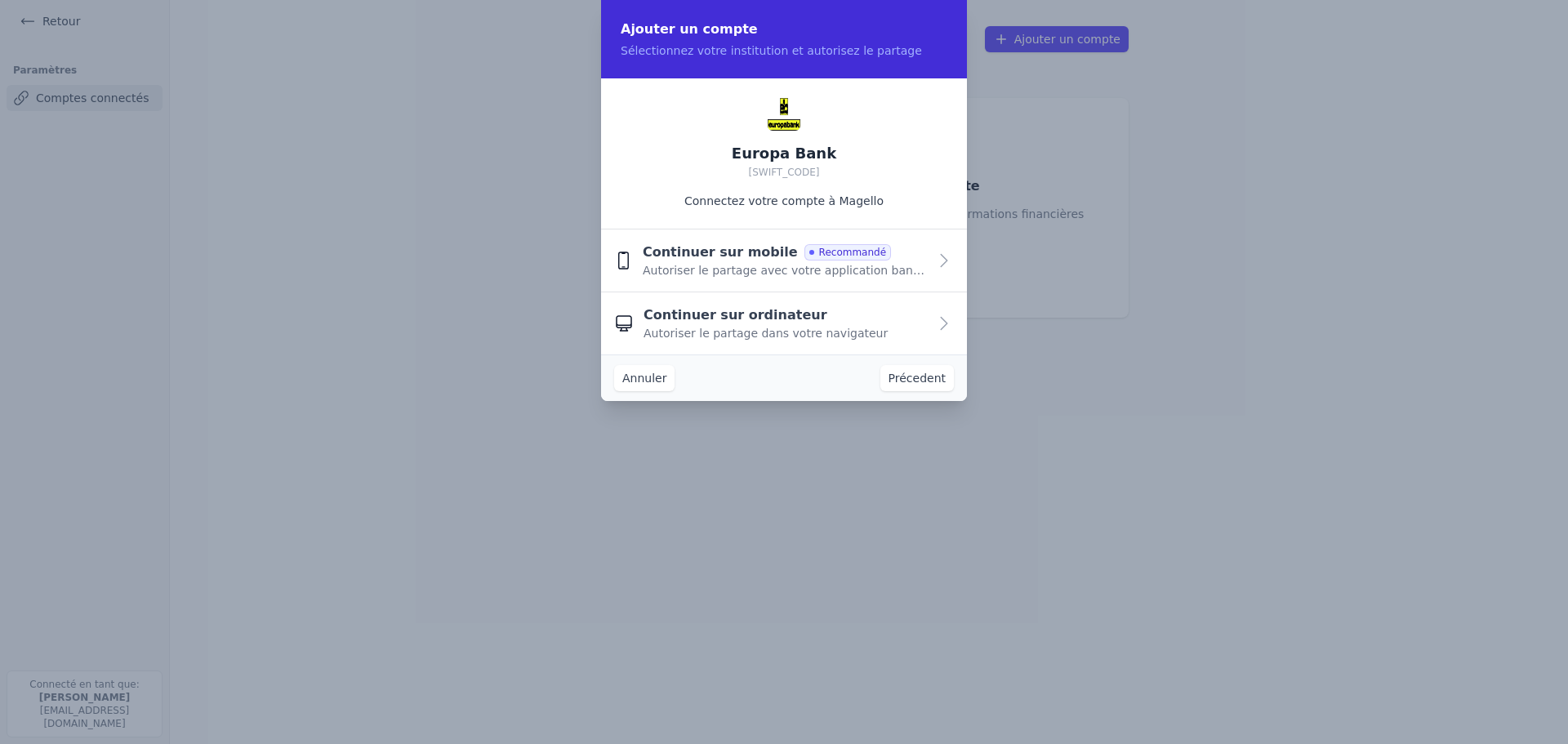
scroll to position [0, 0]
click at [701, 258] on span "Continuer sur mobile" at bounding box center [721, 252] width 155 height 20
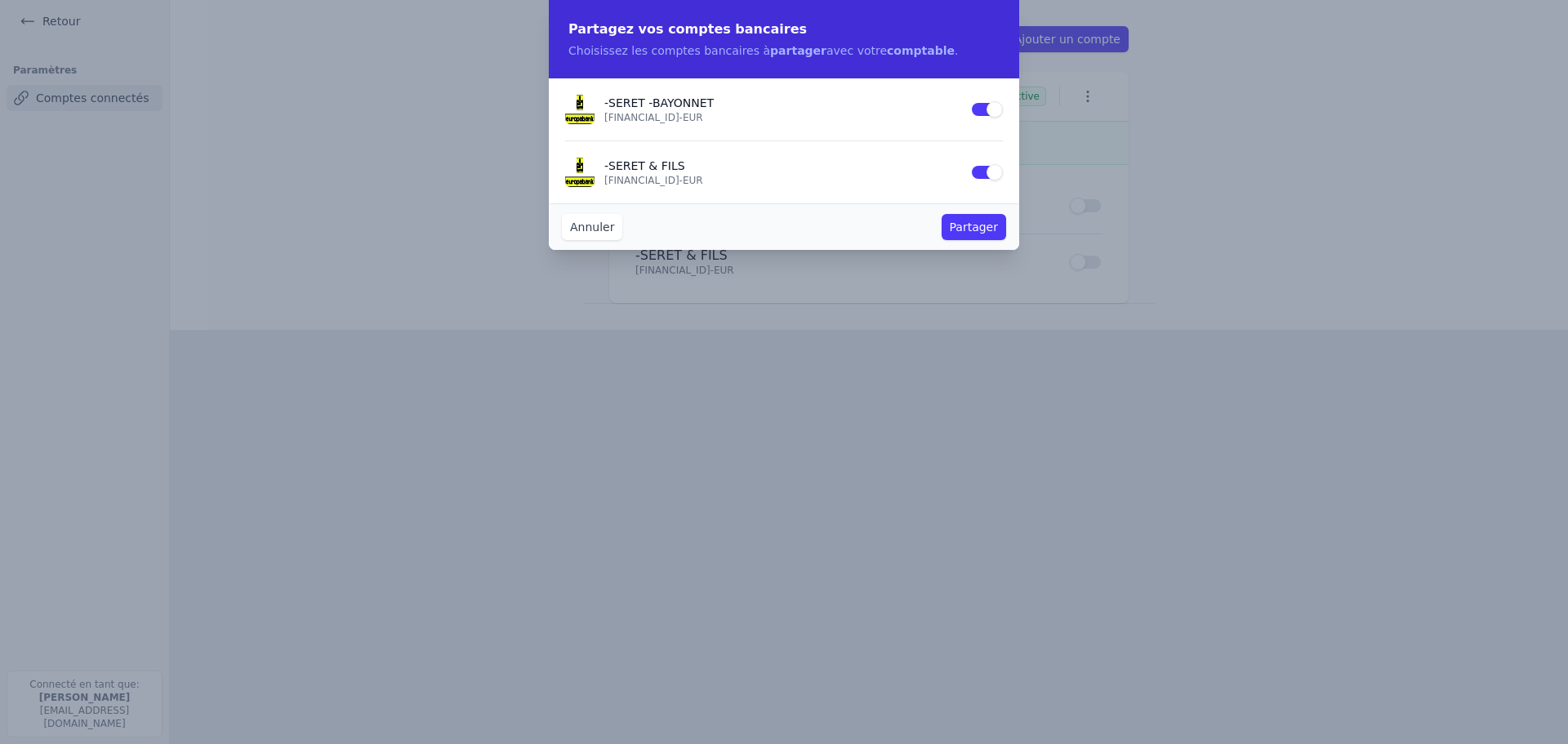
click at [983, 108] on button "Use setting" at bounding box center [986, 110] width 33 height 16
click at [968, 230] on button "Partager" at bounding box center [973, 228] width 65 height 26
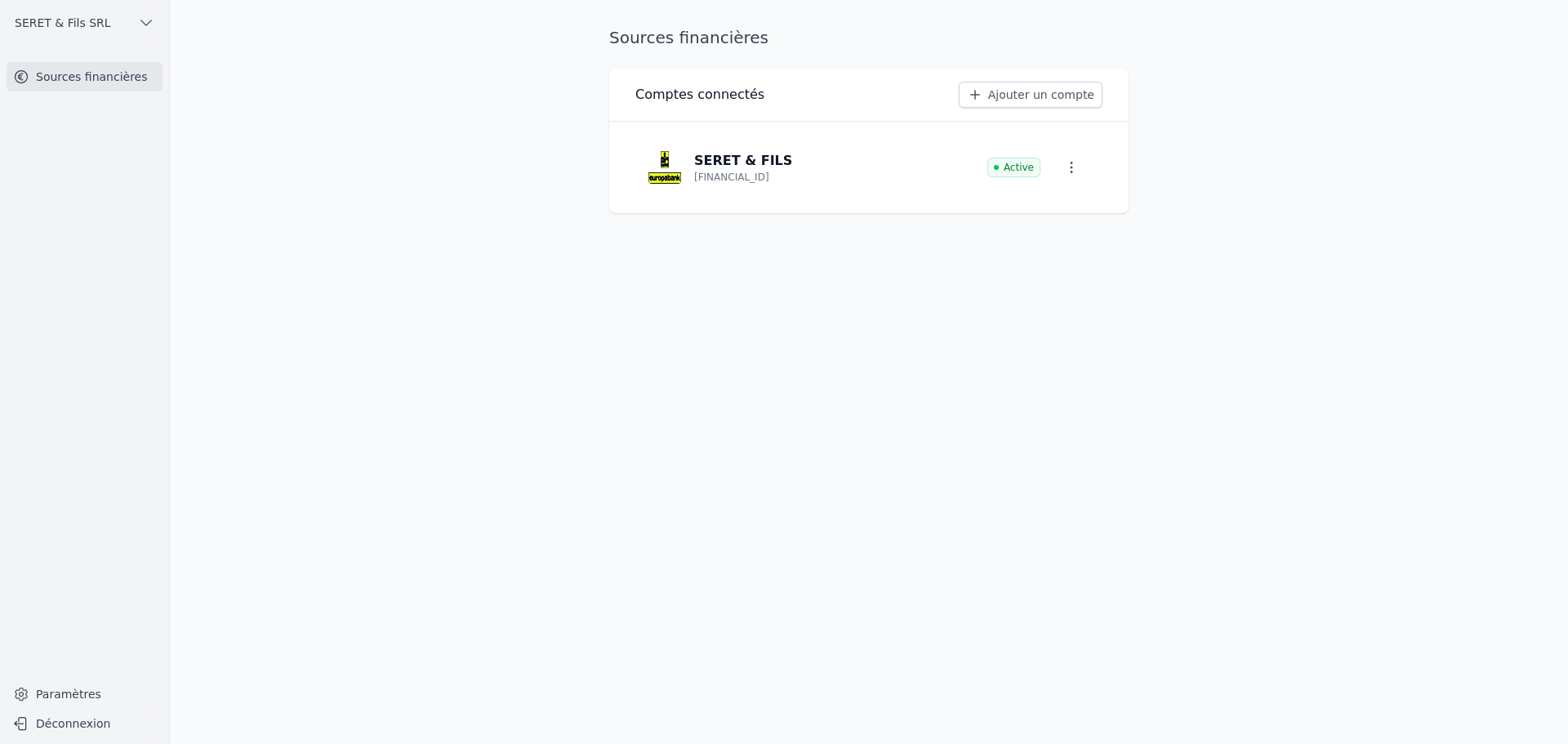
click at [1089, 88] on link "Ajouter un compte" at bounding box center [1031, 95] width 144 height 26
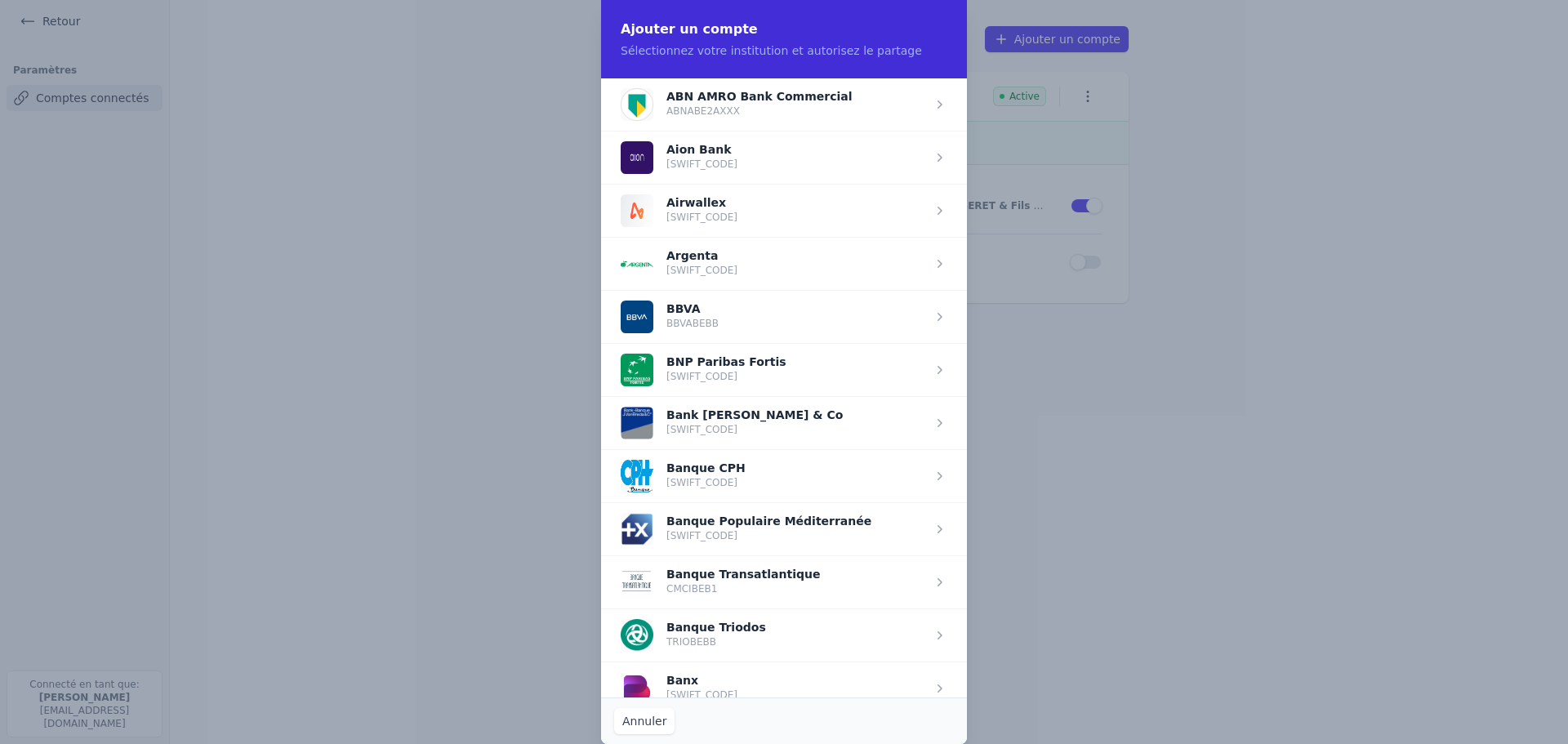
click at [705, 369] on span "button" at bounding box center [784, 369] width 366 height 53
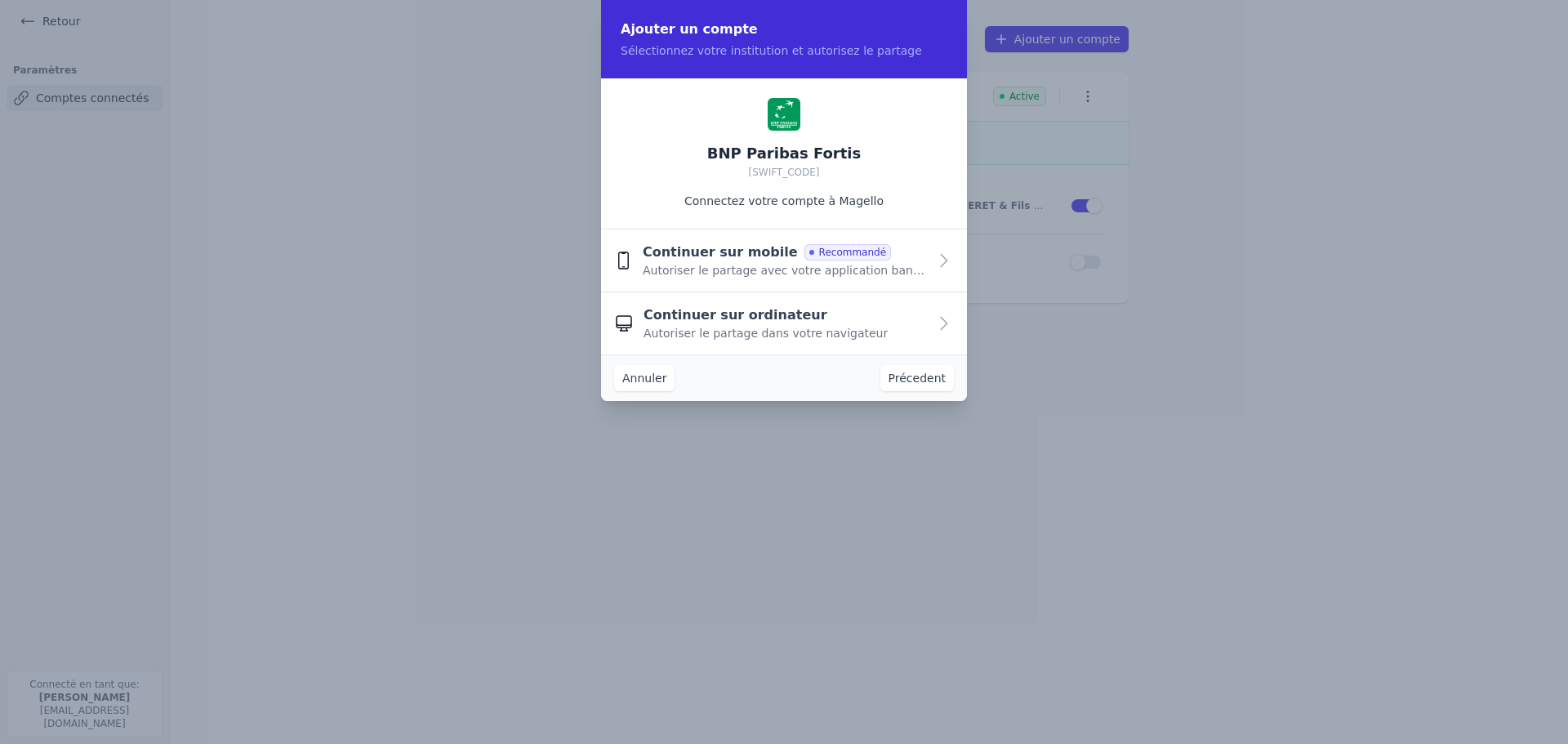
click at [769, 255] on div "Continuer sur mobile Recommandé" at bounding box center [766, 252] width 248 height 20
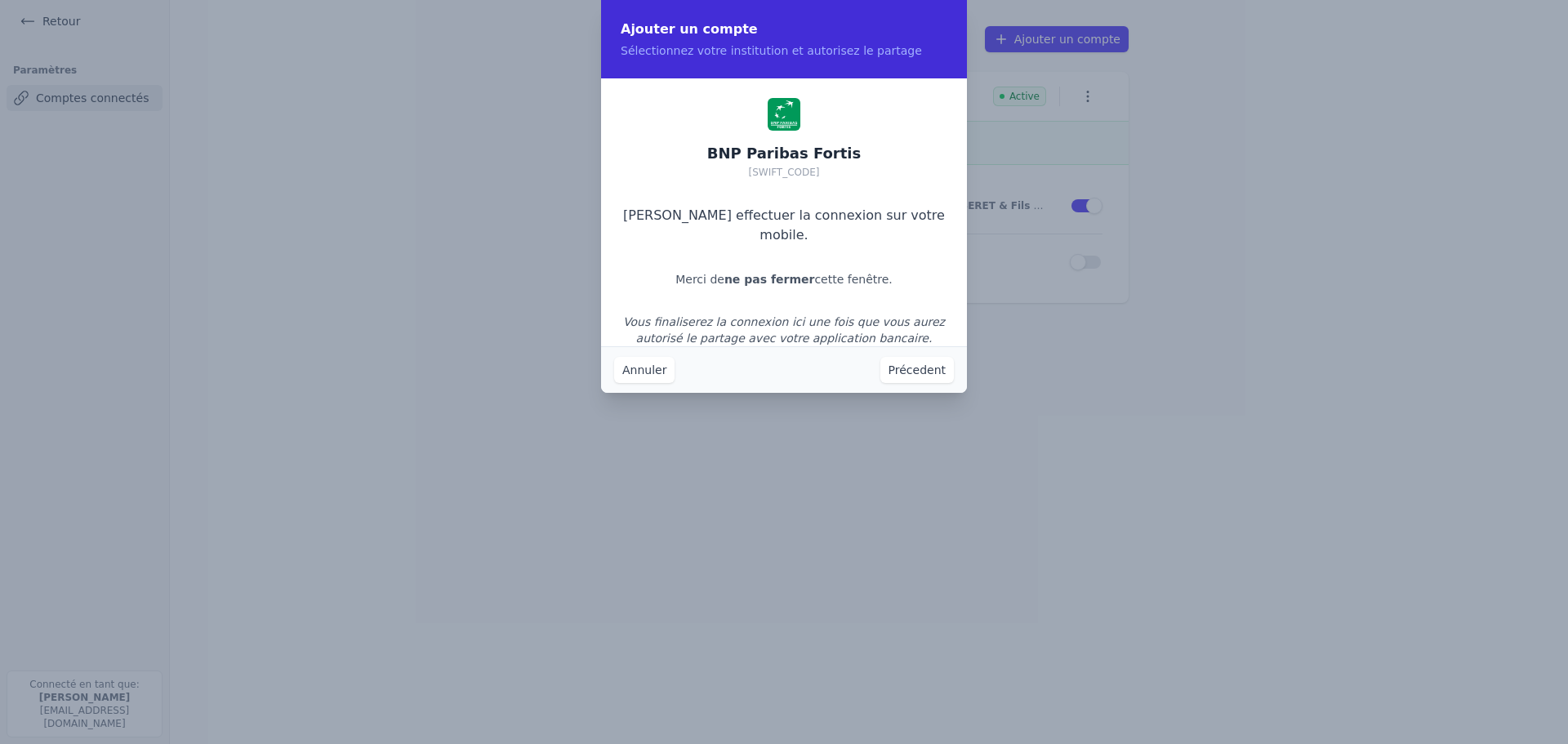
click at [638, 367] on button "Annuler" at bounding box center [645, 370] width 61 height 26
